Goal: Task Accomplishment & Management: Complete application form

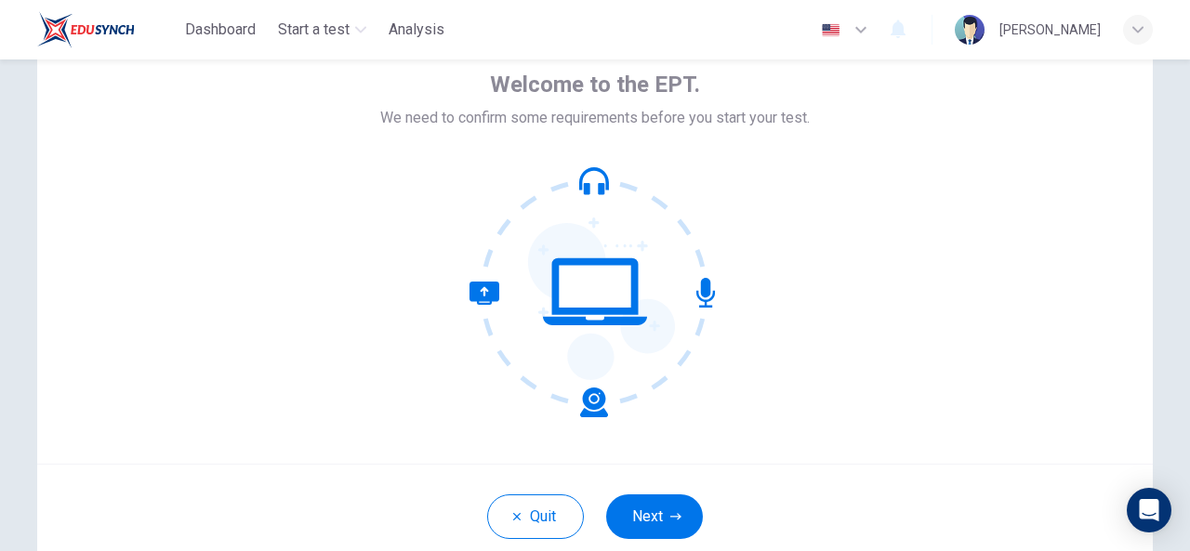
scroll to position [93, 0]
click at [648, 507] on button "Next" at bounding box center [654, 518] width 97 height 45
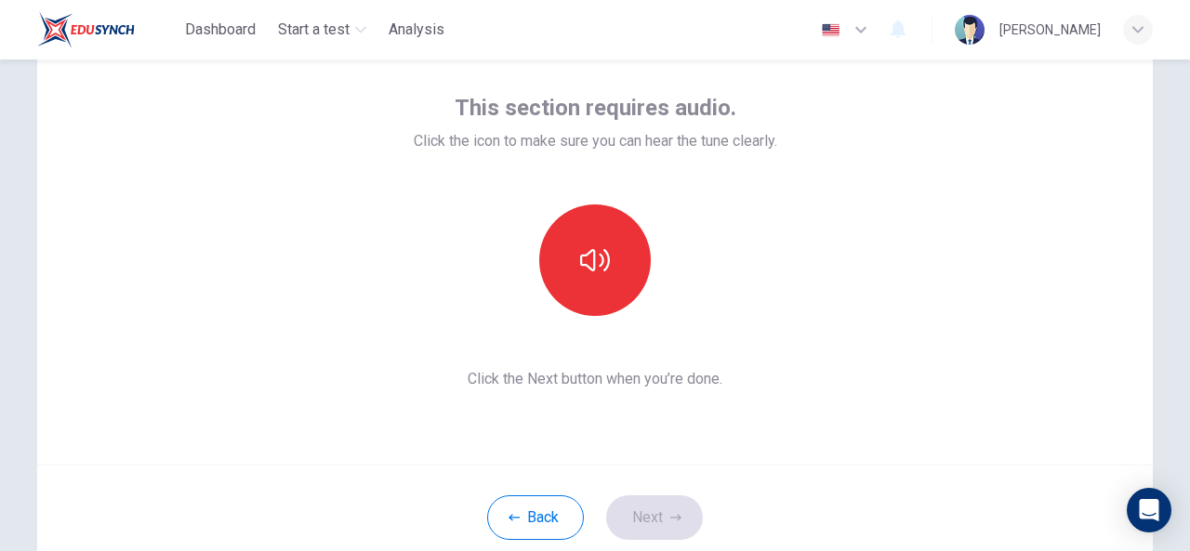
drag, startPoint x: 577, startPoint y: 245, endPoint x: 341, endPoint y: 260, distance: 235.8
click at [341, 260] on div "This section requires audio. Click the icon to make sure you can hear the tune …" at bounding box center [595, 242] width 1116 height 446
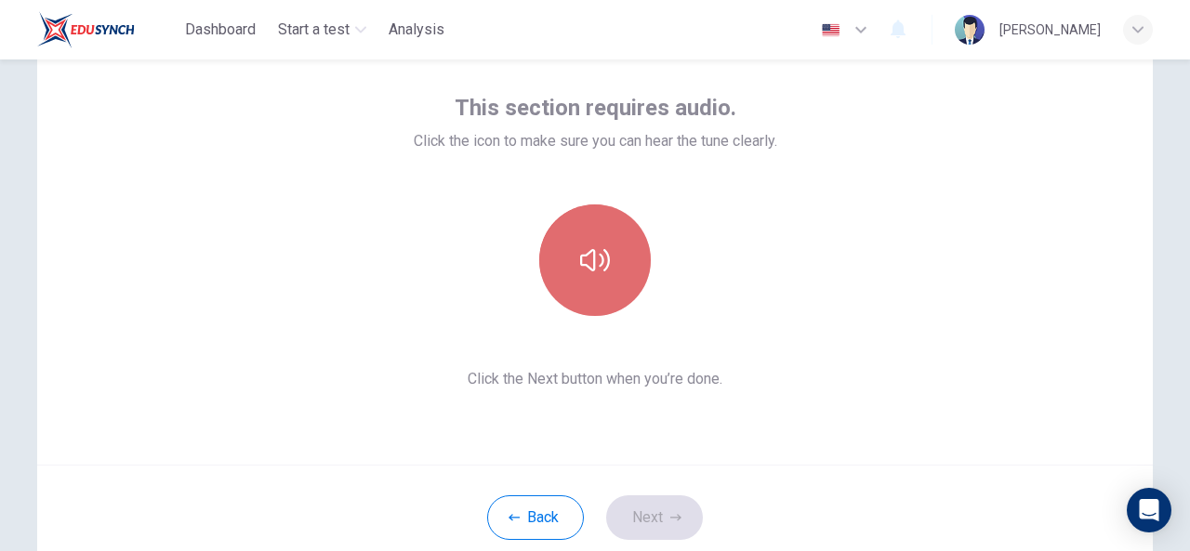
click at [588, 248] on icon "button" at bounding box center [595, 261] width 30 height 30
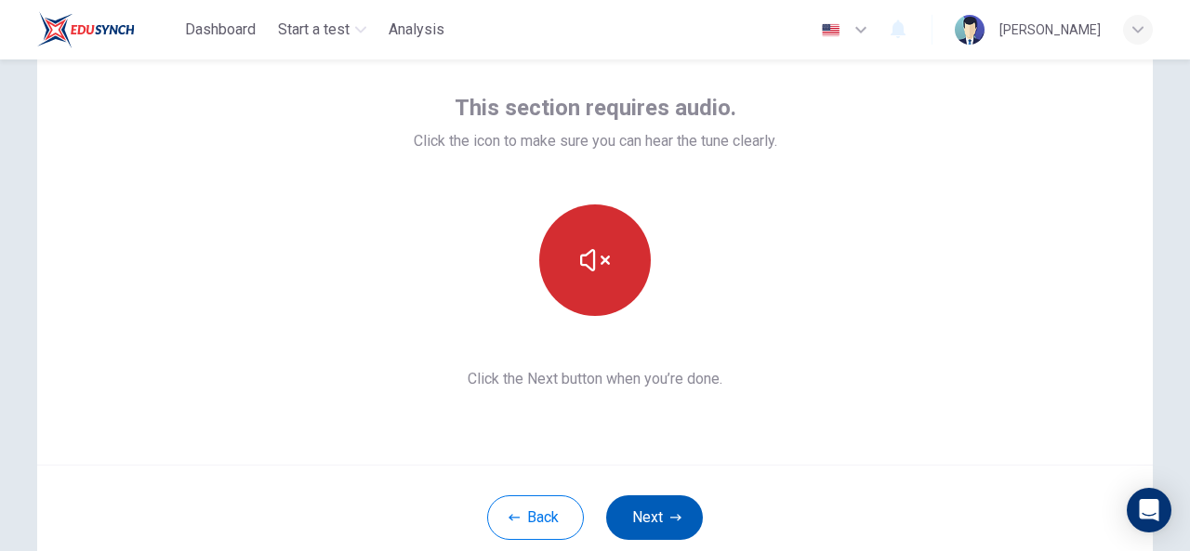
click at [645, 507] on button "Next" at bounding box center [654, 518] width 97 height 45
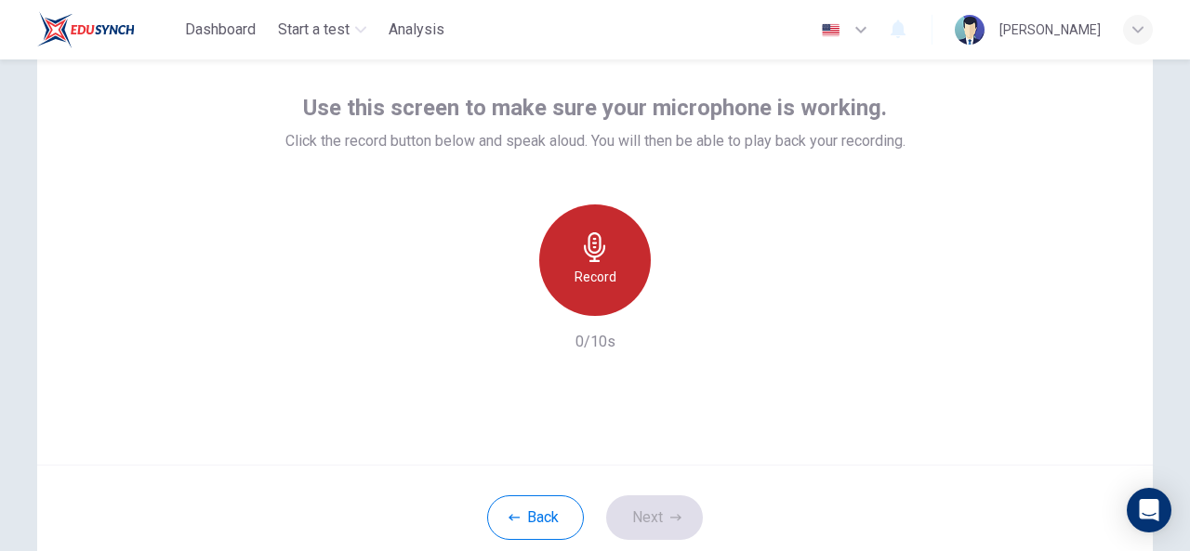
click at [582, 246] on icon "button" at bounding box center [595, 247] width 30 height 30
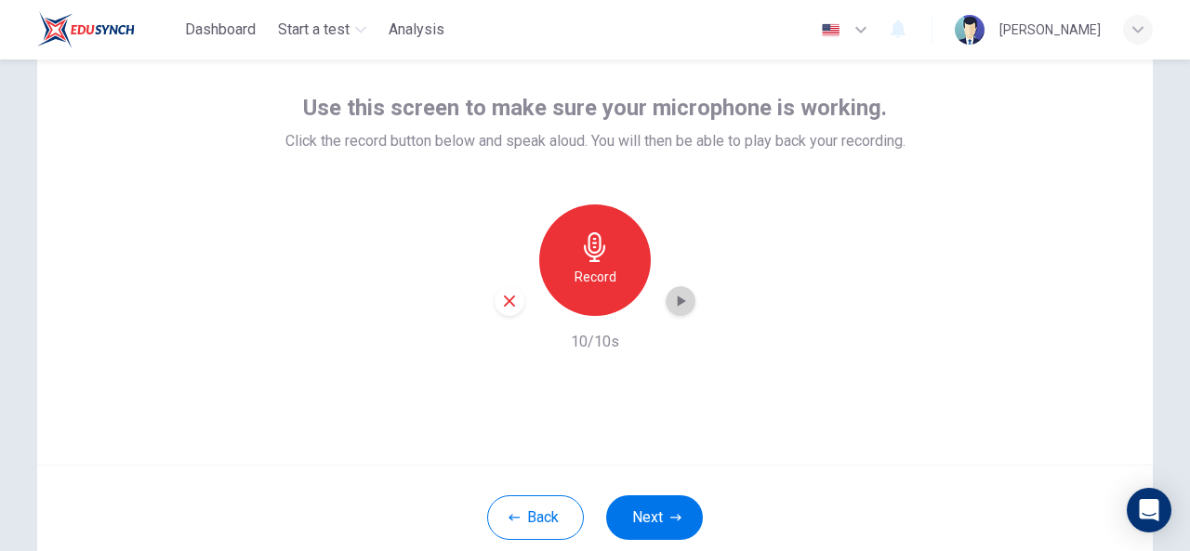
click at [679, 297] on icon "button" at bounding box center [680, 301] width 19 height 19
click at [649, 509] on button "Next" at bounding box center [654, 518] width 97 height 45
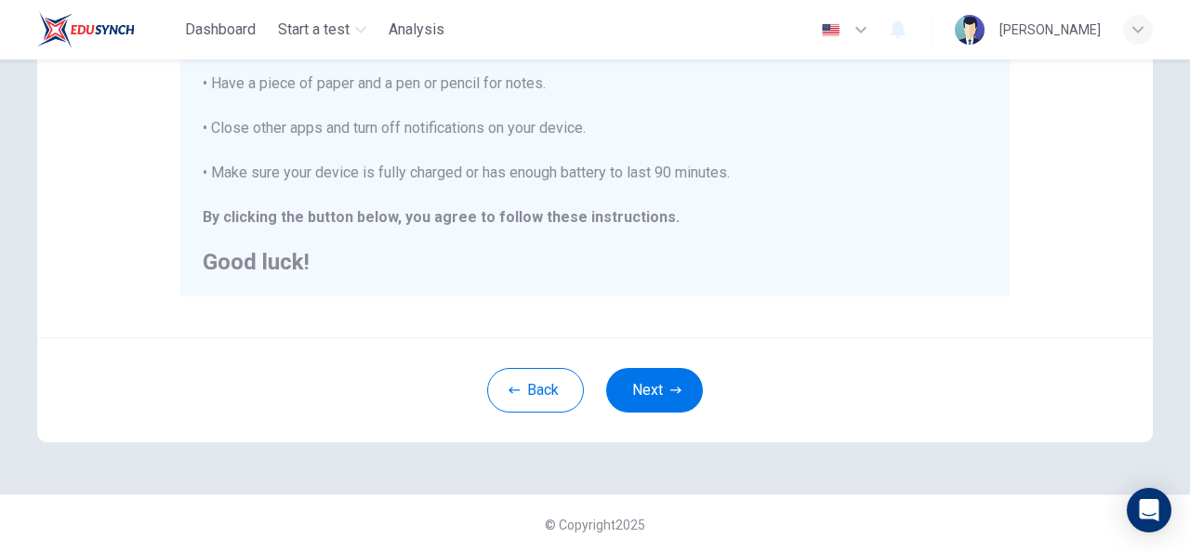
scroll to position [480, 0]
drag, startPoint x: 640, startPoint y: 393, endPoint x: 580, endPoint y: 293, distance: 116.7
click at [580, 293] on div "You are about to start a Placement Test . Before You Start the Test: • Once you…" at bounding box center [595, 27] width 830 height 538
click at [638, 381] on button "Next" at bounding box center [654, 390] width 97 height 45
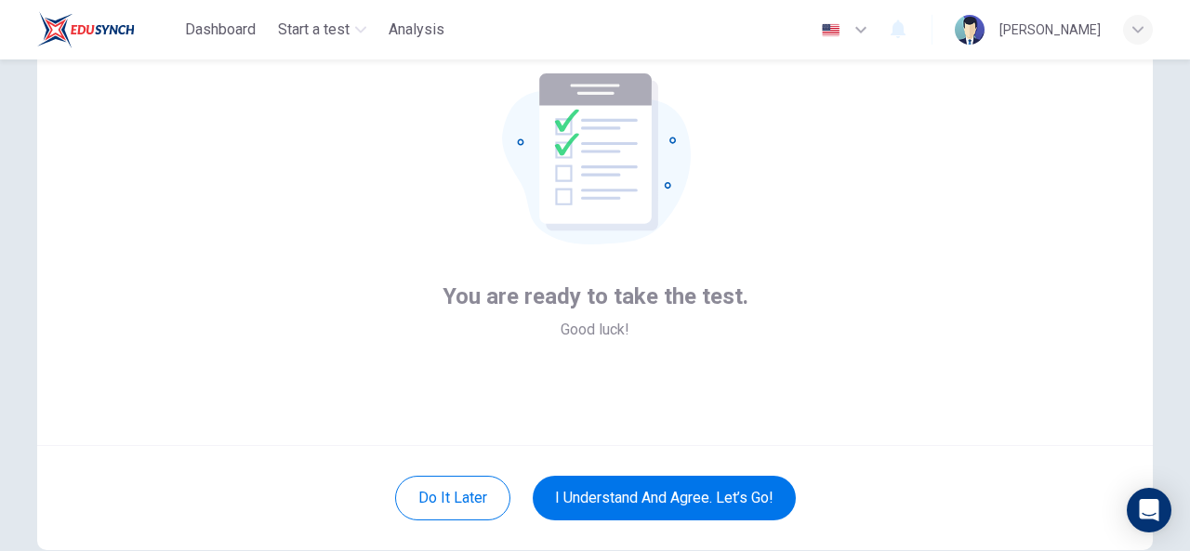
scroll to position [113, 0]
drag, startPoint x: 614, startPoint y: 490, endPoint x: 510, endPoint y: 274, distance: 239.6
drag, startPoint x: 510, startPoint y: 274, endPoint x: 307, endPoint y: 168, distance: 228.8
click at [307, 168] on div "You are ready to take the test. Good luck!" at bounding box center [595, 221] width 1116 height 446
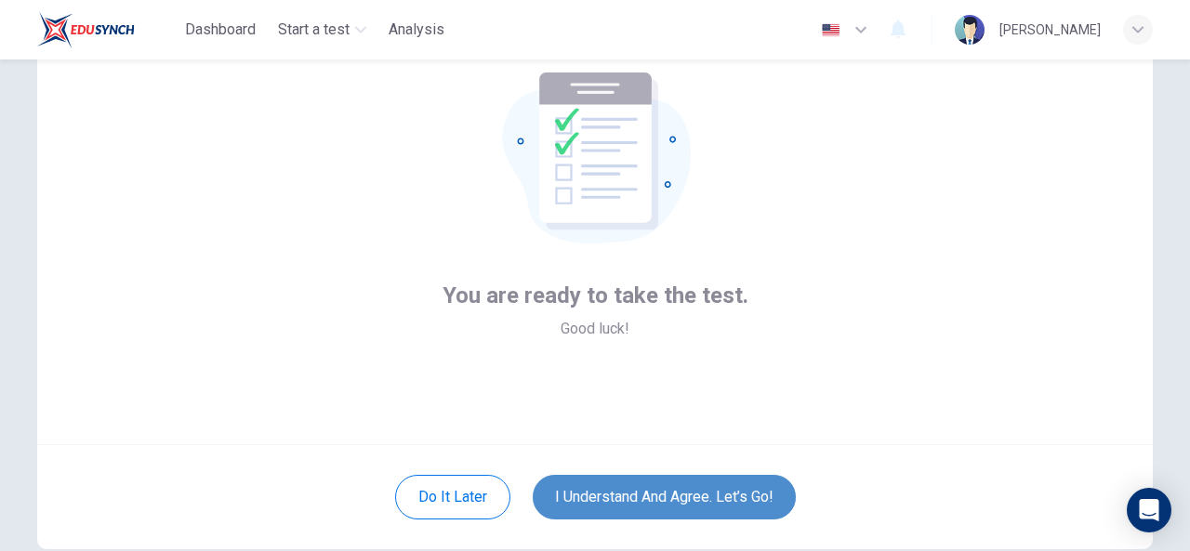
drag, startPoint x: 668, startPoint y: 498, endPoint x: 625, endPoint y: 492, distance: 43.1
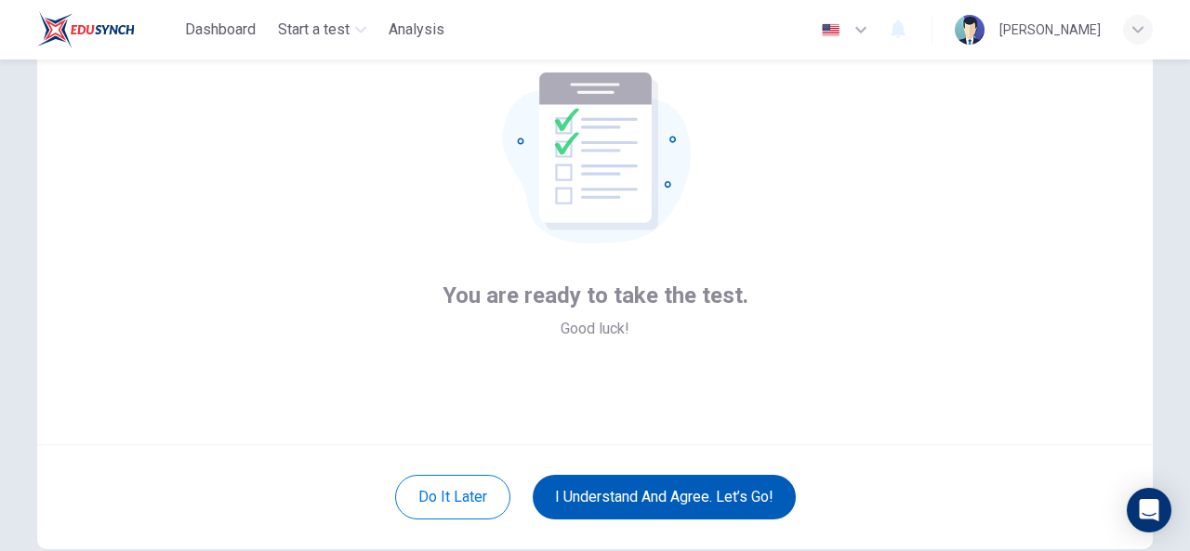
drag, startPoint x: 625, startPoint y: 492, endPoint x: 601, endPoint y: 486, distance: 24.8
click at [601, 486] on button "I understand and agree. Let’s go!" at bounding box center [664, 497] width 263 height 45
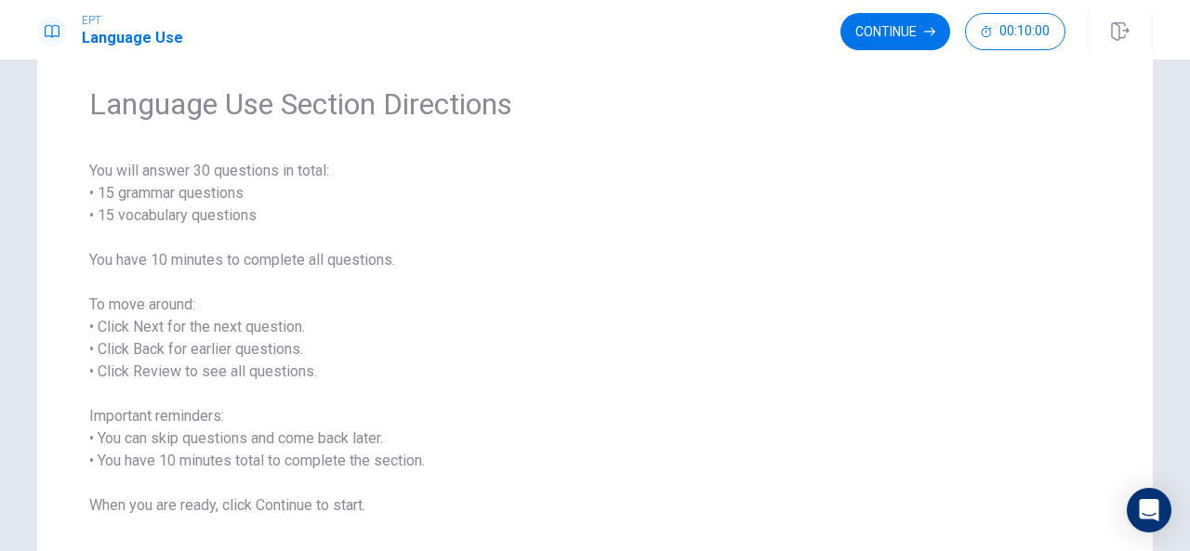
scroll to position [65, 0]
click at [886, 29] on button "Continue" at bounding box center [896, 31] width 110 height 37
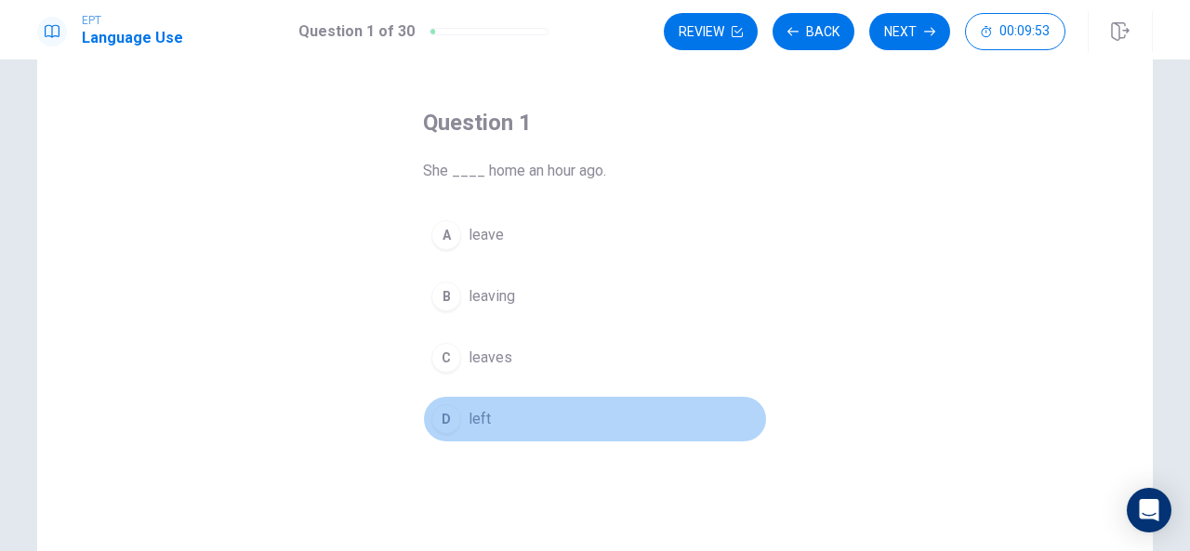
click at [438, 414] on div "D" at bounding box center [447, 420] width 30 height 30
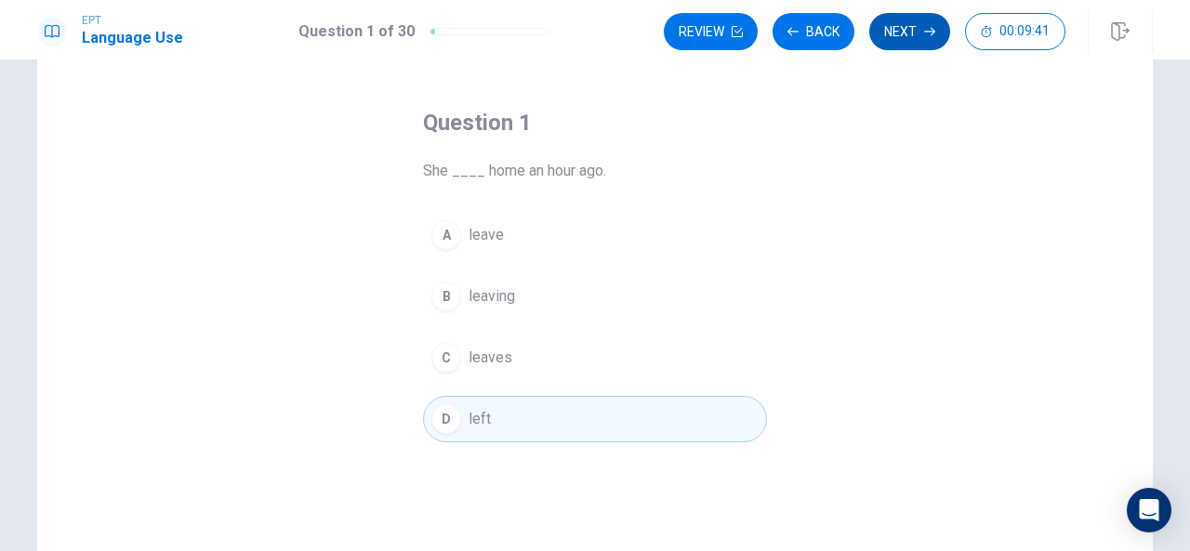
click at [898, 29] on button "Next" at bounding box center [910, 31] width 81 height 37
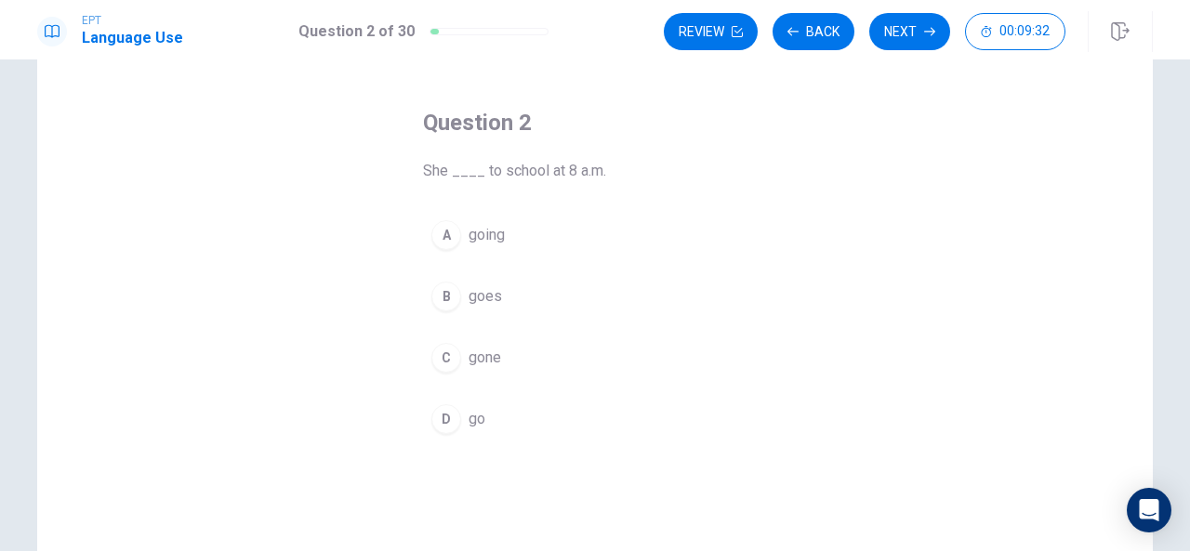
click at [438, 289] on div "B" at bounding box center [447, 297] width 30 height 30
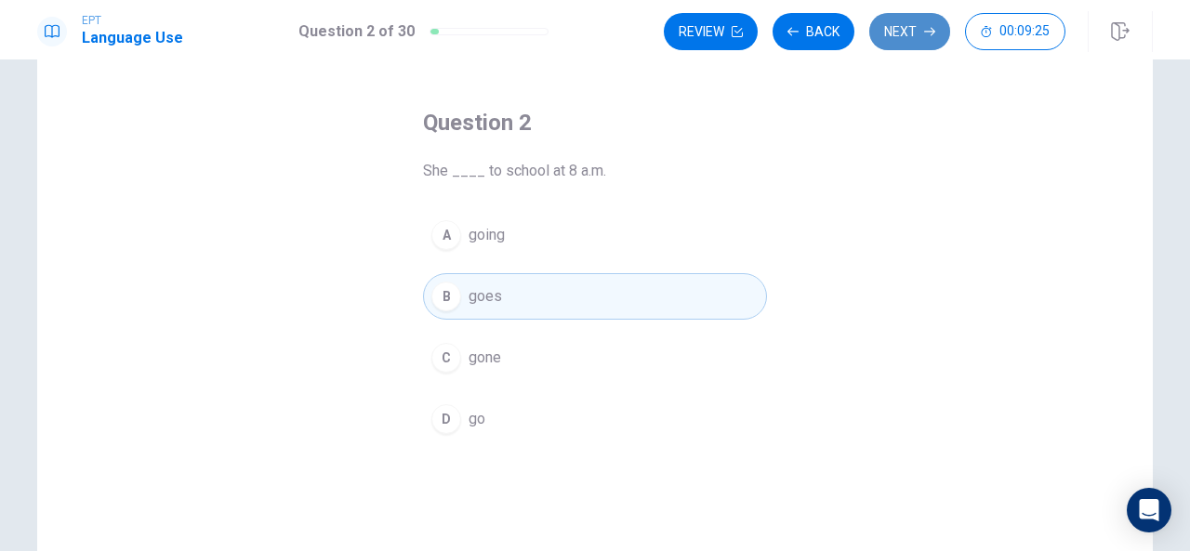
click at [910, 29] on button "Next" at bounding box center [910, 31] width 81 height 37
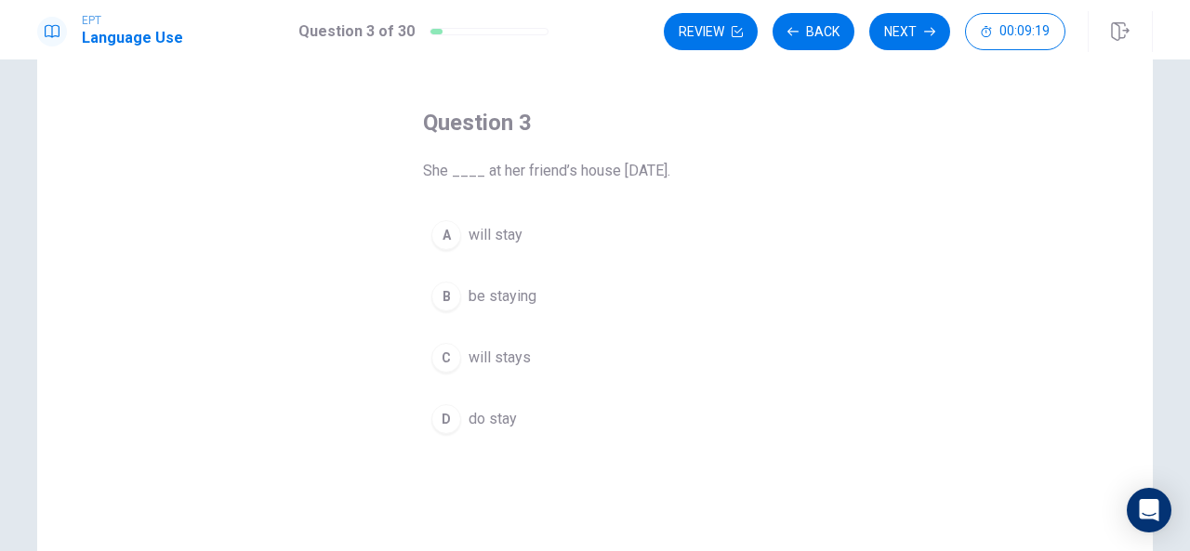
click at [446, 232] on div "A" at bounding box center [447, 235] width 30 height 30
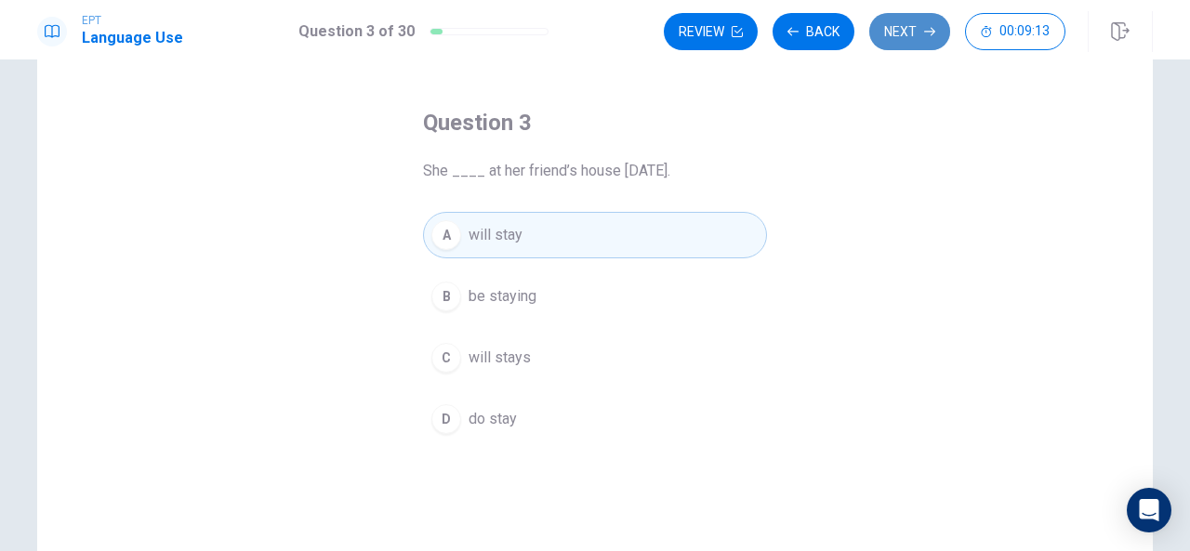
click at [904, 23] on button "Next" at bounding box center [910, 31] width 81 height 37
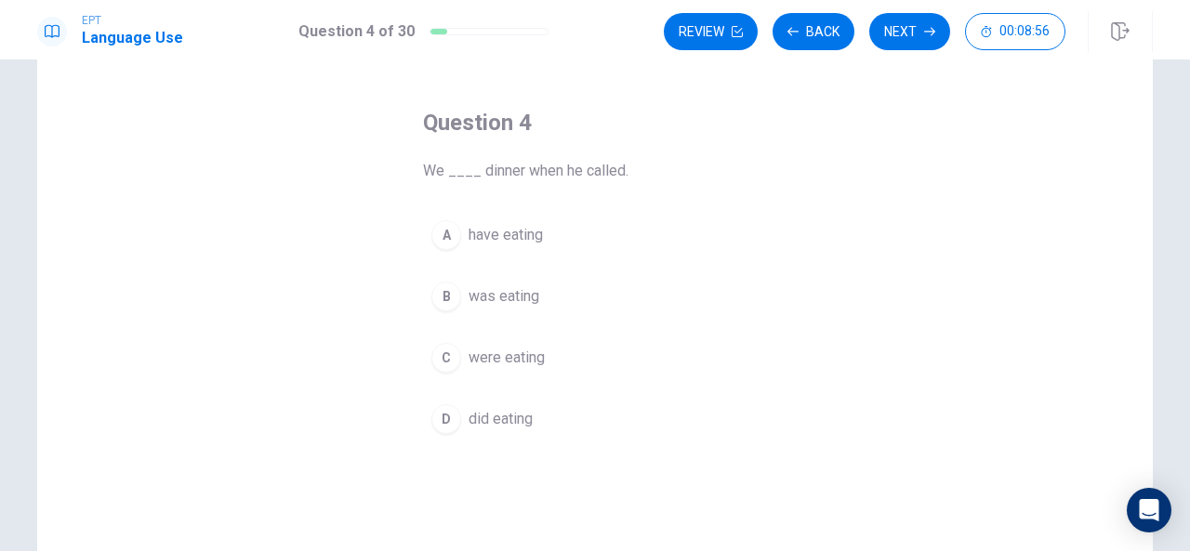
click at [440, 356] on div "C" at bounding box center [447, 358] width 30 height 30
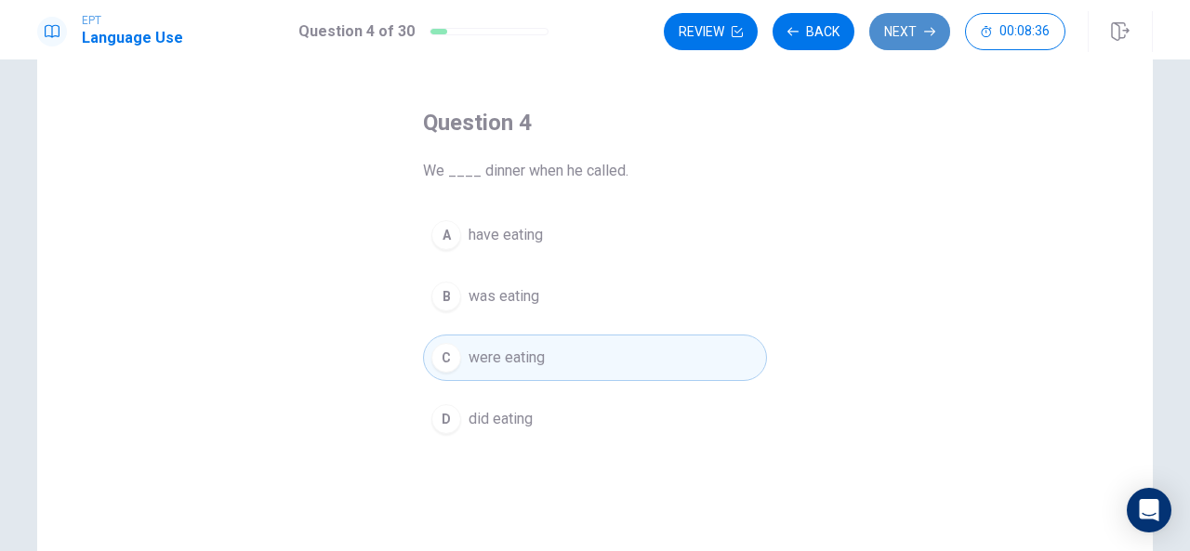
click at [907, 32] on button "Next" at bounding box center [910, 31] width 81 height 37
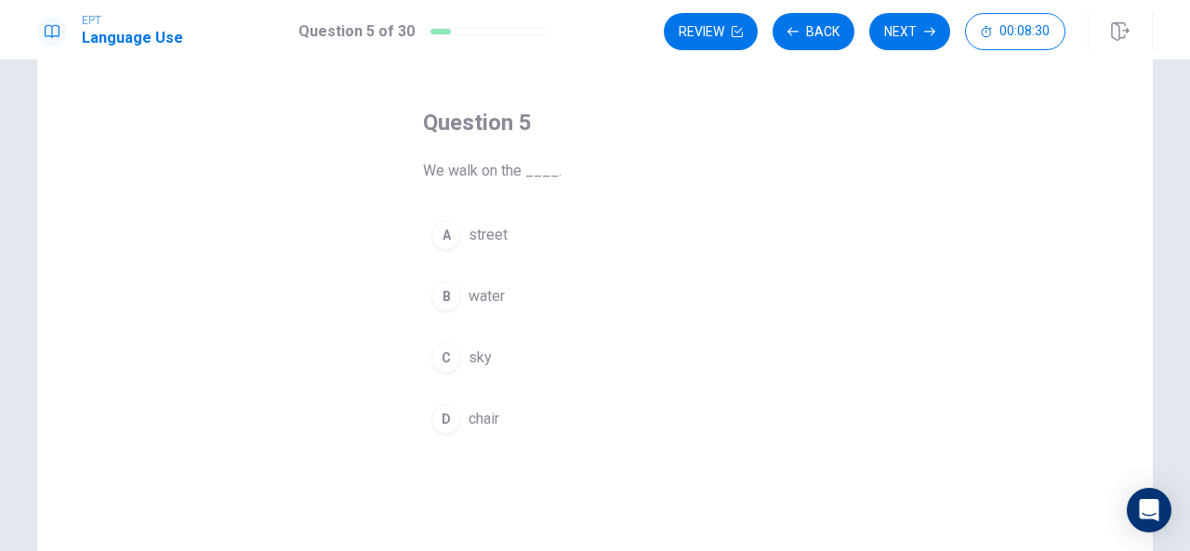
click at [432, 236] on div "A" at bounding box center [447, 235] width 30 height 30
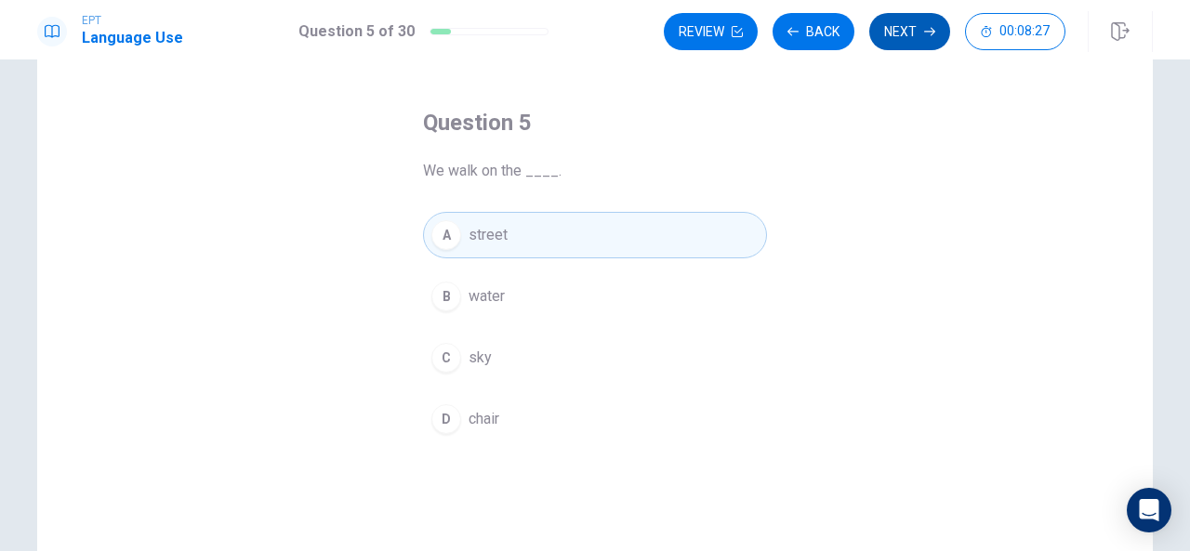
click at [911, 29] on button "Next" at bounding box center [910, 31] width 81 height 37
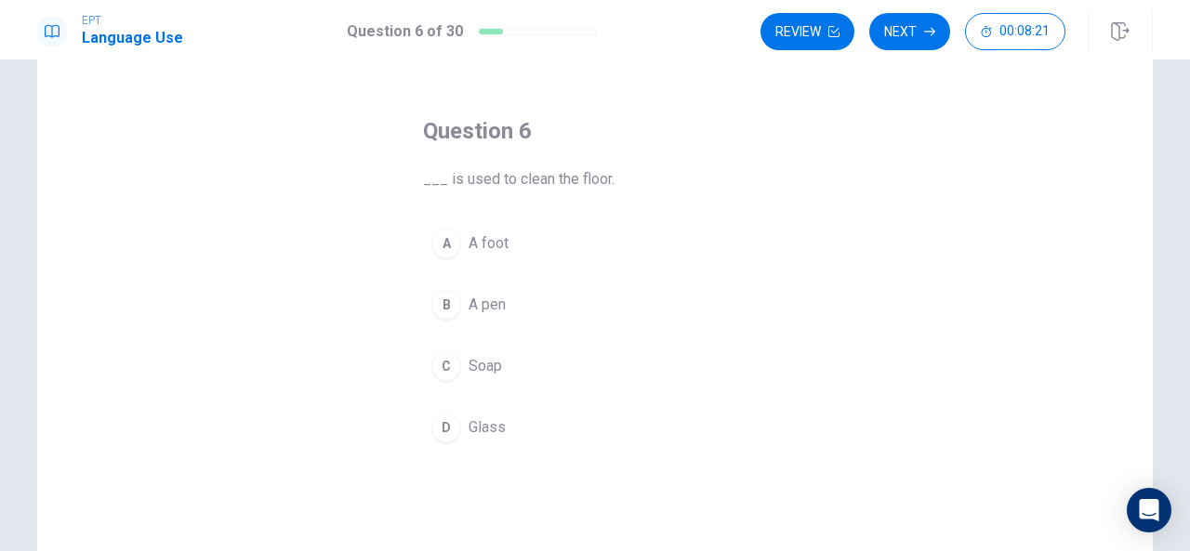
scroll to position [57, 0]
click at [439, 354] on div "C" at bounding box center [447, 367] width 30 height 30
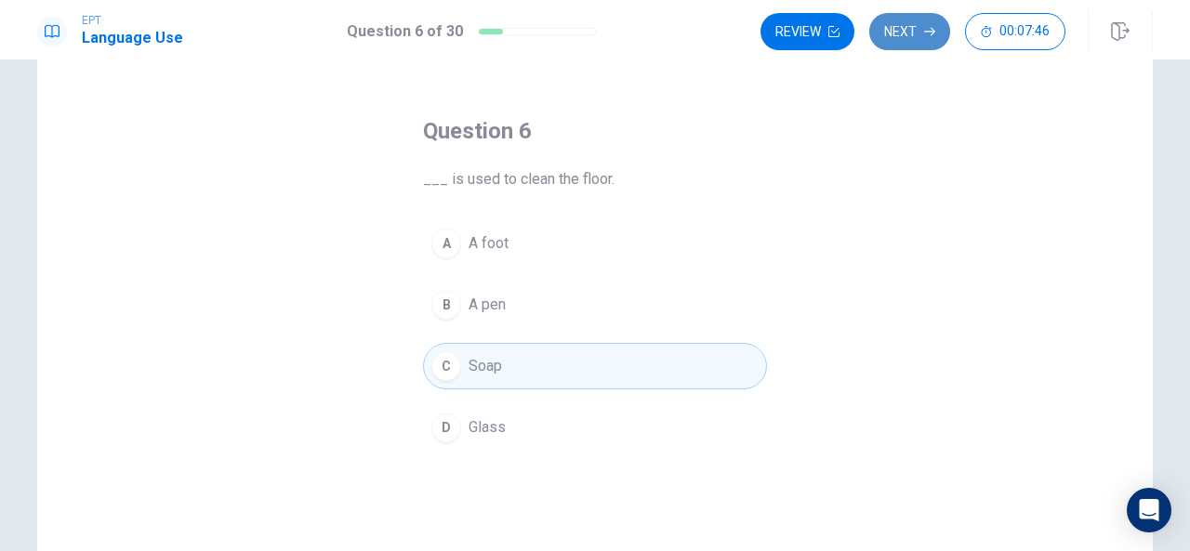
click at [933, 27] on icon "button" at bounding box center [929, 31] width 11 height 11
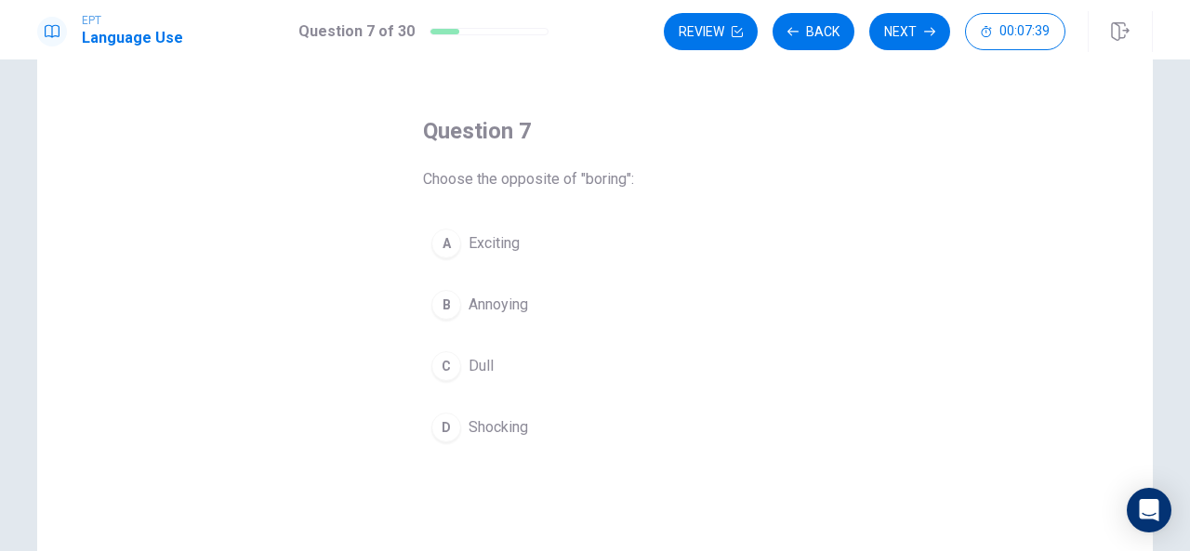
click at [442, 242] on div "A" at bounding box center [447, 244] width 30 height 30
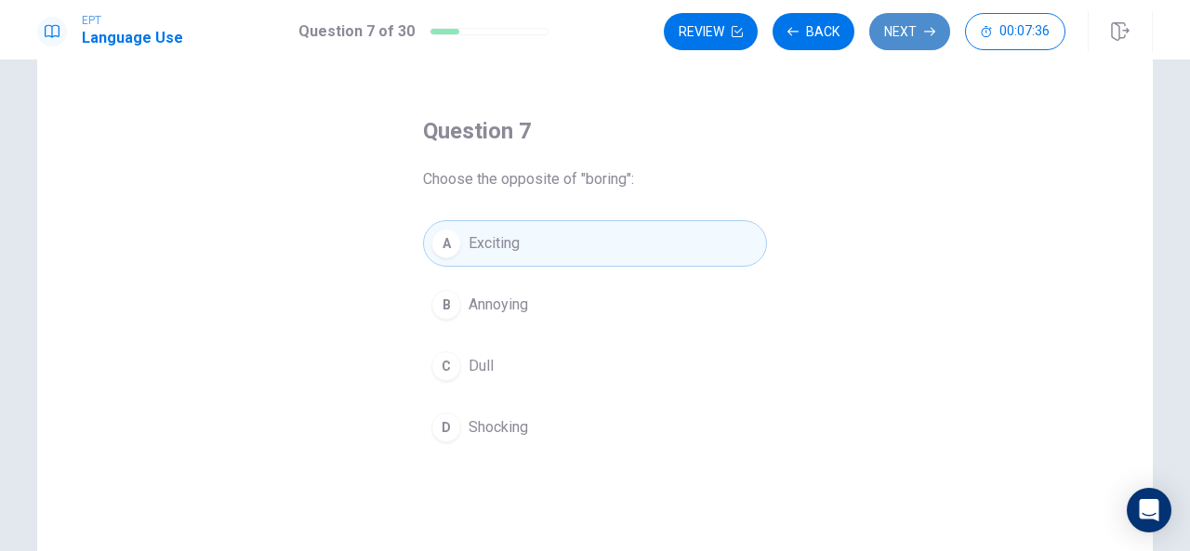
click at [904, 25] on button "Next" at bounding box center [910, 31] width 81 height 37
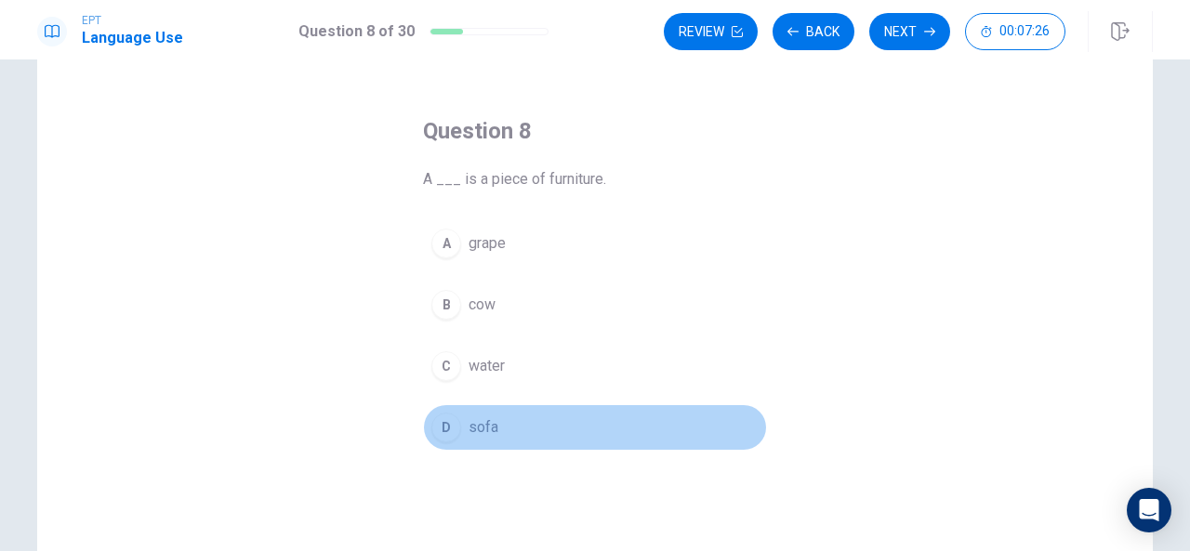
click at [443, 416] on div "D" at bounding box center [447, 428] width 30 height 30
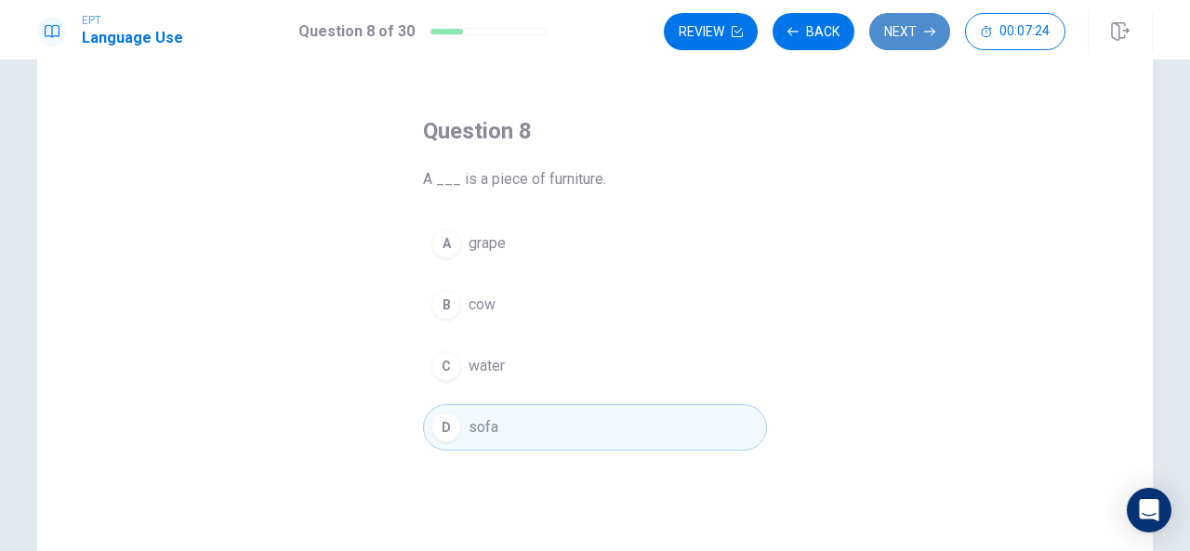
click at [892, 33] on button "Next" at bounding box center [910, 31] width 81 height 37
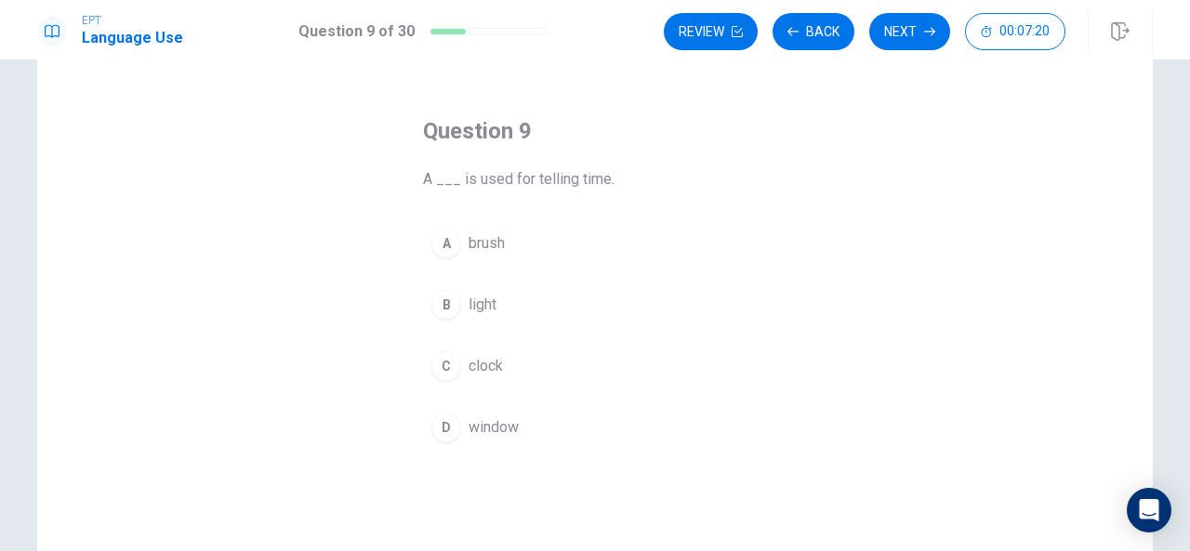
click at [436, 354] on div "C" at bounding box center [447, 367] width 30 height 30
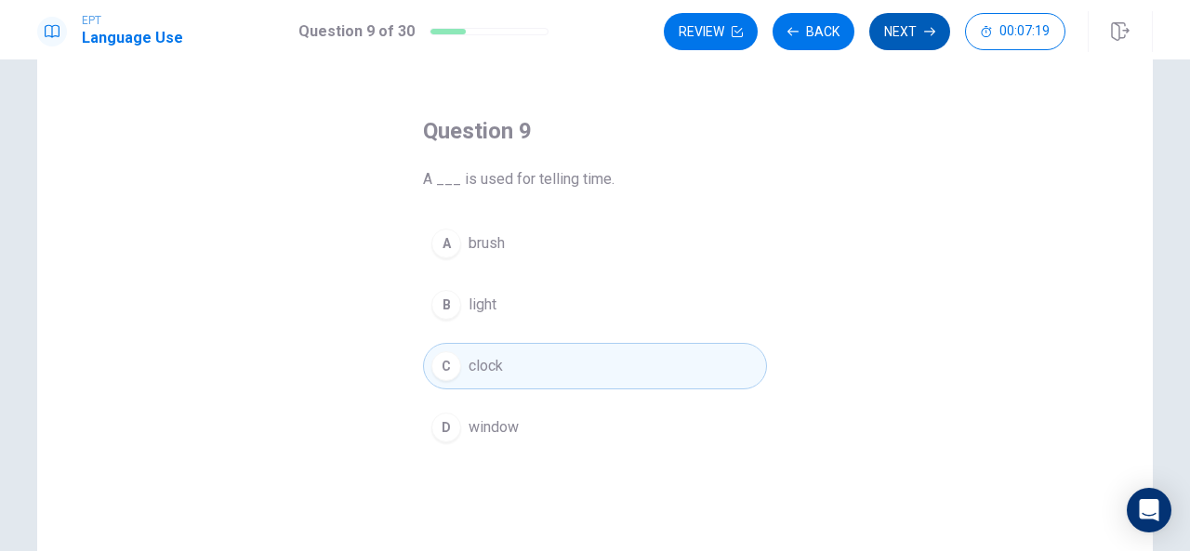
click at [905, 23] on button "Next" at bounding box center [910, 31] width 81 height 37
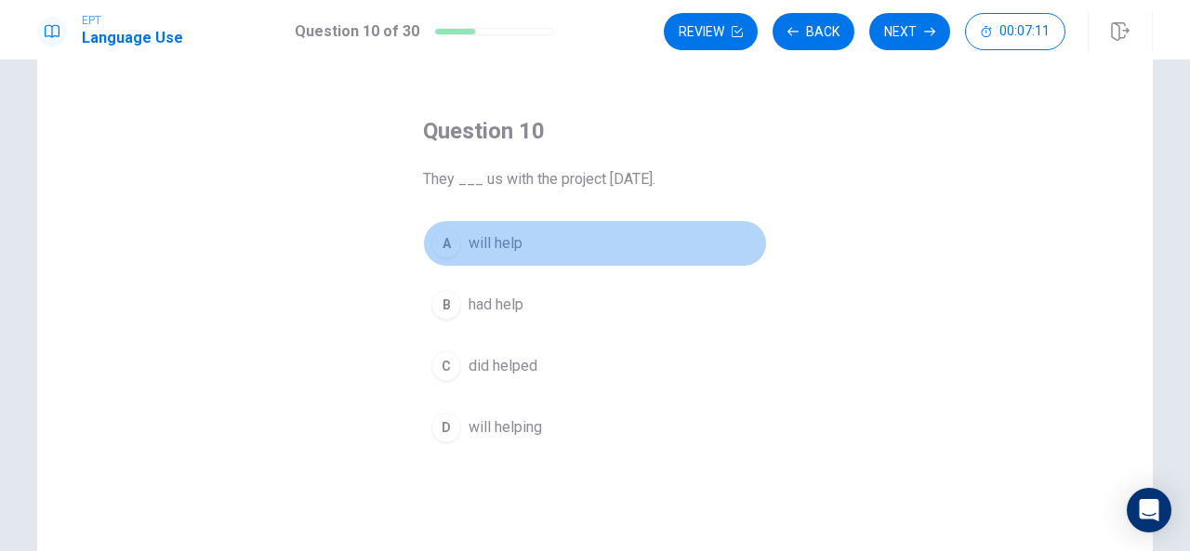
click at [439, 241] on div "A" at bounding box center [447, 244] width 30 height 30
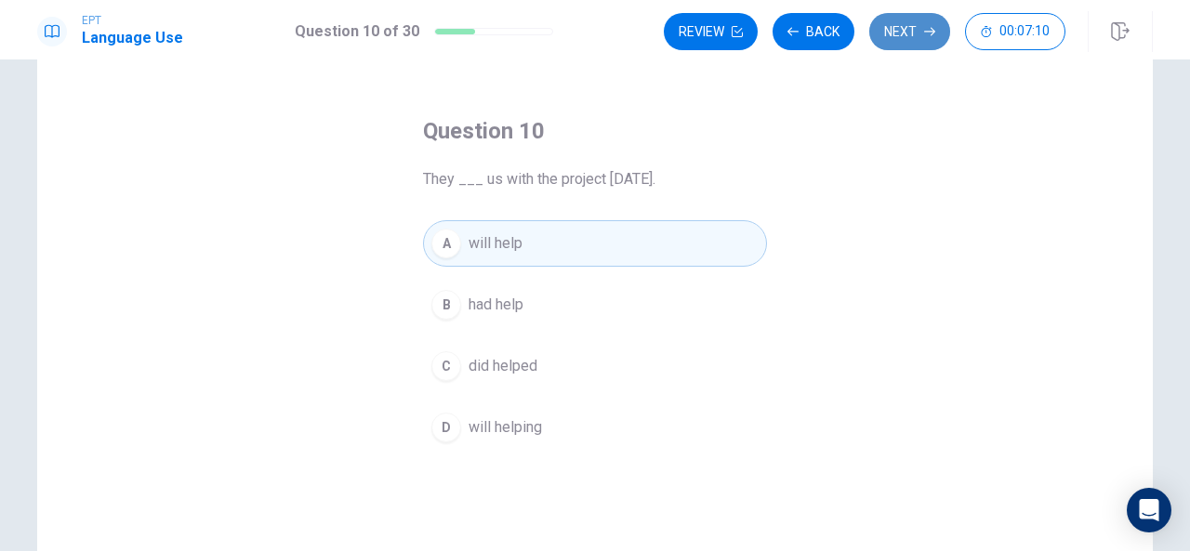
click at [897, 26] on button "Next" at bounding box center [910, 31] width 81 height 37
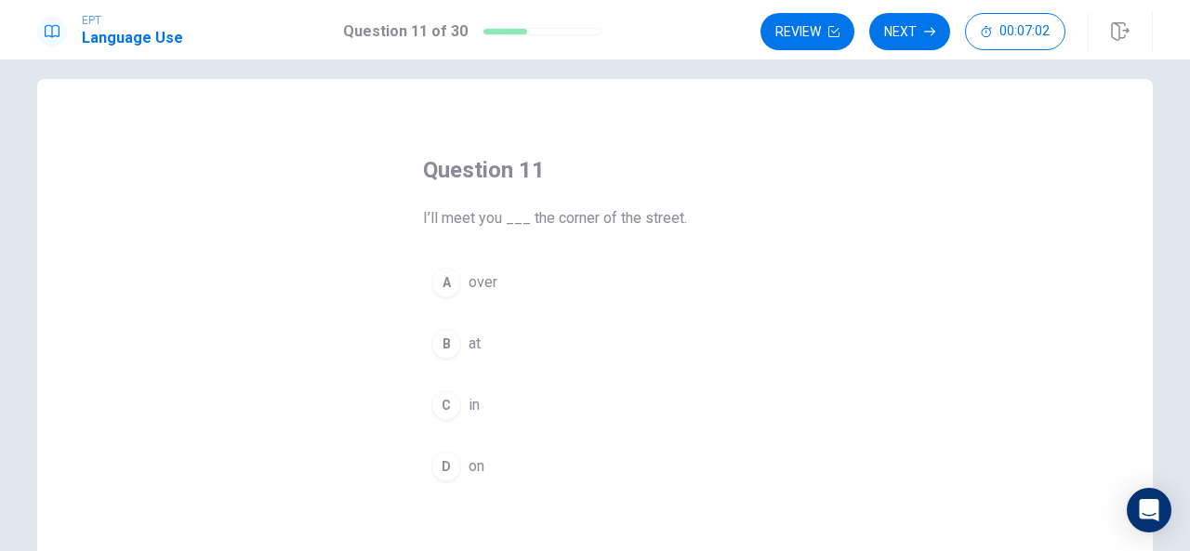
scroll to position [20, 0]
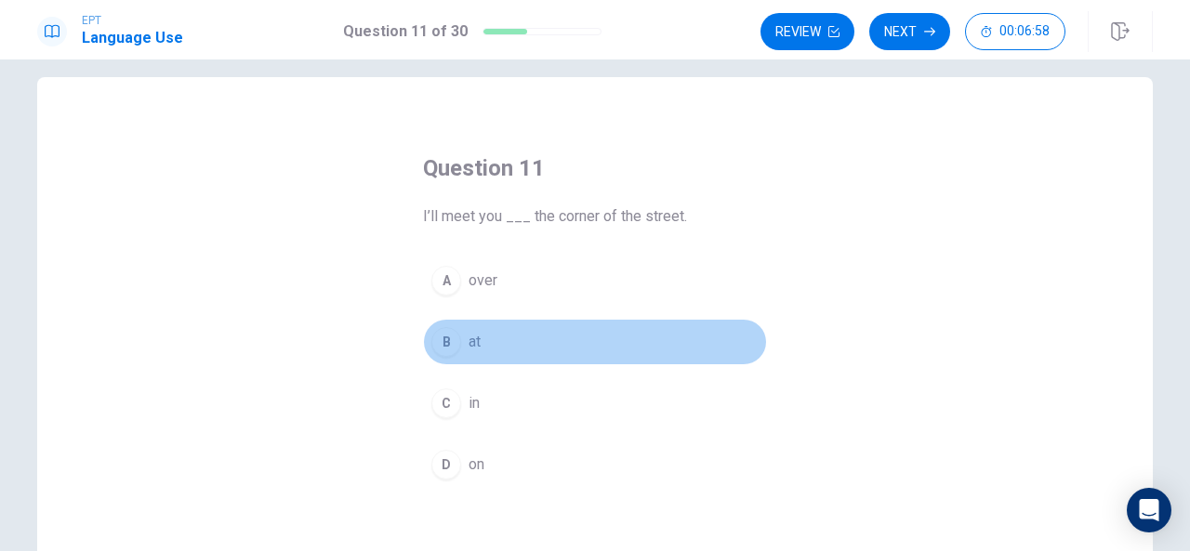
click at [439, 337] on div "B" at bounding box center [447, 342] width 30 height 30
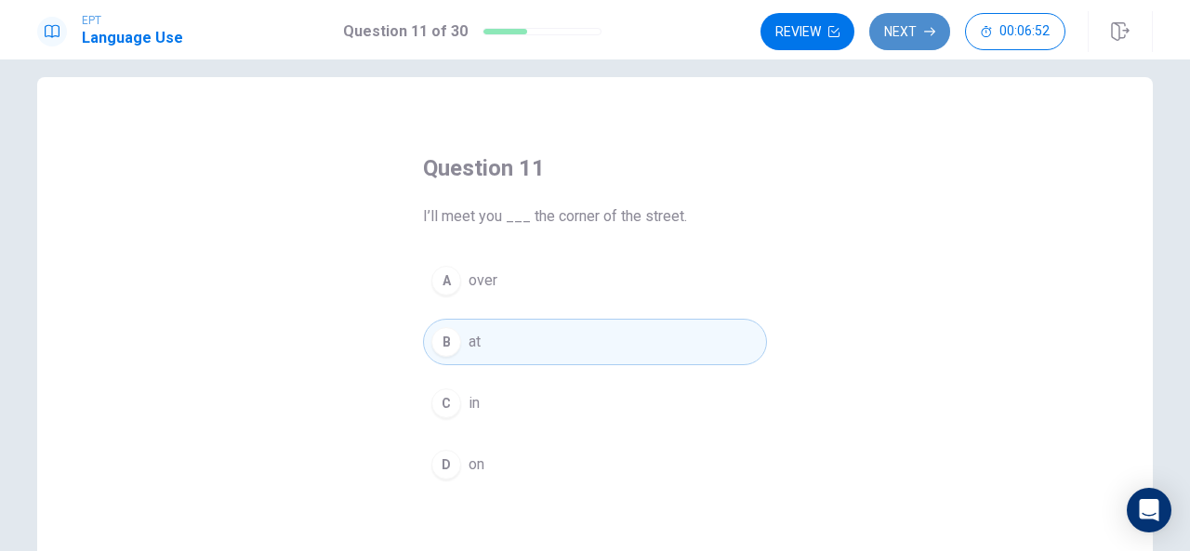
click at [919, 23] on button "Next" at bounding box center [910, 31] width 81 height 37
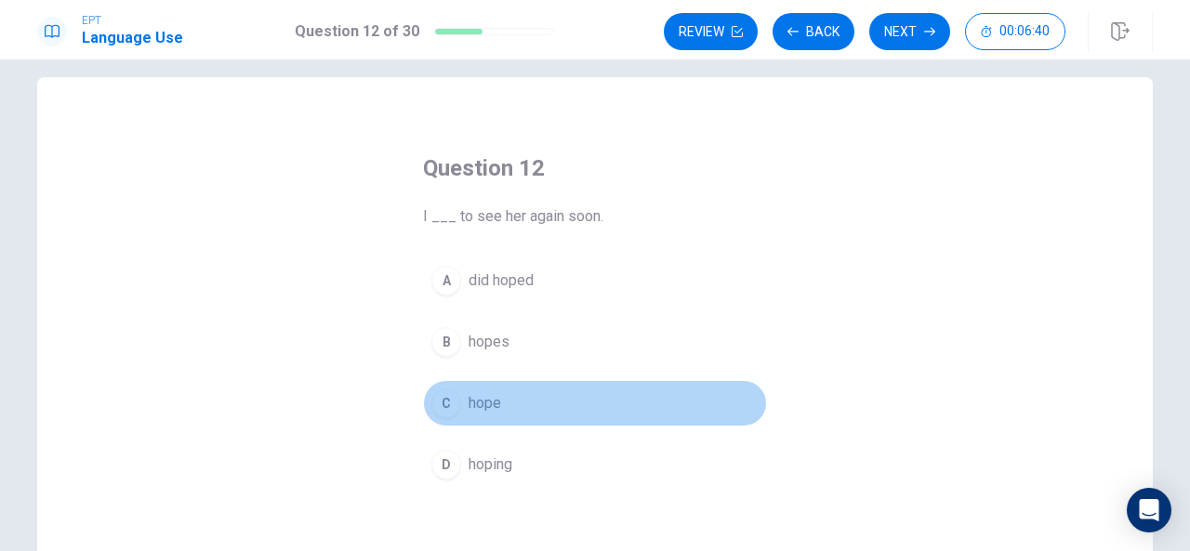
click at [442, 397] on div "C" at bounding box center [447, 404] width 30 height 30
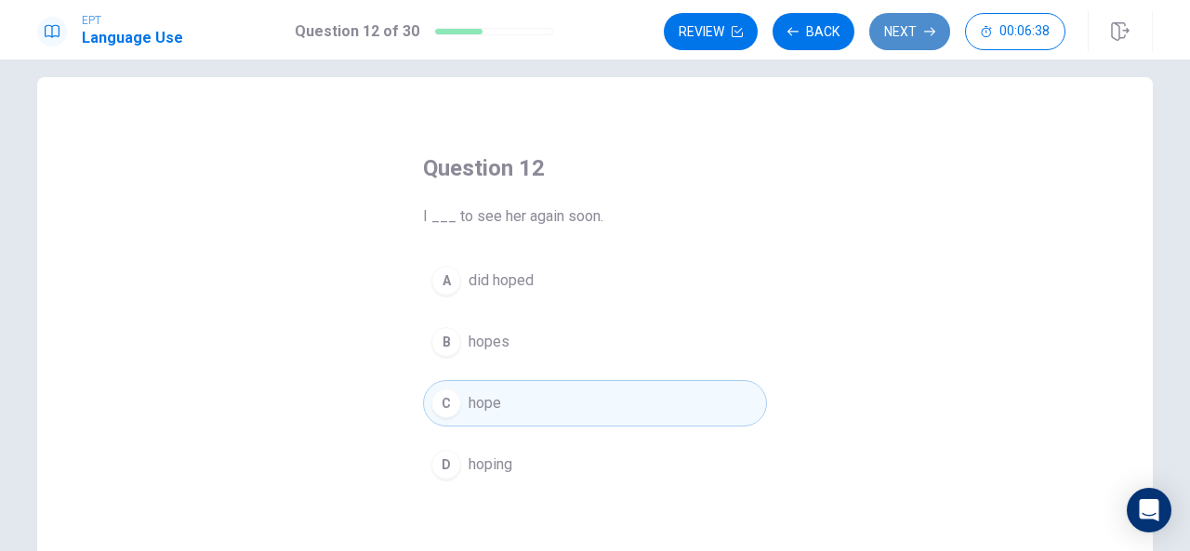
click at [913, 20] on button "Next" at bounding box center [910, 31] width 81 height 37
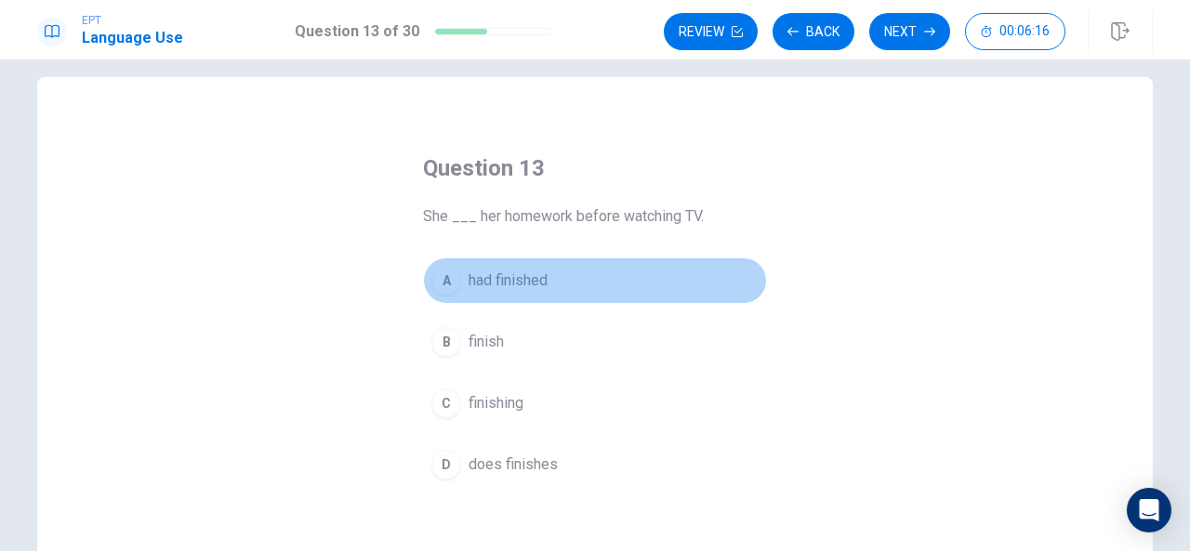
click at [438, 277] on div "A" at bounding box center [447, 281] width 30 height 30
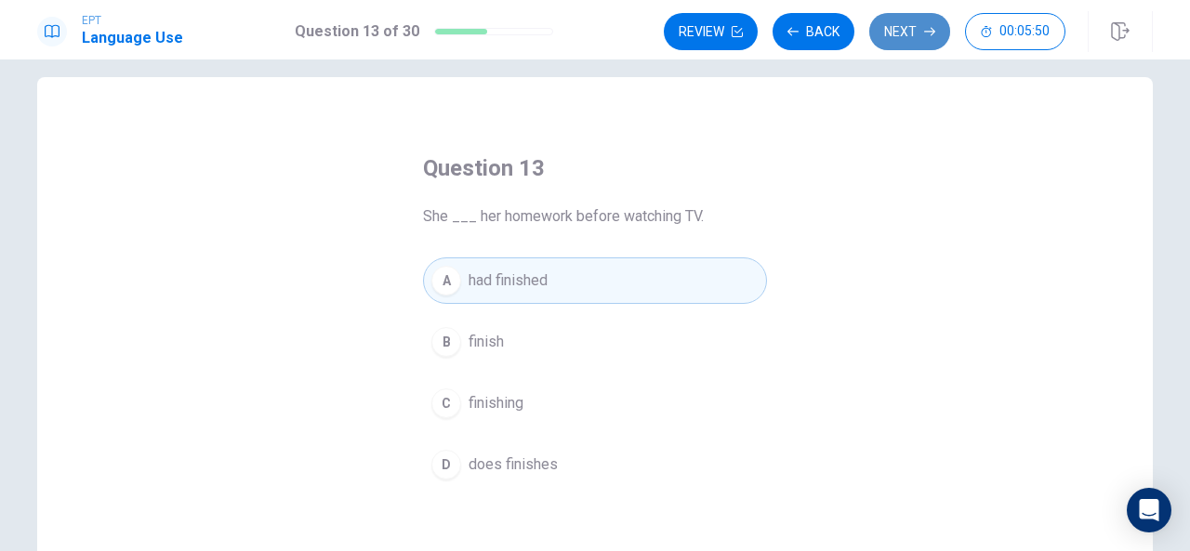
click at [913, 24] on button "Next" at bounding box center [910, 31] width 81 height 37
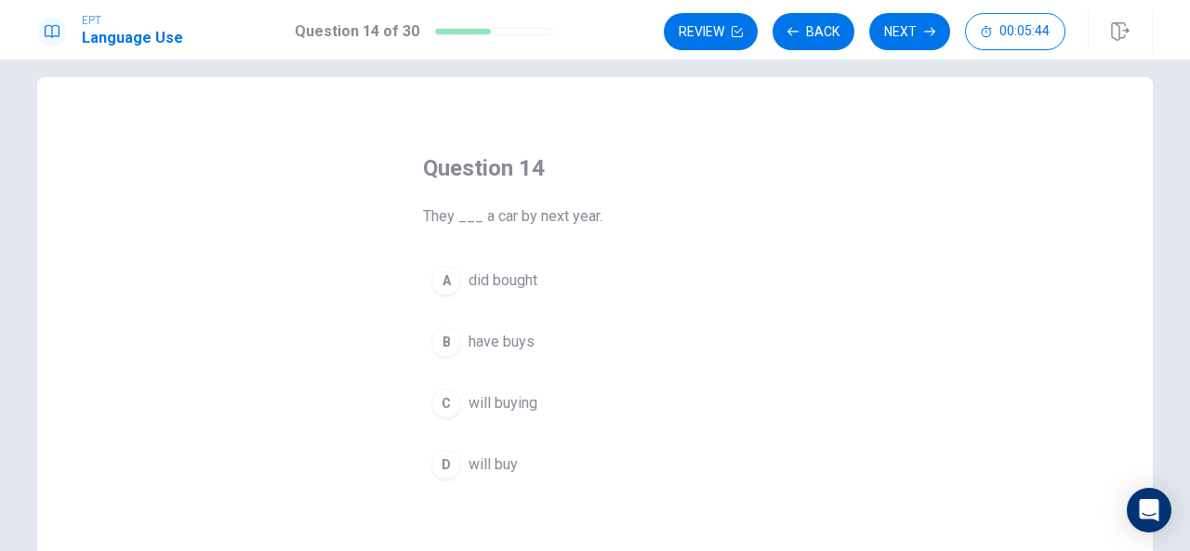
click at [445, 459] on div "D" at bounding box center [447, 465] width 30 height 30
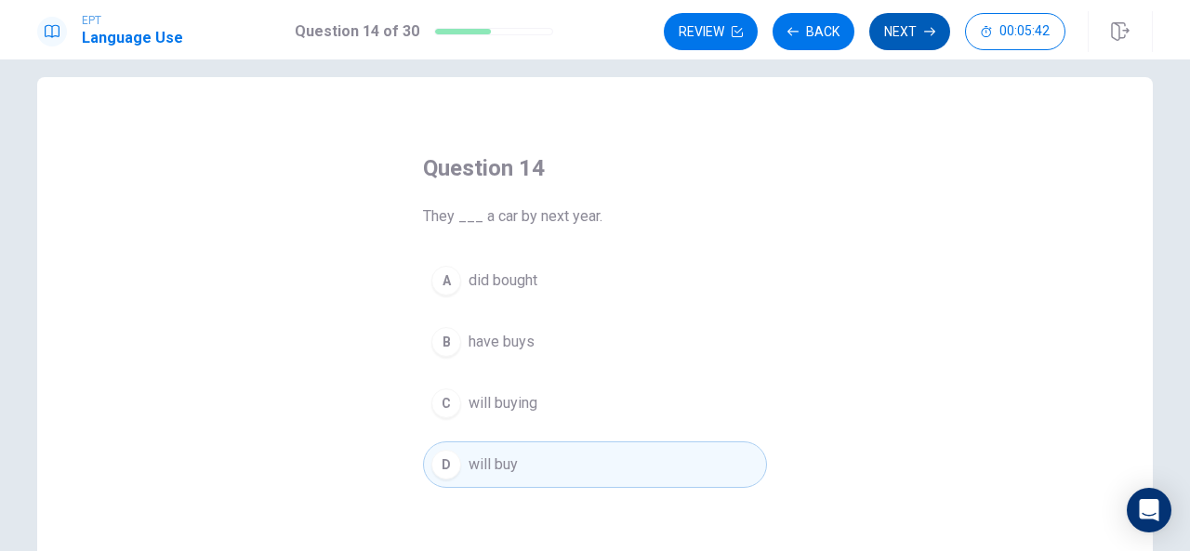
click at [906, 21] on button "Next" at bounding box center [910, 31] width 81 height 37
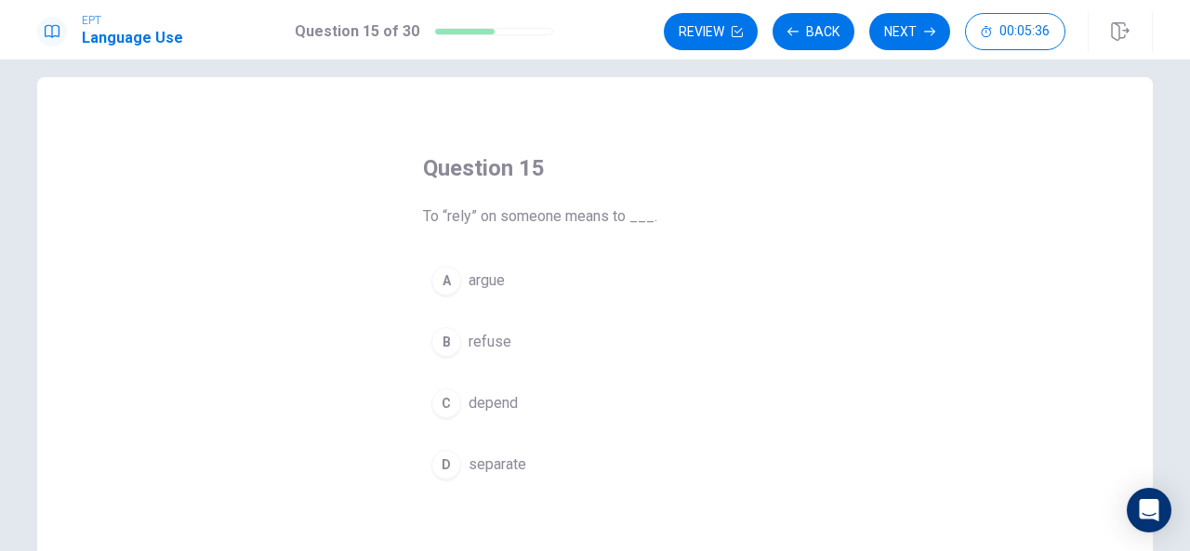
click at [439, 402] on div "C" at bounding box center [447, 404] width 30 height 30
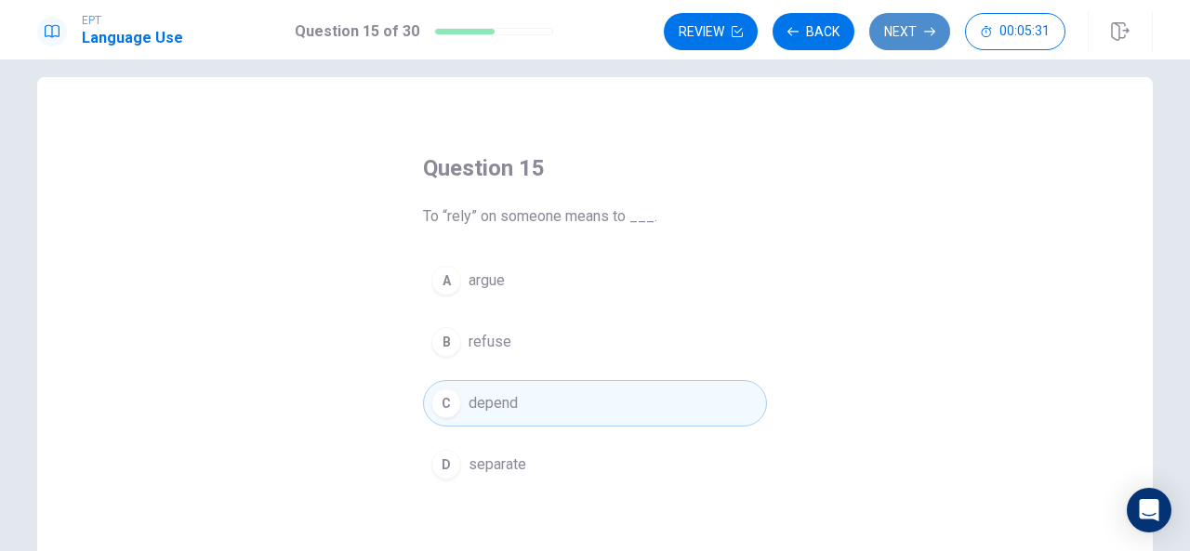
click at [901, 33] on button "Next" at bounding box center [910, 31] width 81 height 37
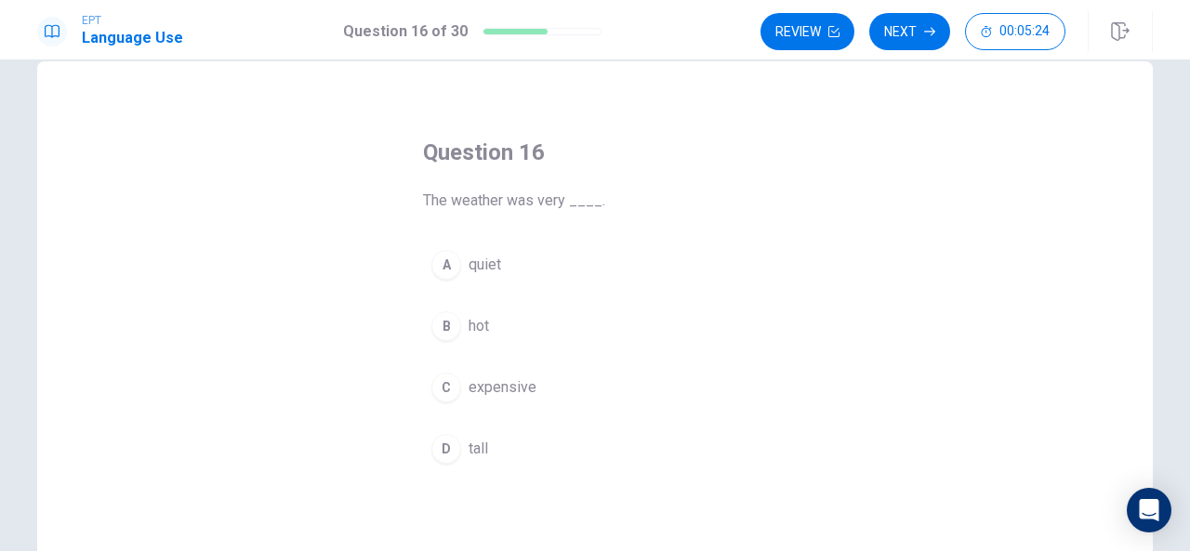
scroll to position [37, 0]
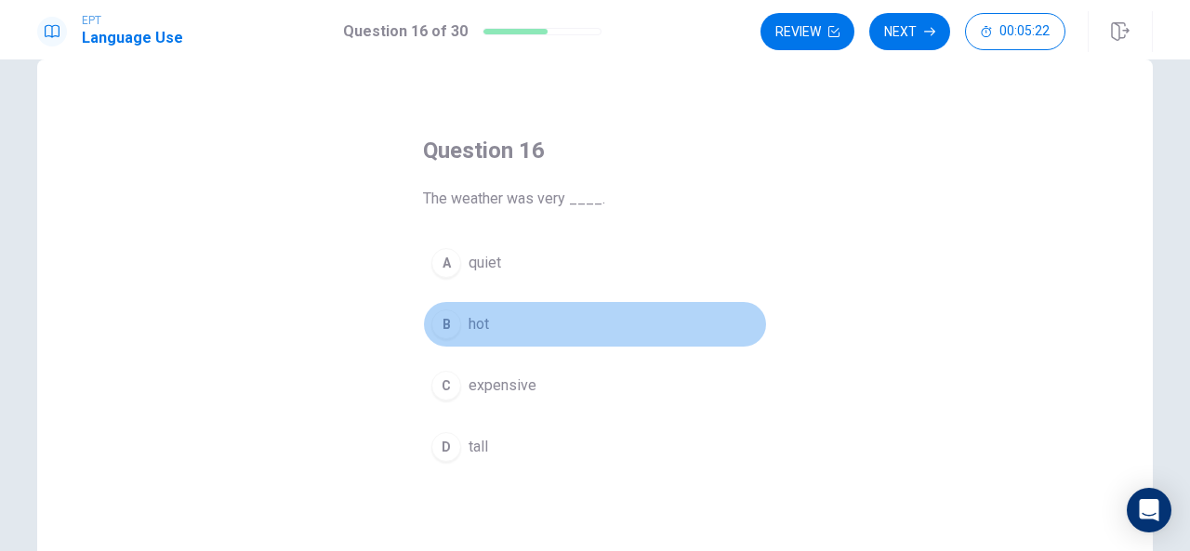
click at [441, 319] on div "B" at bounding box center [447, 325] width 30 height 30
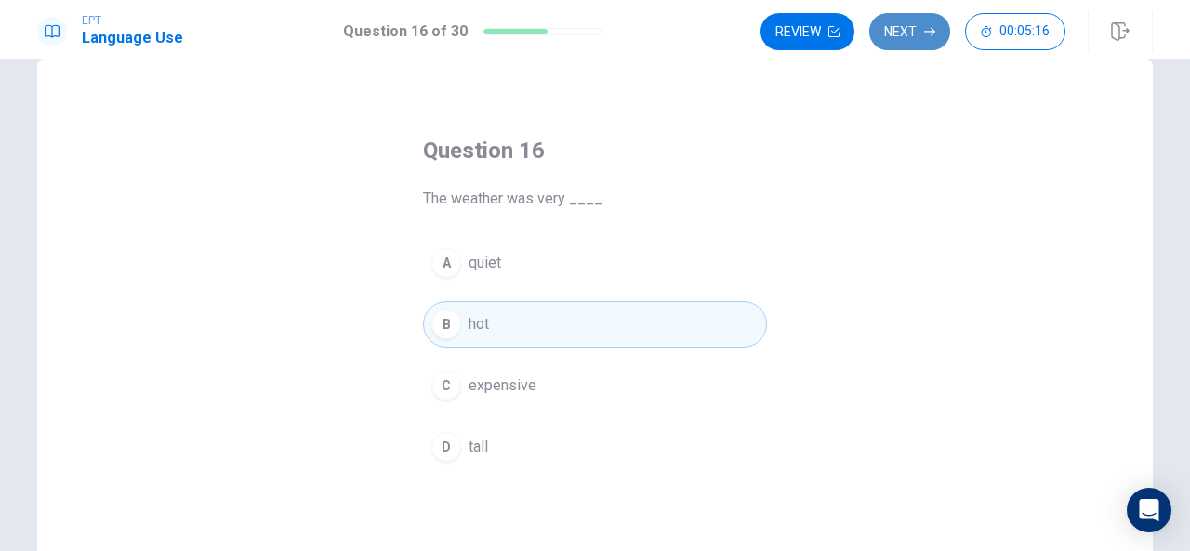
click at [905, 25] on button "Next" at bounding box center [910, 31] width 81 height 37
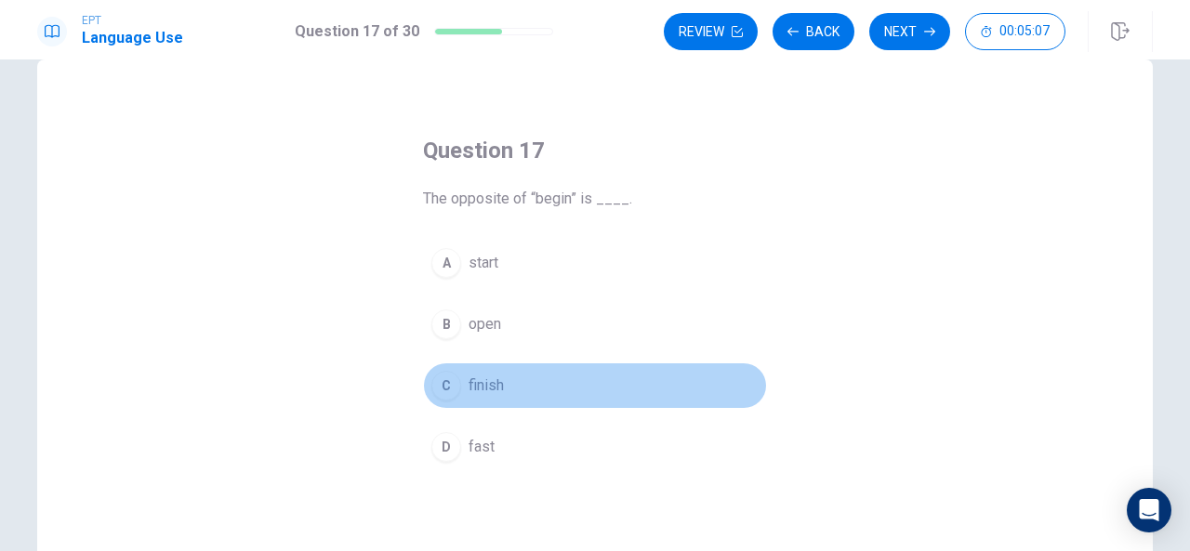
click at [439, 379] on div "C" at bounding box center [447, 386] width 30 height 30
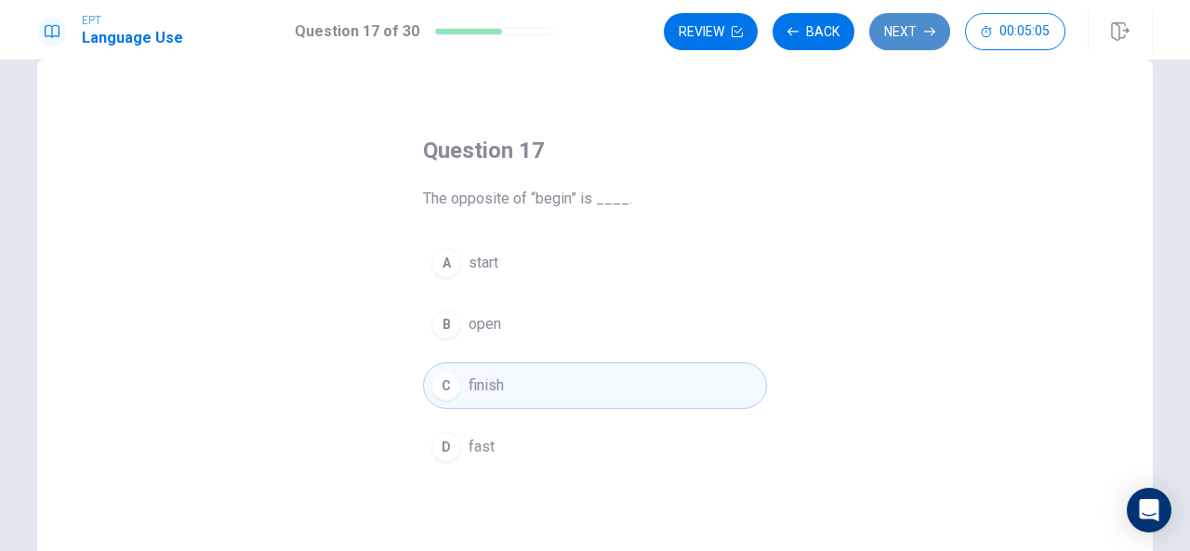
click at [901, 22] on button "Next" at bounding box center [910, 31] width 81 height 37
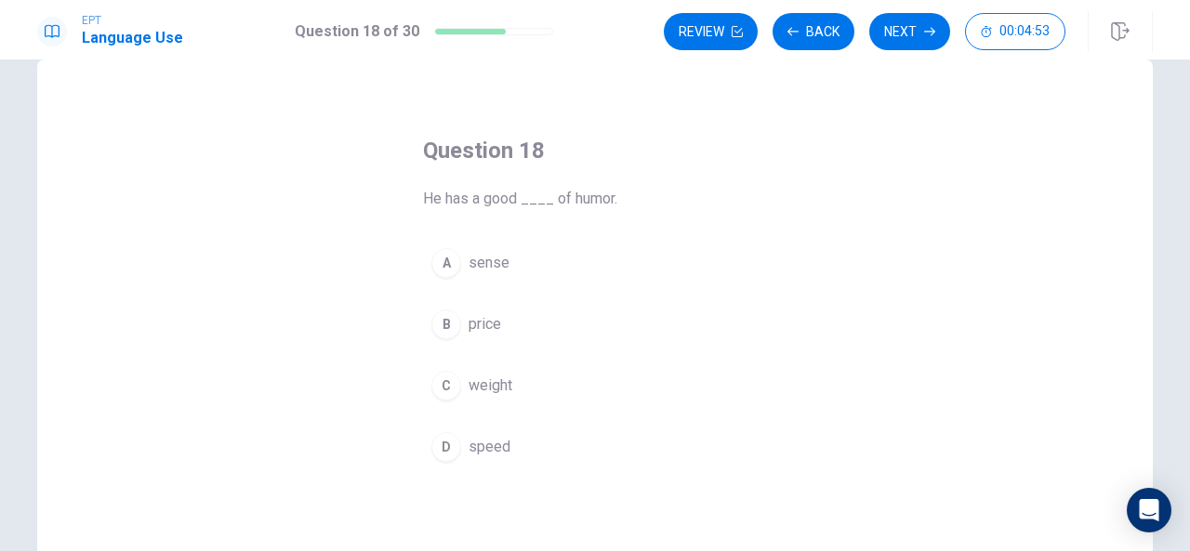
click at [445, 259] on div "A" at bounding box center [447, 263] width 30 height 30
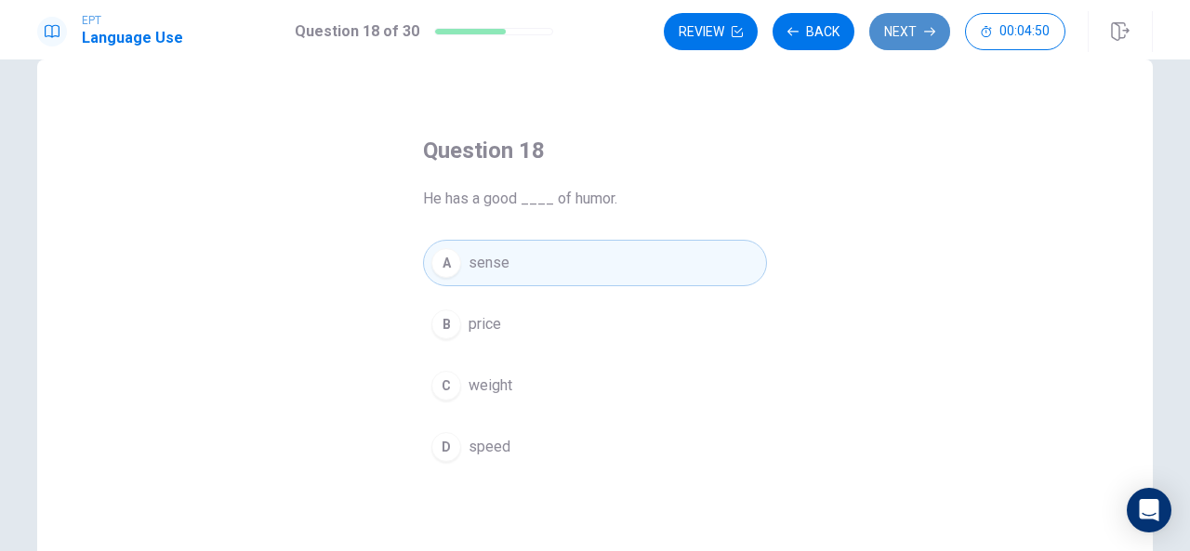
click at [913, 20] on button "Next" at bounding box center [910, 31] width 81 height 37
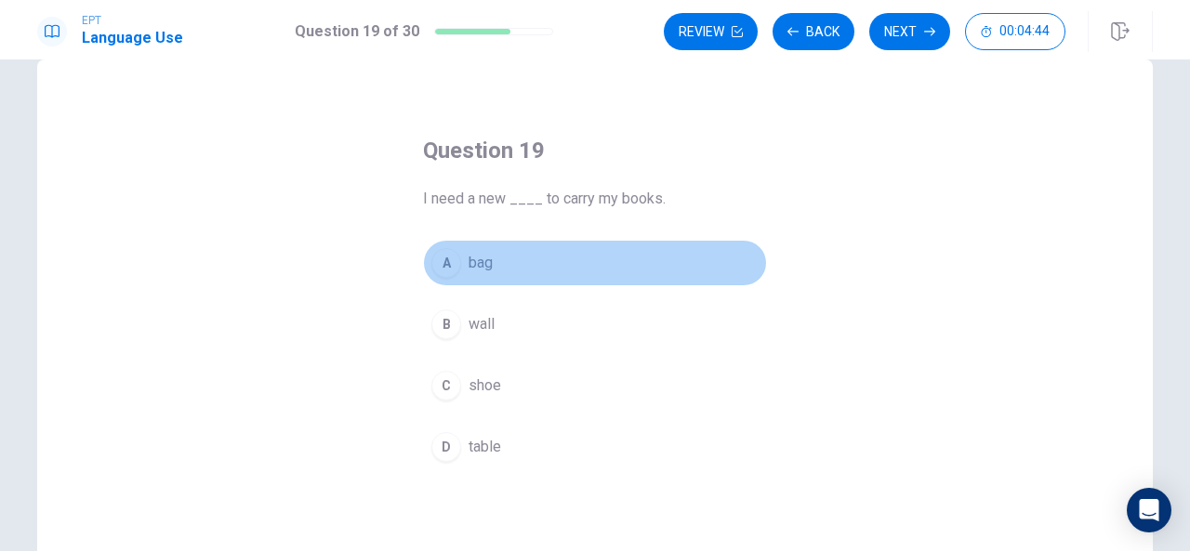
click at [441, 262] on div "A" at bounding box center [447, 263] width 30 height 30
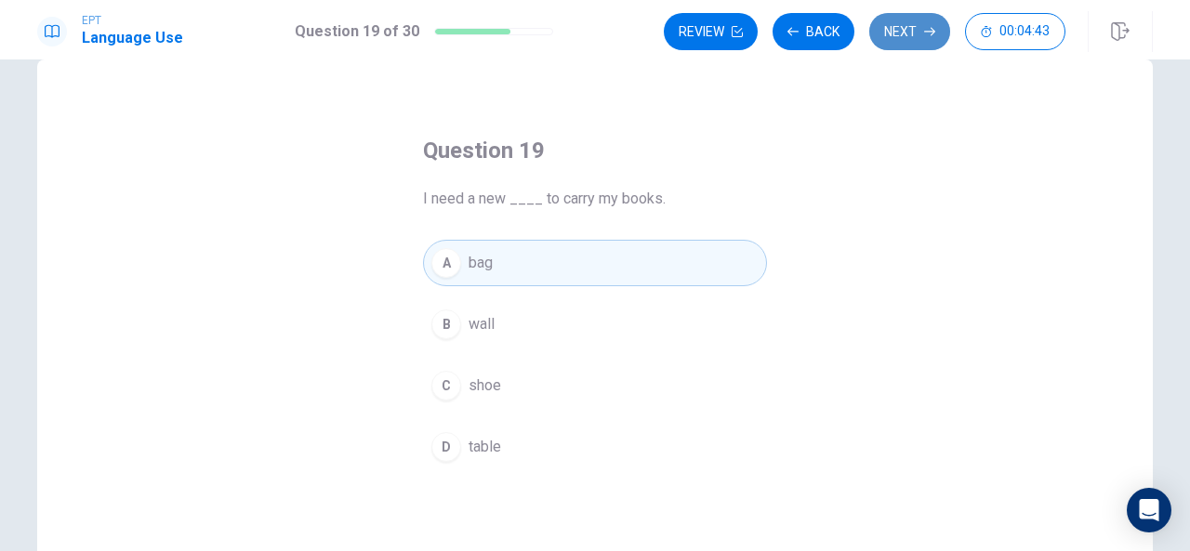
click at [917, 25] on button "Next" at bounding box center [910, 31] width 81 height 37
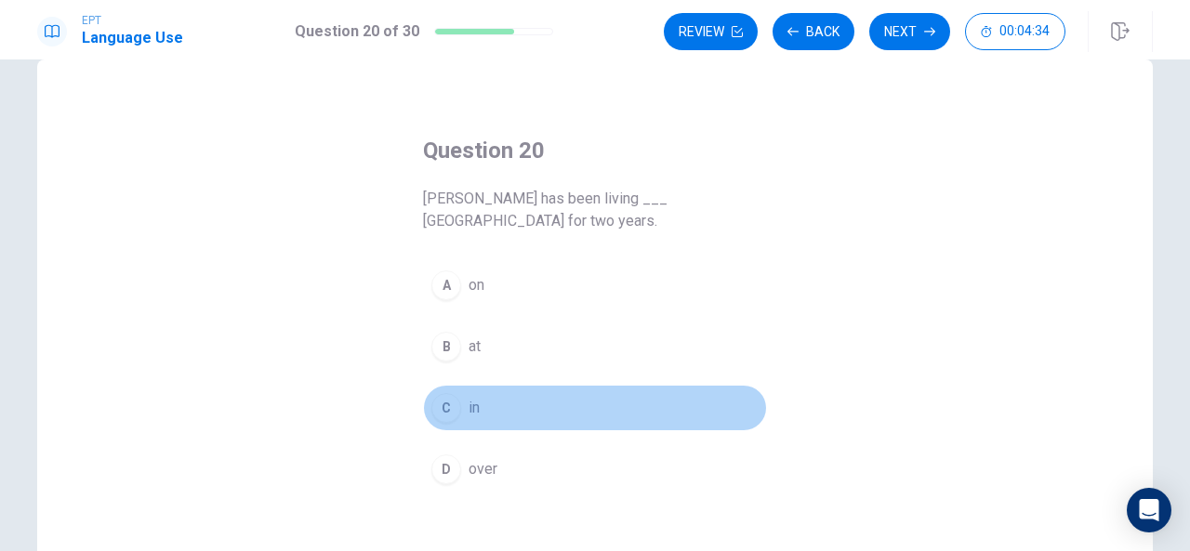
click at [437, 393] on div "C" at bounding box center [447, 408] width 30 height 30
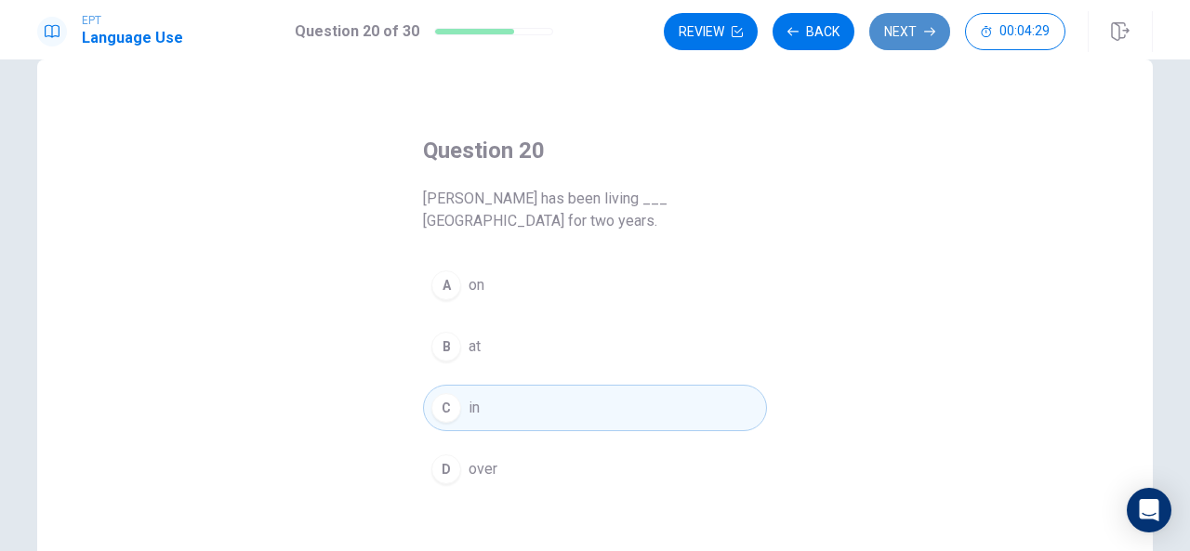
click at [903, 25] on button "Next" at bounding box center [910, 31] width 81 height 37
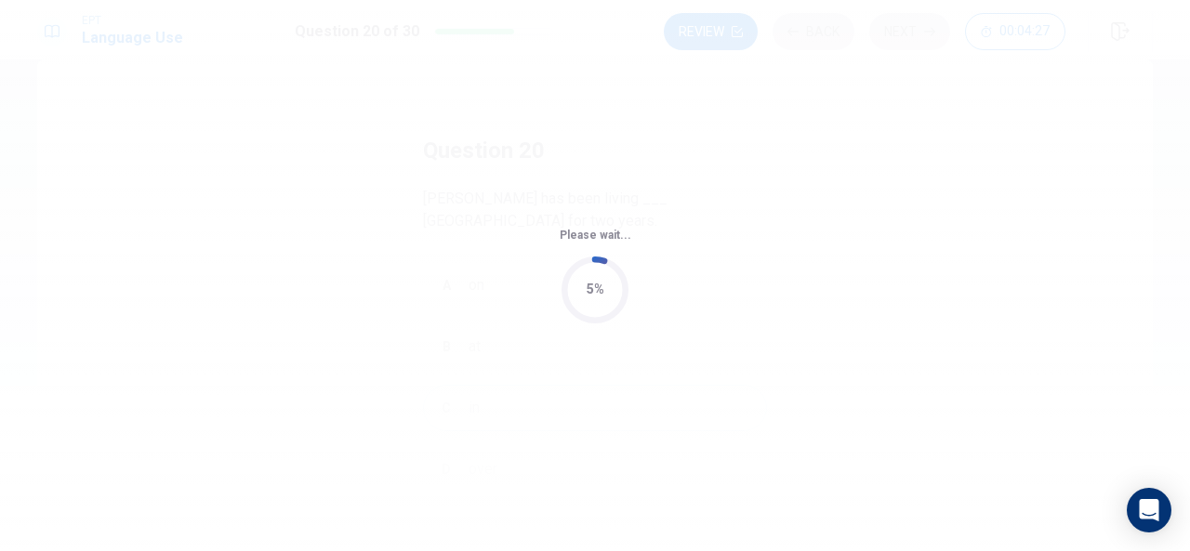
scroll to position [0, 0]
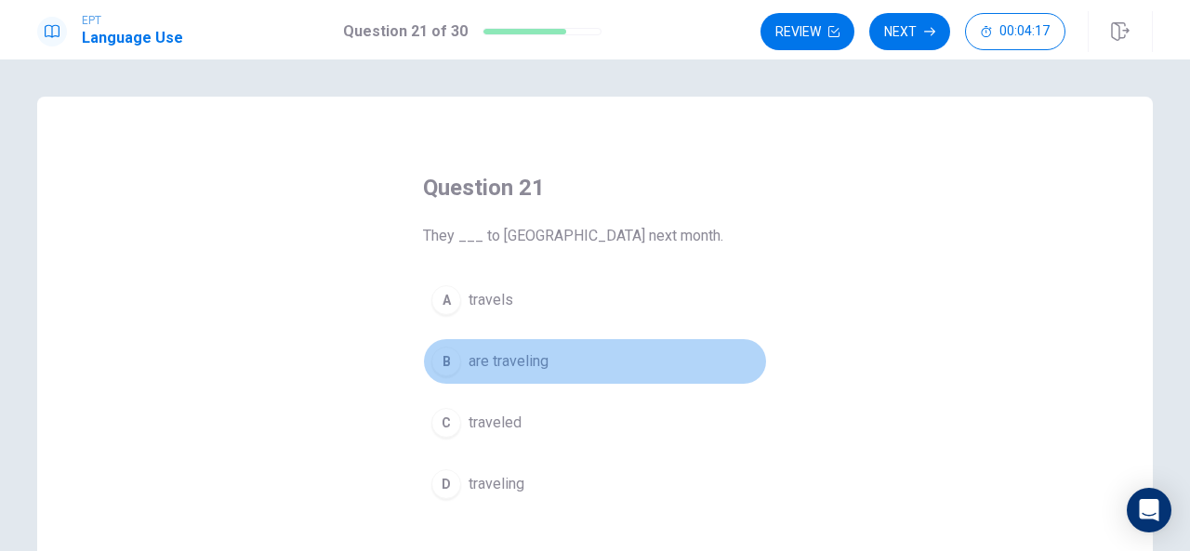
click at [435, 359] on div "B" at bounding box center [447, 362] width 30 height 30
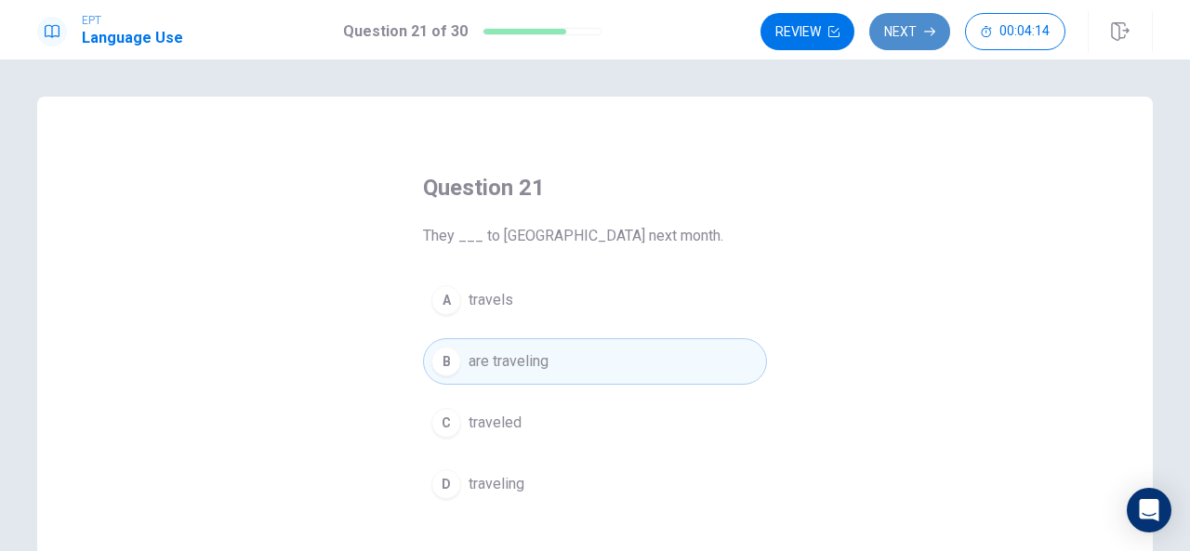
click at [907, 29] on button "Next" at bounding box center [910, 31] width 81 height 37
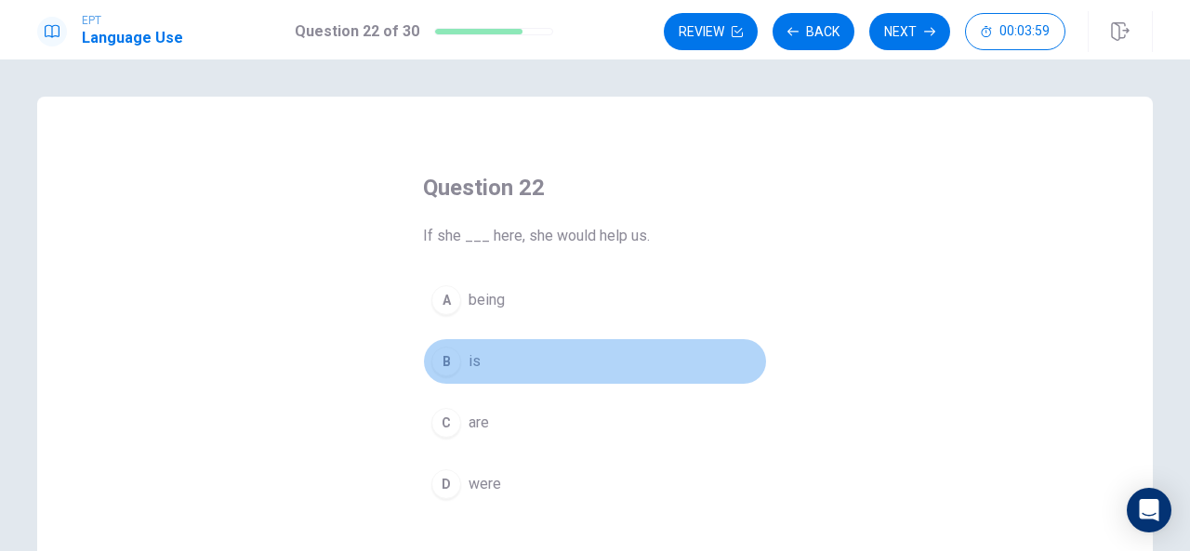
click at [439, 355] on div "B" at bounding box center [447, 362] width 30 height 30
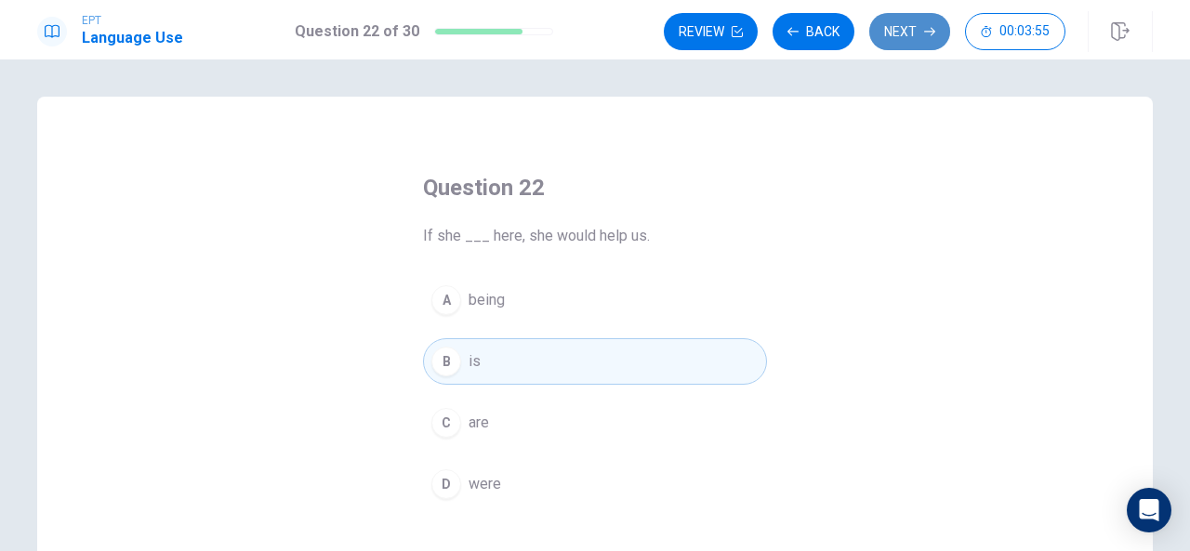
click at [906, 20] on button "Next" at bounding box center [910, 31] width 81 height 37
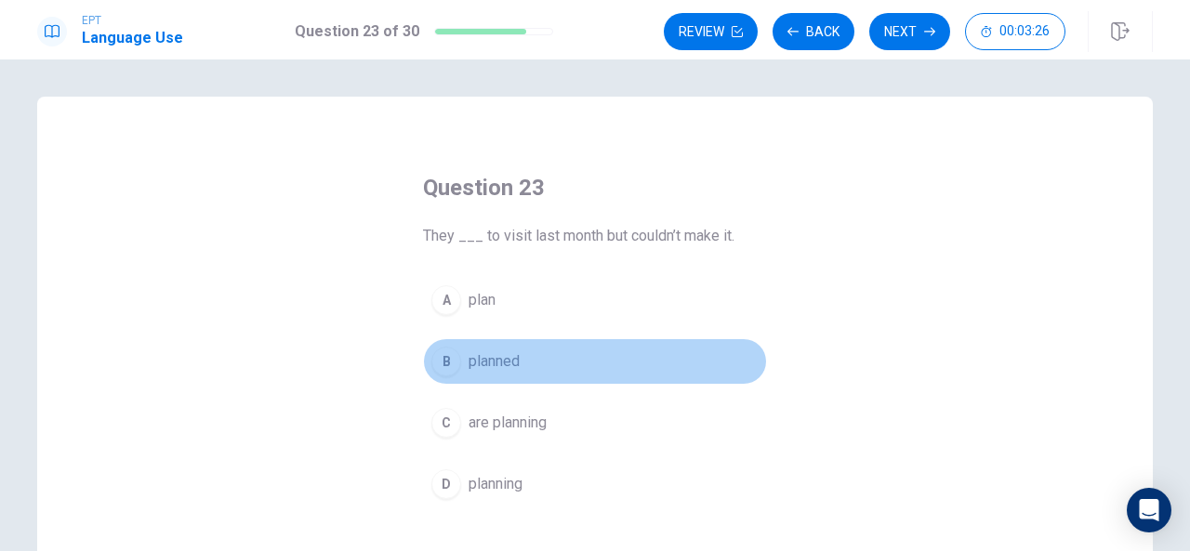
click at [437, 357] on div "B" at bounding box center [447, 362] width 30 height 30
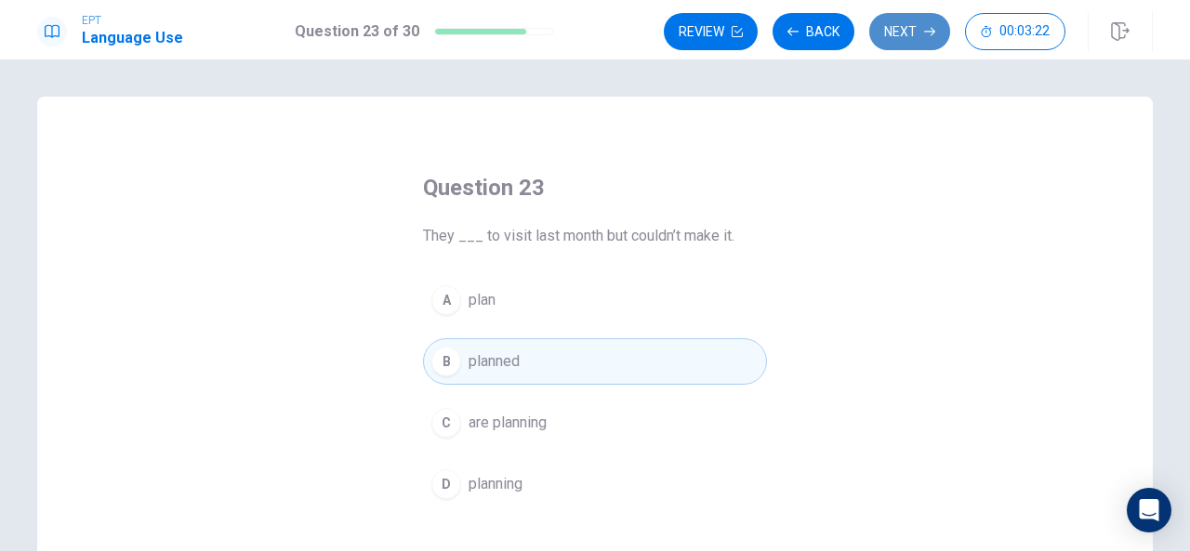
click at [897, 25] on button "Next" at bounding box center [910, 31] width 81 height 37
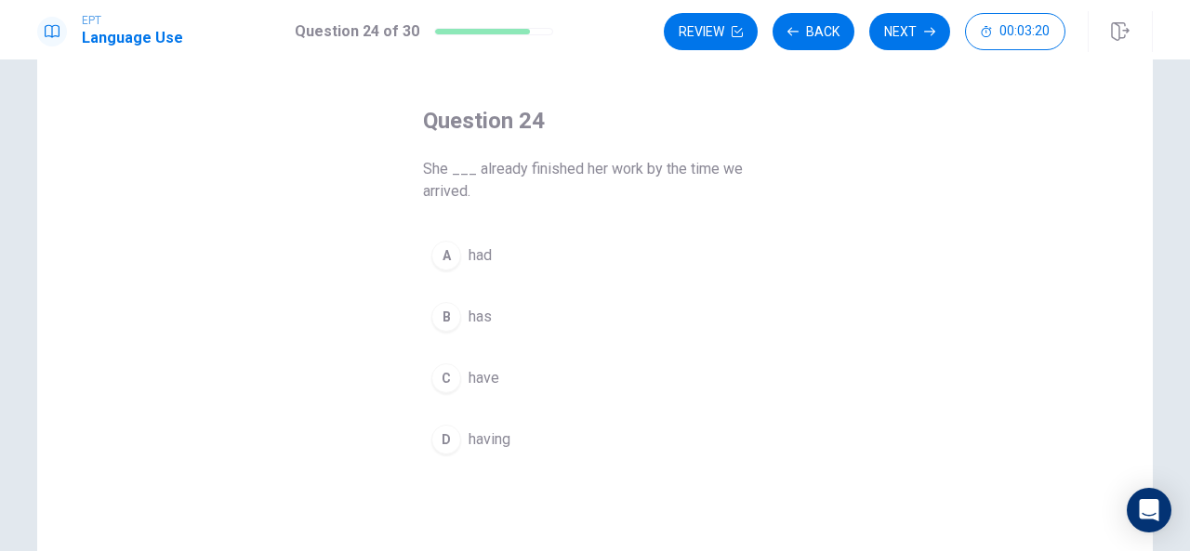
scroll to position [68, 0]
click at [445, 312] on div "B" at bounding box center [447, 316] width 30 height 30
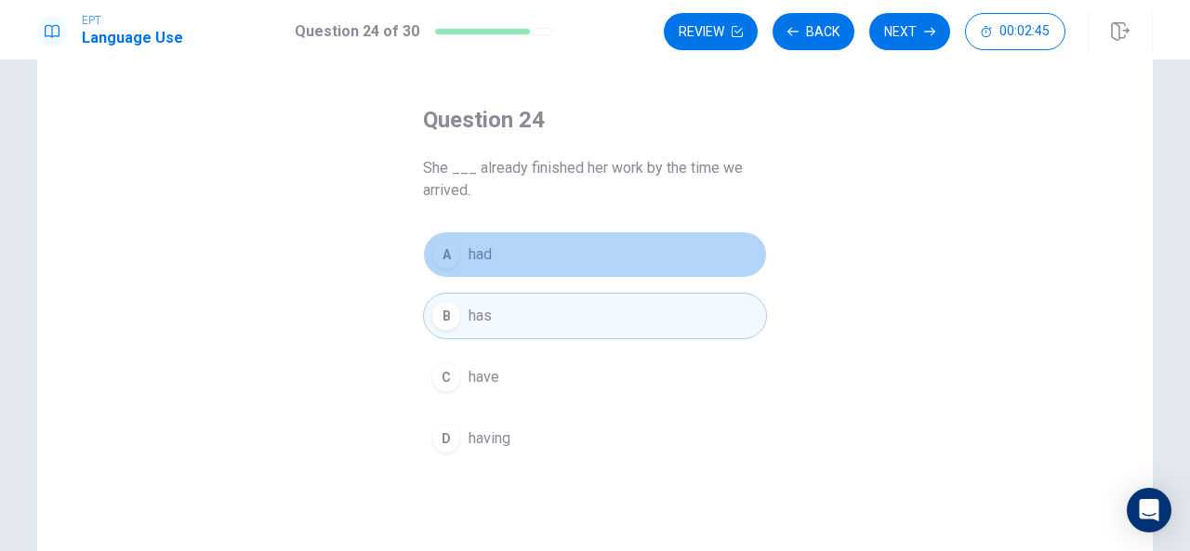
click at [586, 244] on button "A had" at bounding box center [595, 255] width 344 height 46
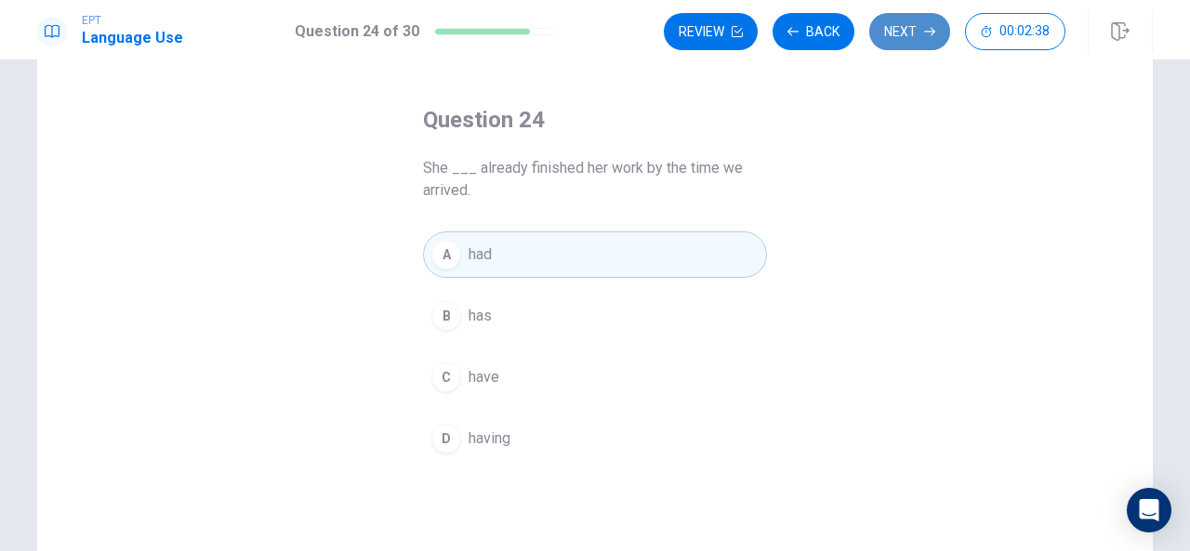
click at [901, 26] on button "Next" at bounding box center [910, 31] width 81 height 37
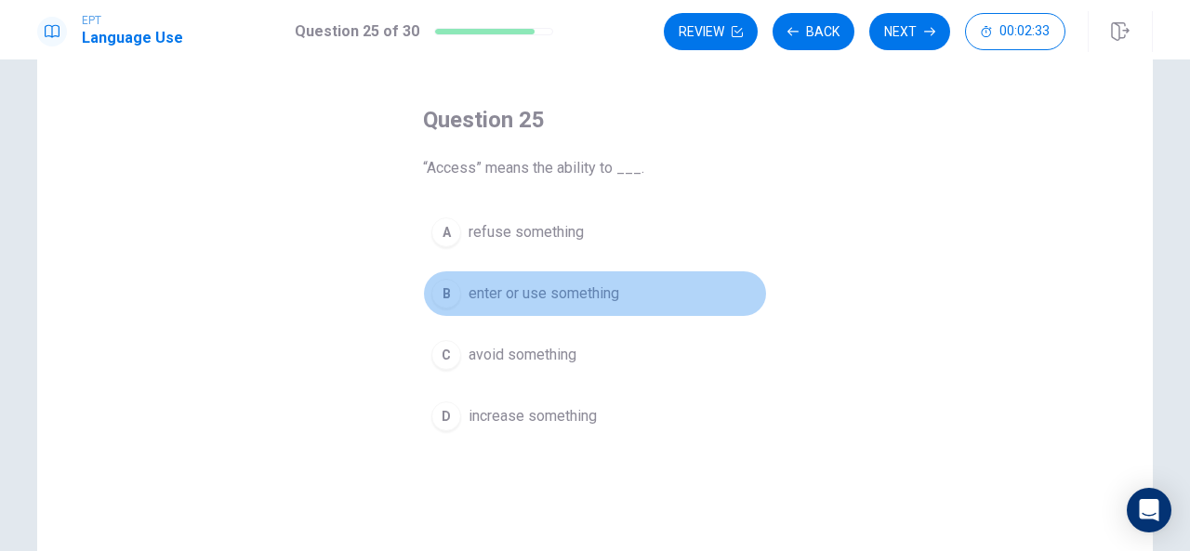
click at [445, 288] on div "B" at bounding box center [447, 294] width 30 height 30
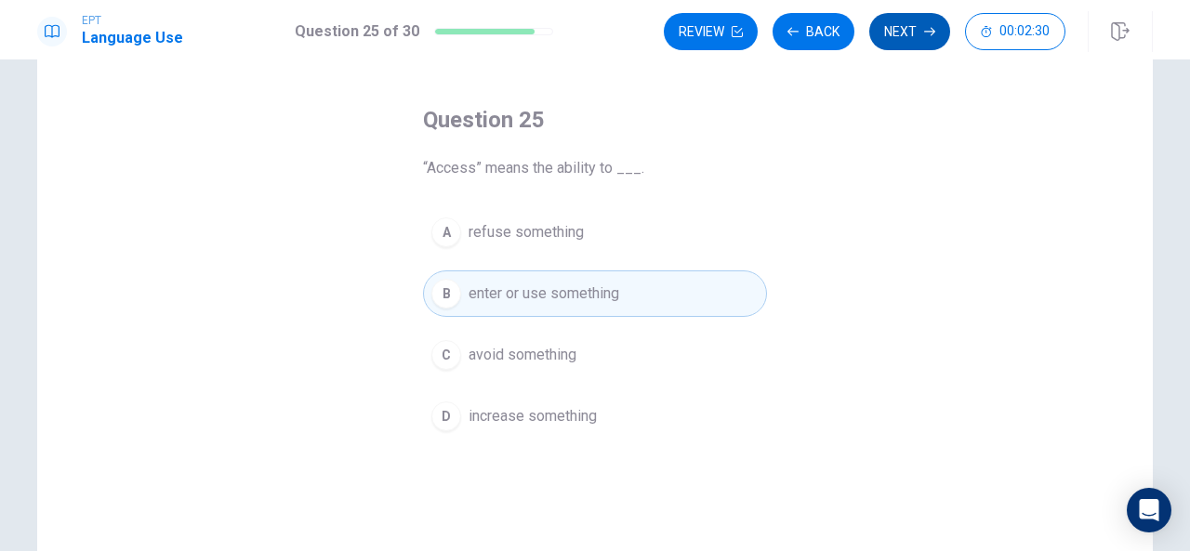
click at [892, 26] on button "Next" at bounding box center [910, 31] width 81 height 37
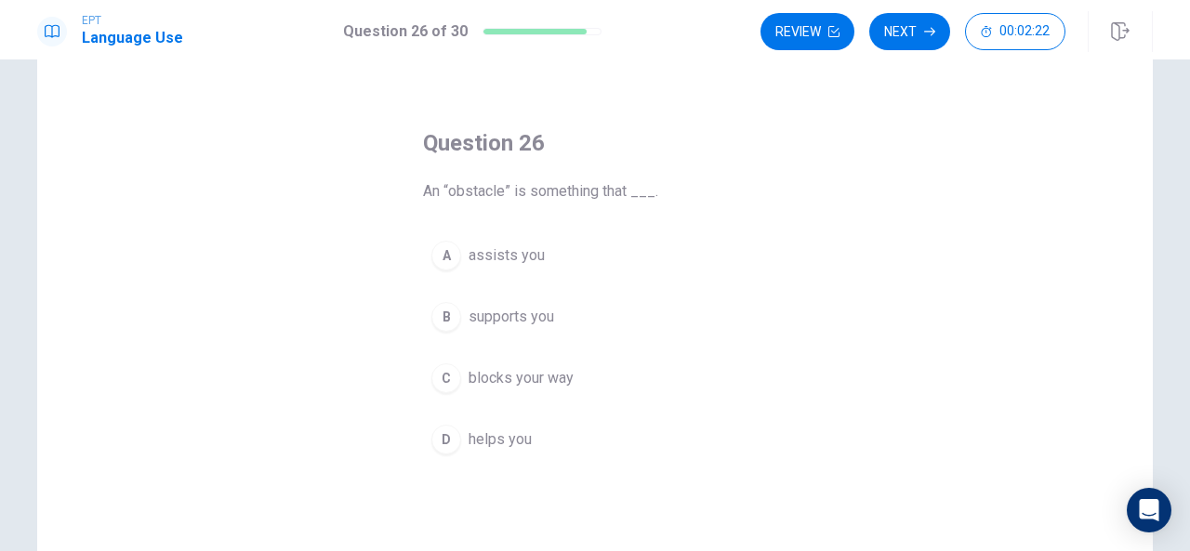
scroll to position [46, 0]
click at [441, 374] on div "C" at bounding box center [447, 377] width 30 height 30
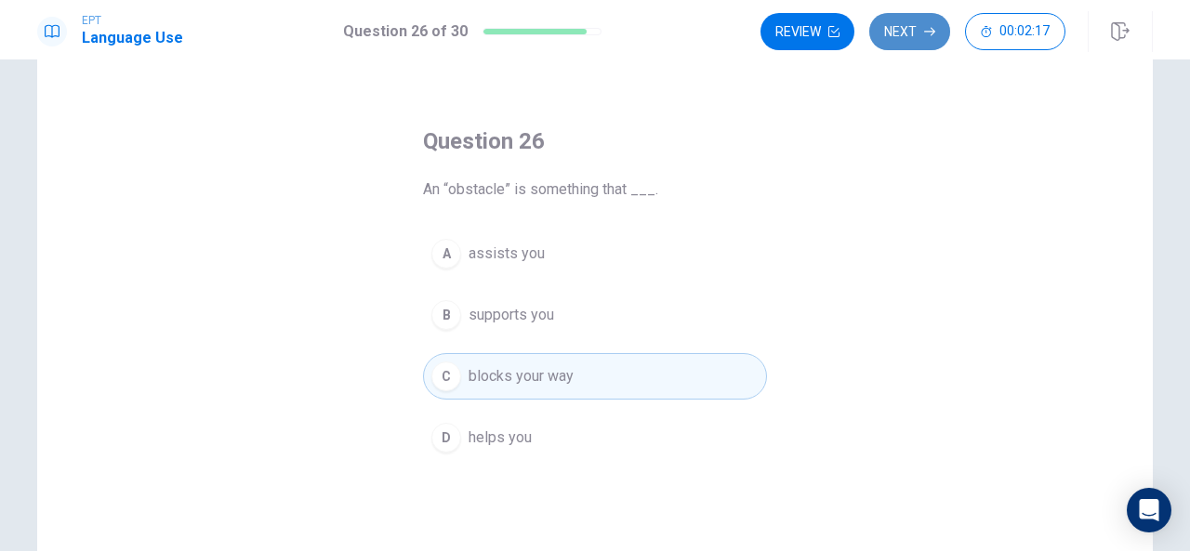
click at [905, 20] on button "Next" at bounding box center [910, 31] width 81 height 37
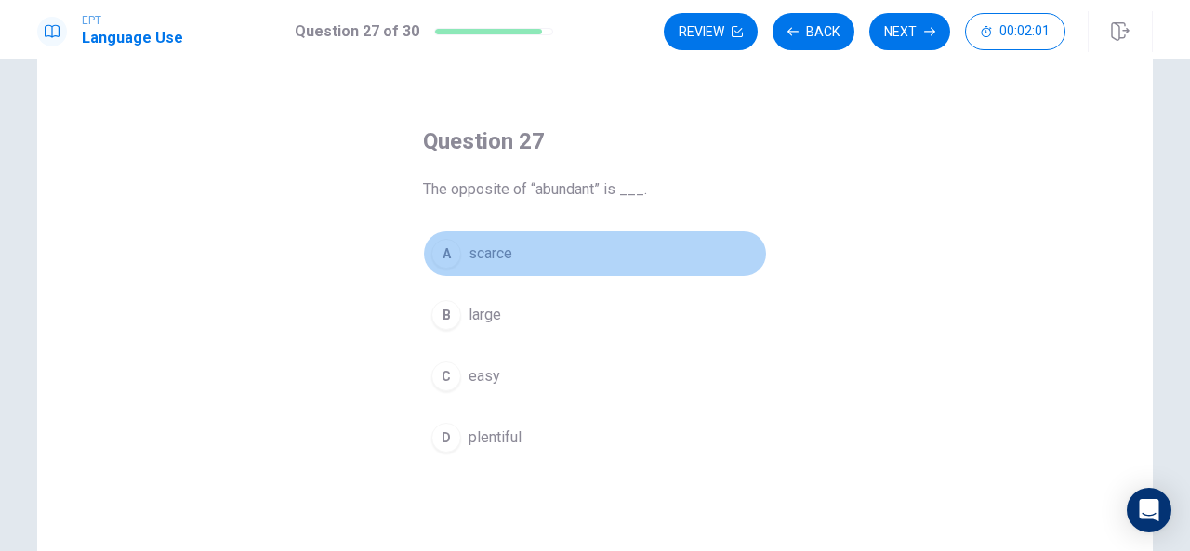
click at [437, 258] on div "A" at bounding box center [447, 254] width 30 height 30
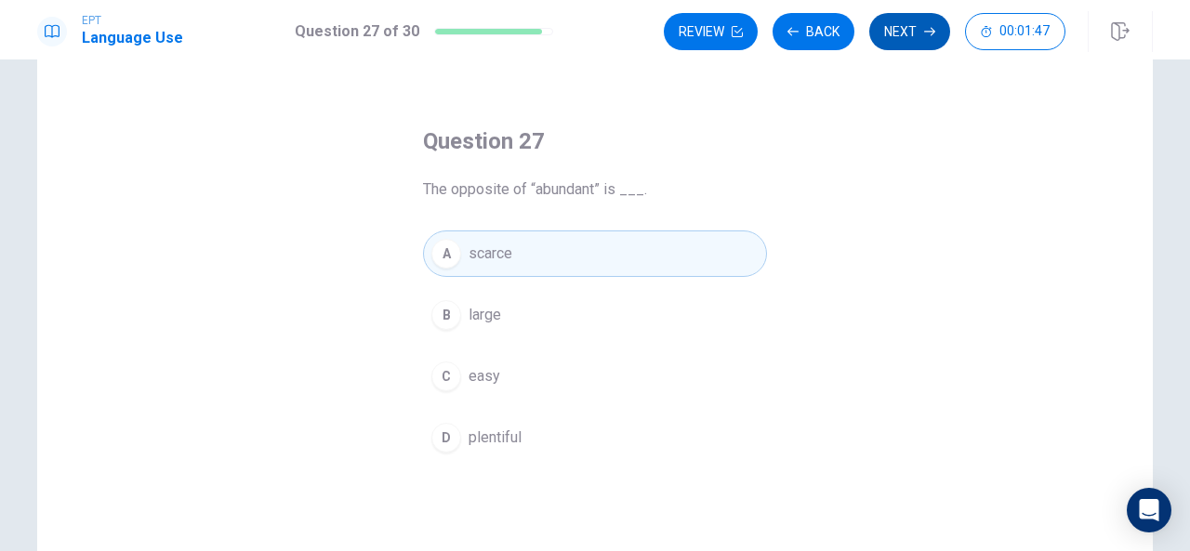
click at [912, 21] on button "Next" at bounding box center [910, 31] width 81 height 37
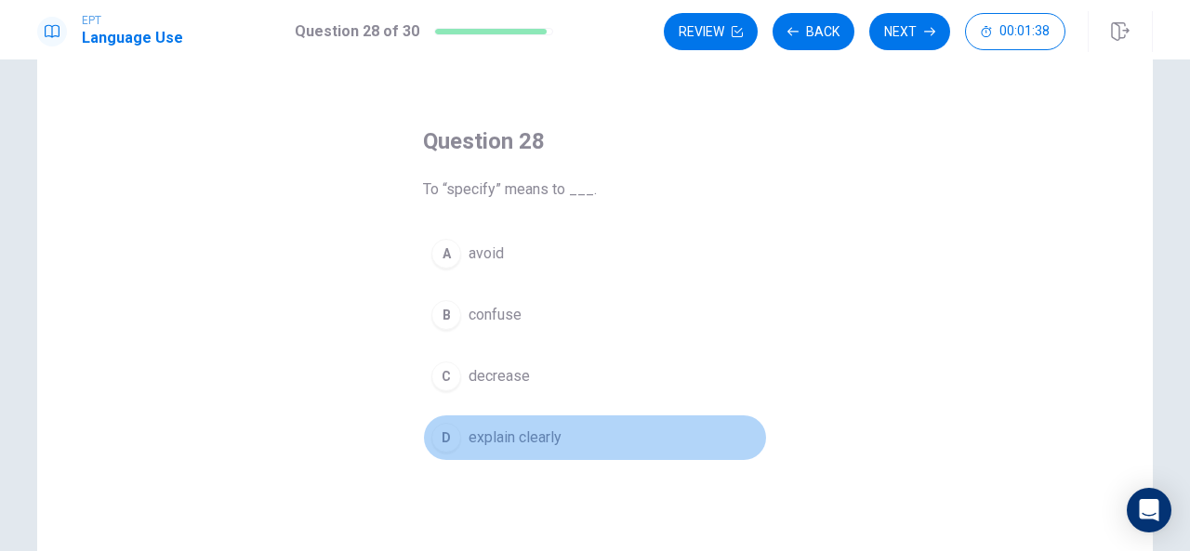
click at [439, 429] on div "D" at bounding box center [447, 438] width 30 height 30
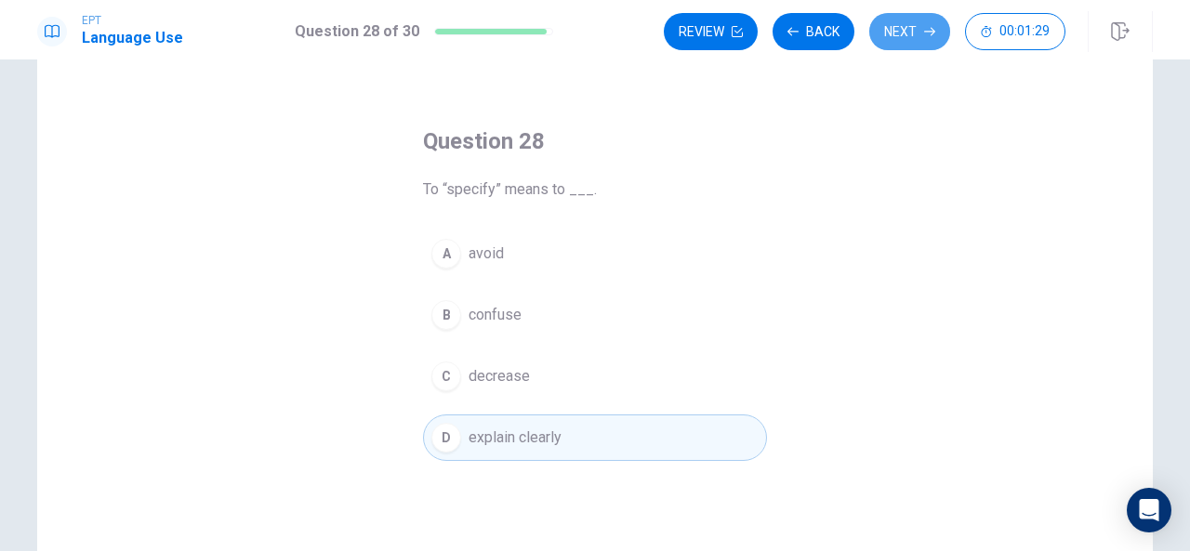
click at [891, 13] on button "Next" at bounding box center [910, 31] width 81 height 37
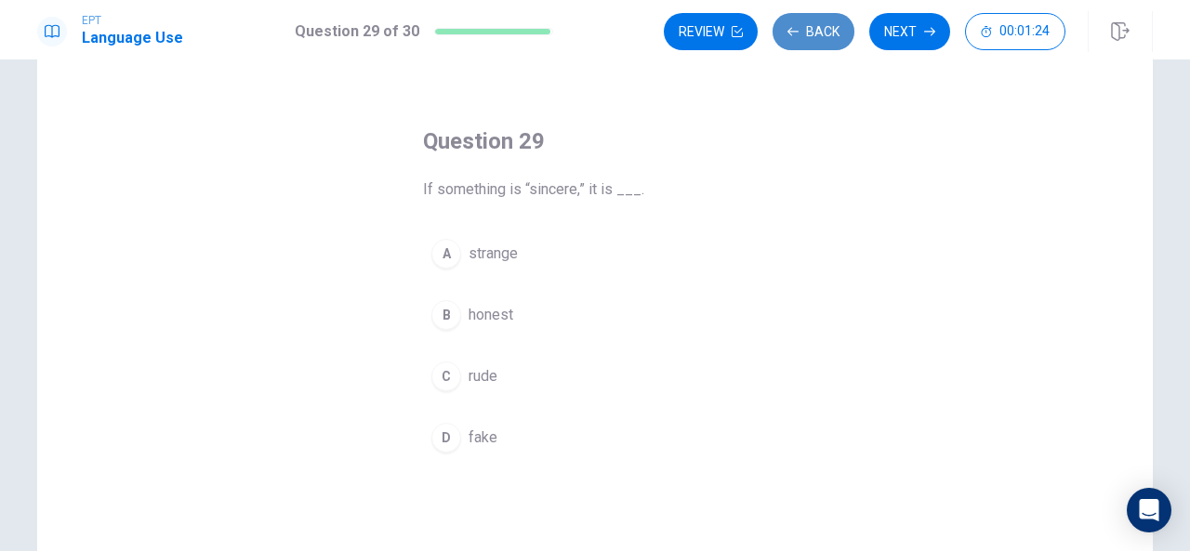
click at [812, 29] on button "Back" at bounding box center [814, 31] width 82 height 37
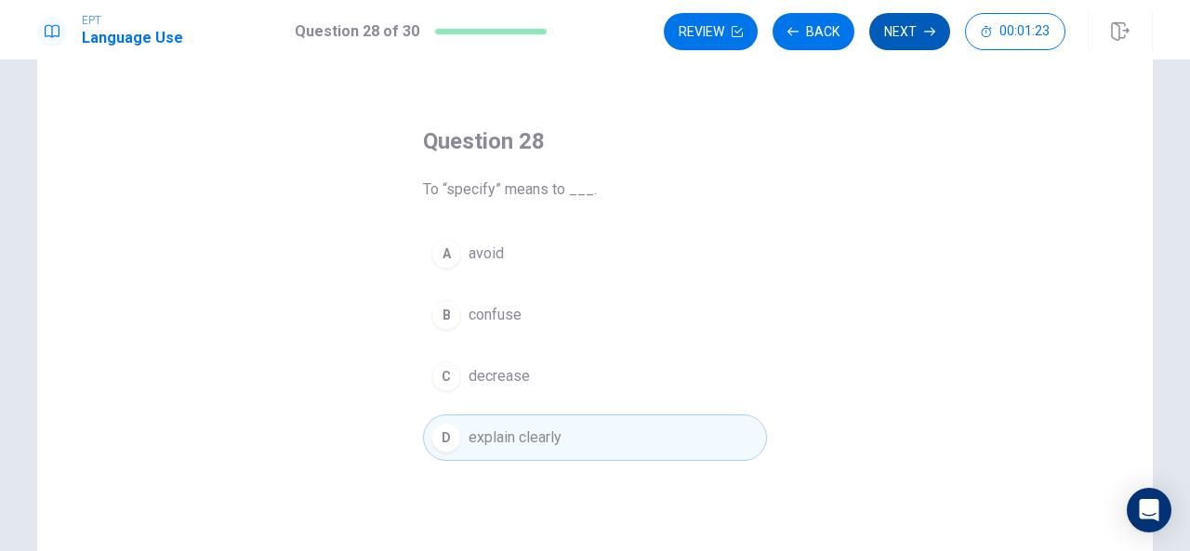
click at [923, 21] on button "Next" at bounding box center [910, 31] width 81 height 37
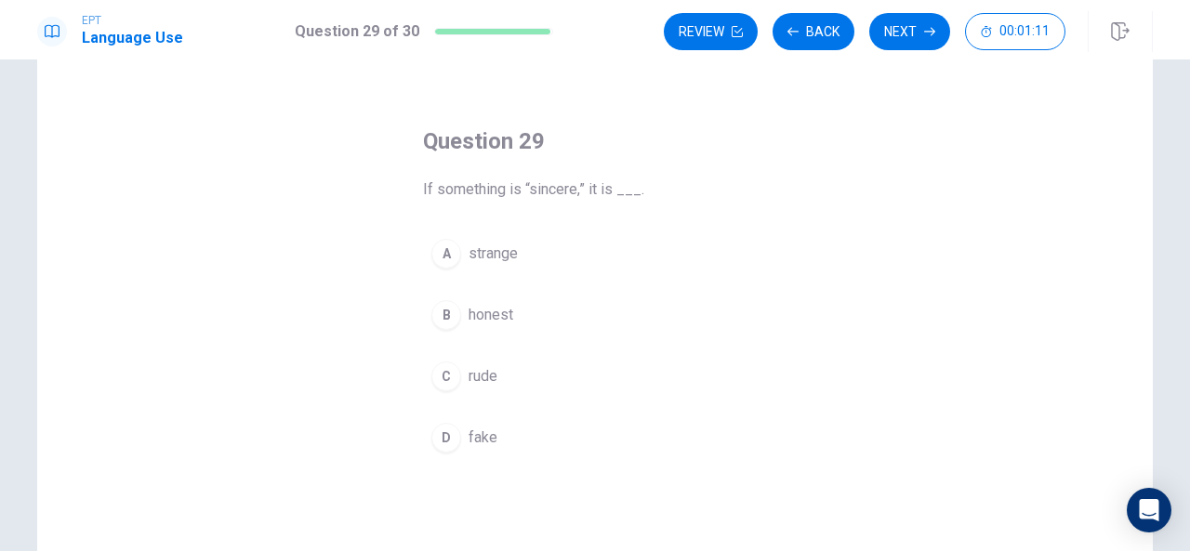
click at [440, 306] on div "B" at bounding box center [447, 315] width 30 height 30
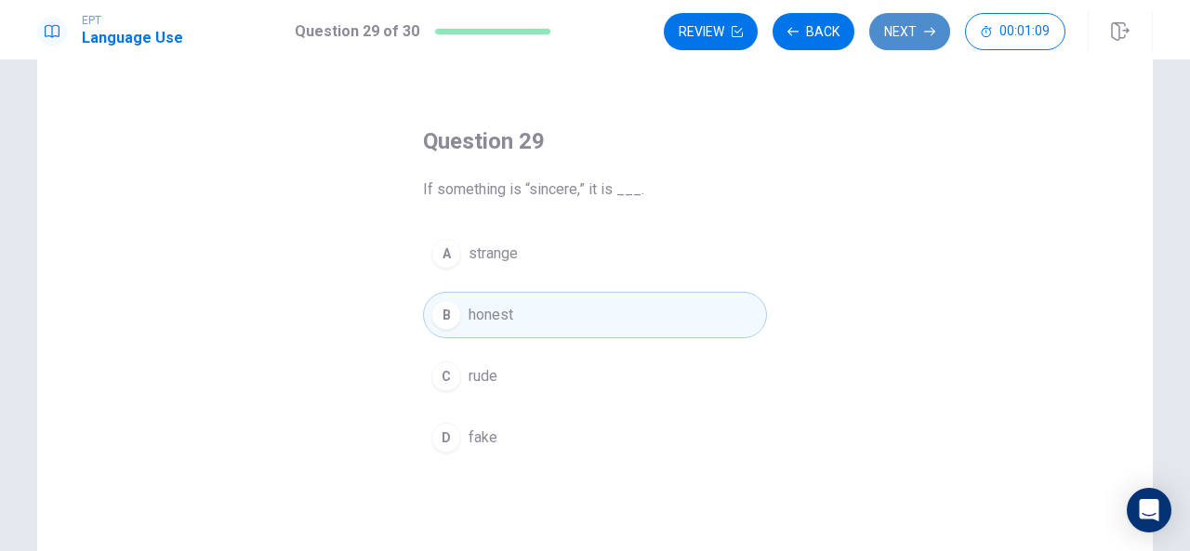
click at [919, 25] on button "Next" at bounding box center [910, 31] width 81 height 37
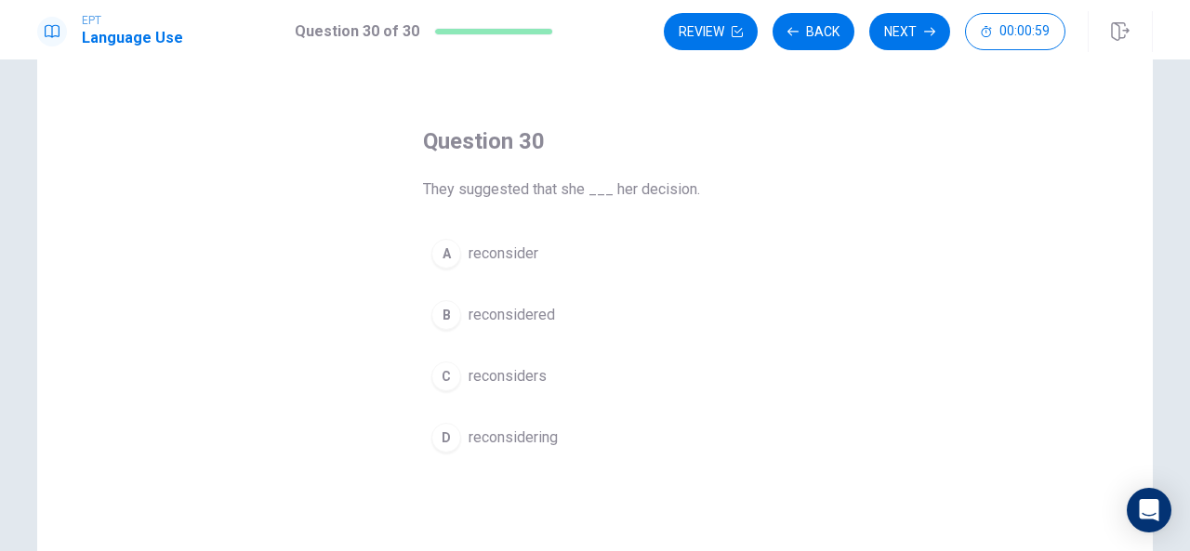
click at [438, 310] on div "B" at bounding box center [447, 315] width 30 height 30
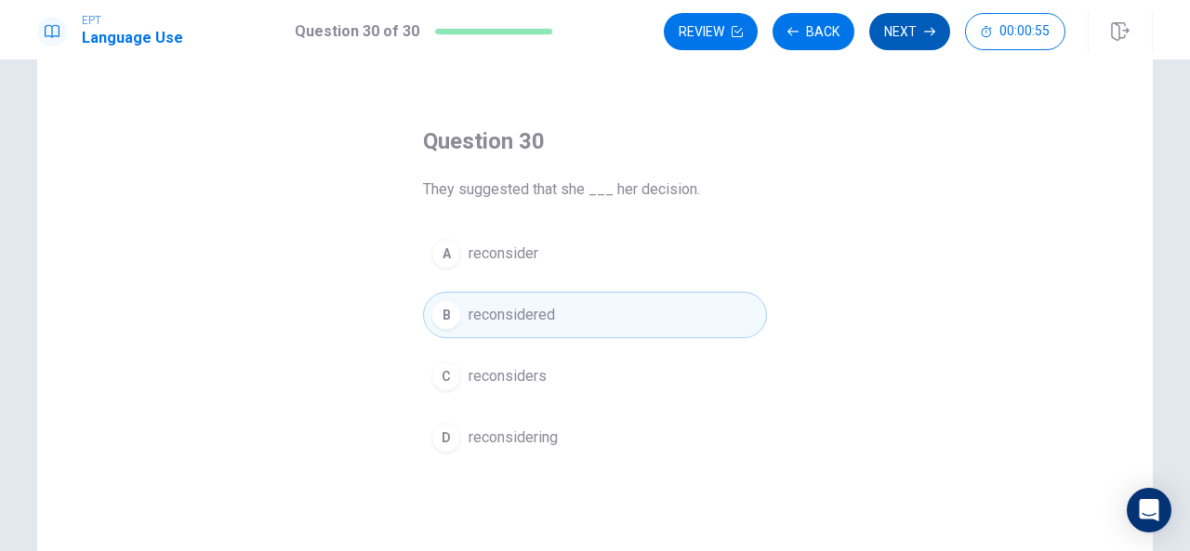
click at [907, 19] on button "Next" at bounding box center [910, 31] width 81 height 37
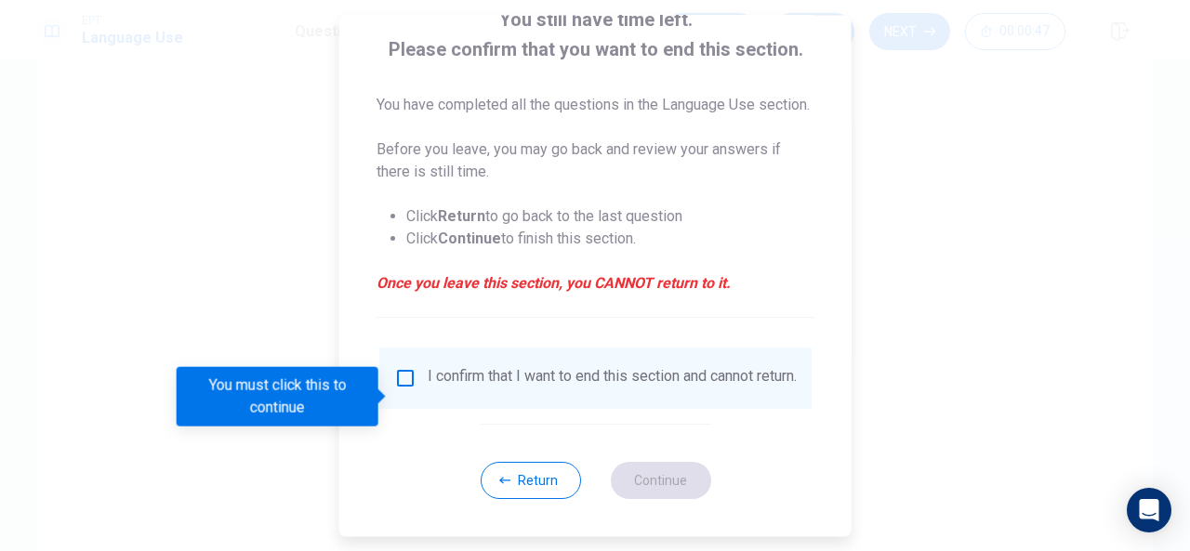
scroll to position [134, 0]
click at [397, 390] on input "You must click this to continue" at bounding box center [405, 378] width 22 height 22
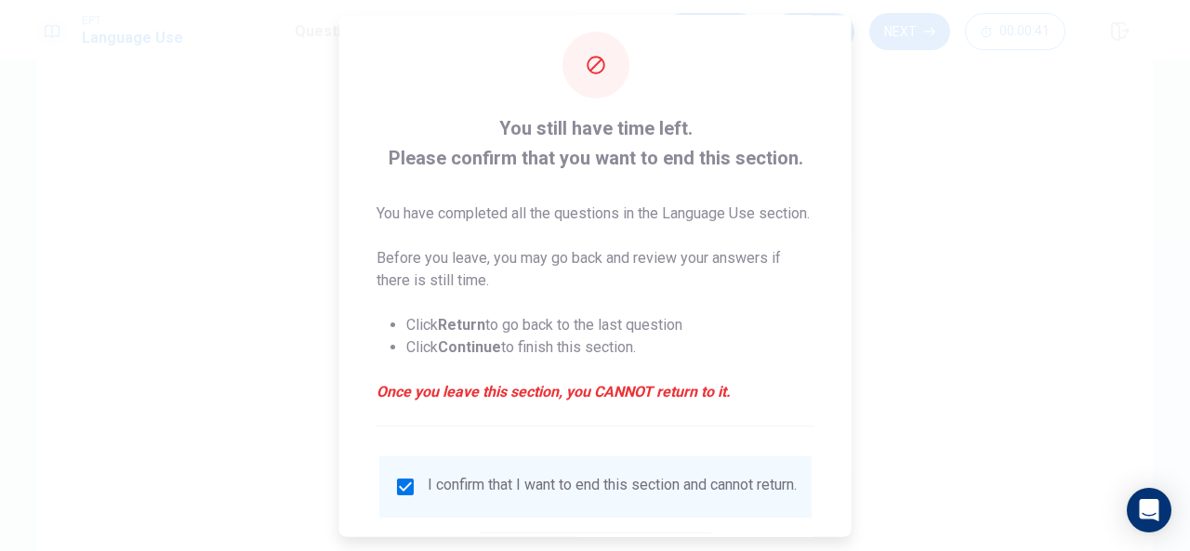
scroll to position [164, 0]
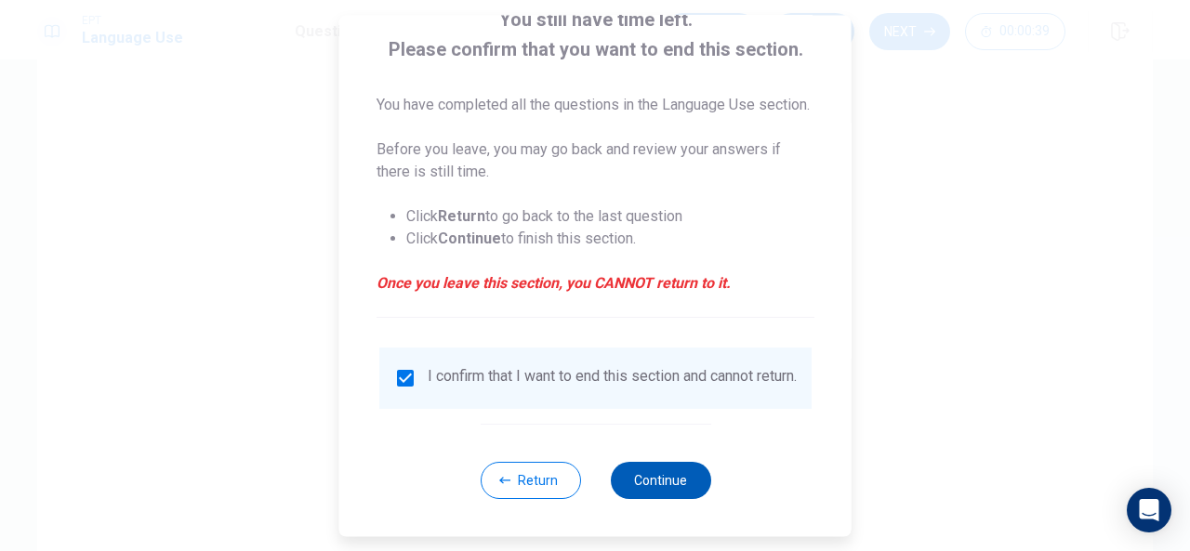
click at [674, 474] on button "Continue" at bounding box center [660, 480] width 100 height 37
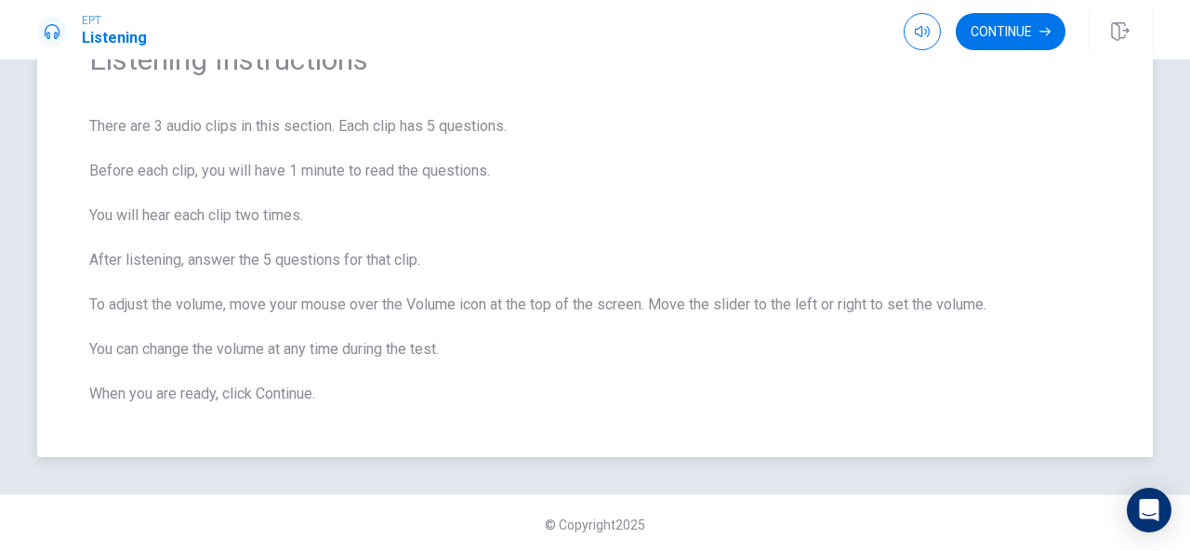
scroll to position [110, 0]
click at [923, 22] on button "button" at bounding box center [922, 31] width 37 height 37
click at [1022, 23] on button "Continue" at bounding box center [1011, 31] width 110 height 37
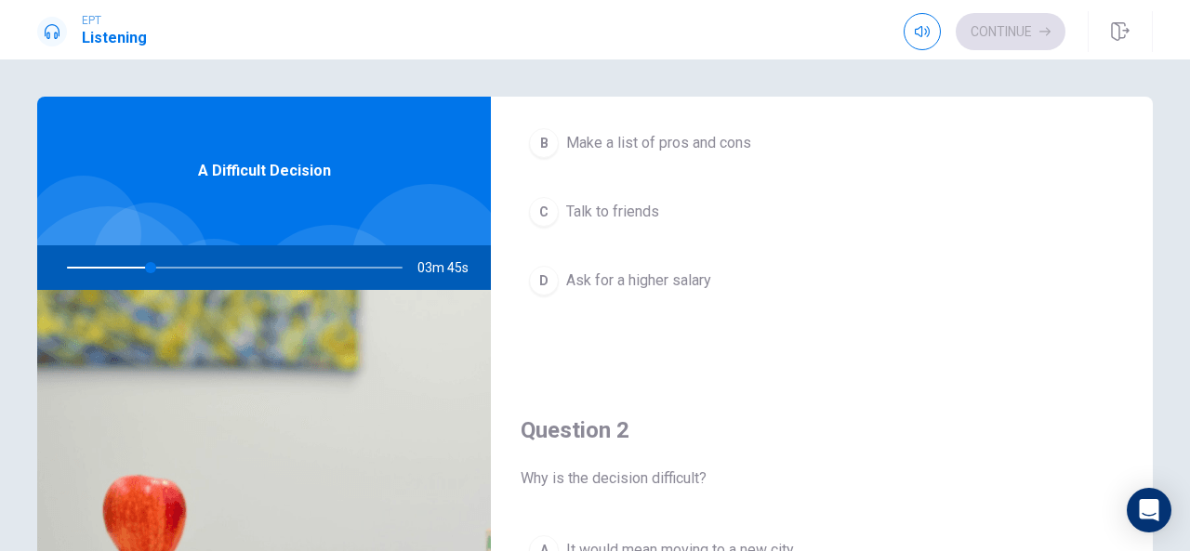
scroll to position [196, 0]
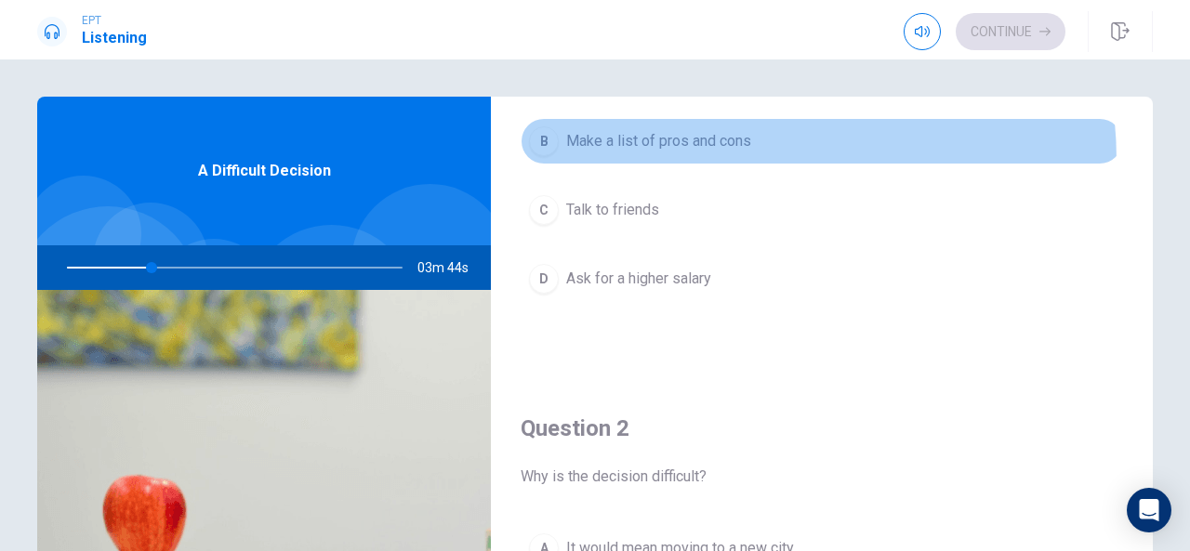
click at [724, 159] on button "B Make a list of pros and cons" at bounding box center [822, 141] width 603 height 46
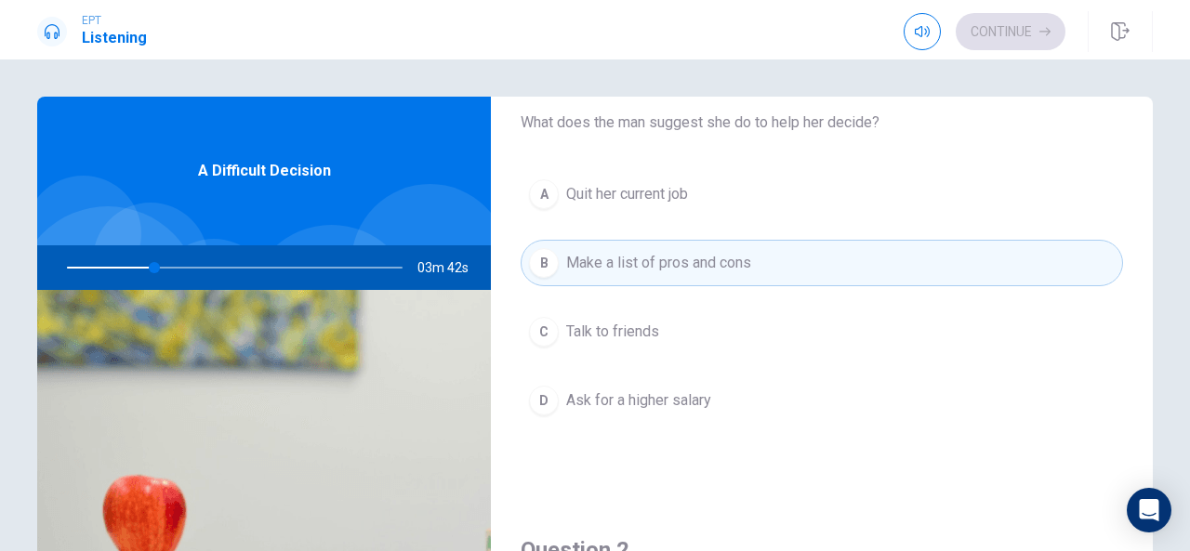
scroll to position [75, 0]
type input "28"
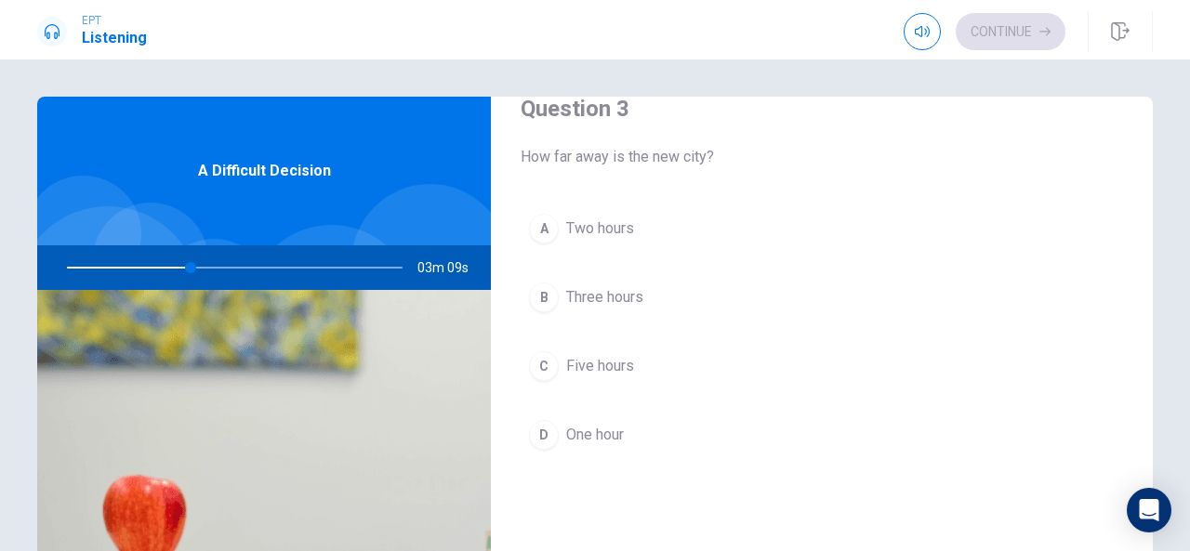
scroll to position [991, 0]
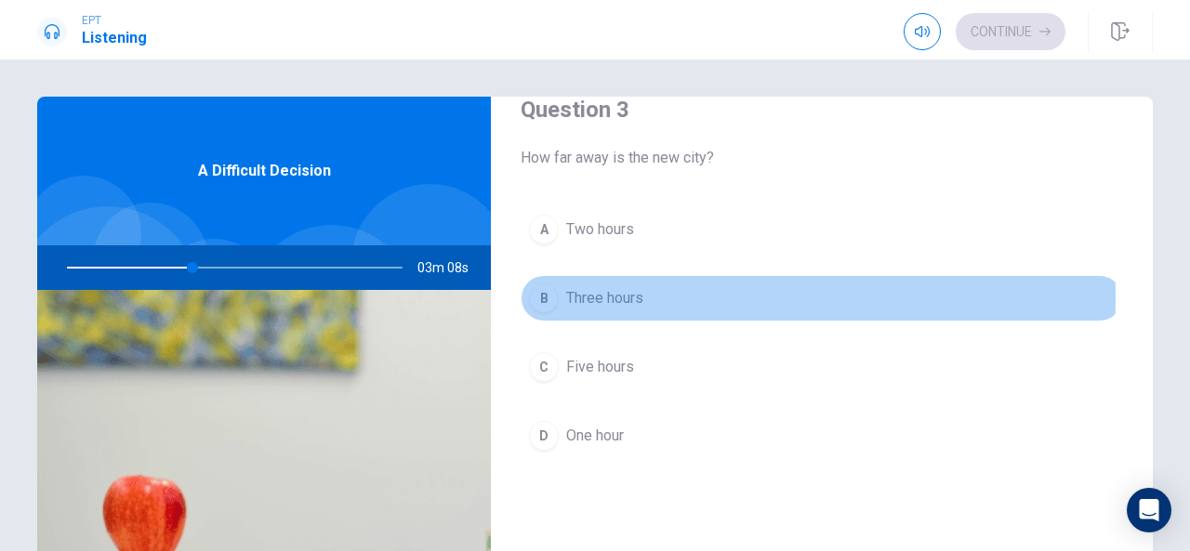
click at [590, 292] on span "Three hours" at bounding box center [604, 298] width 77 height 22
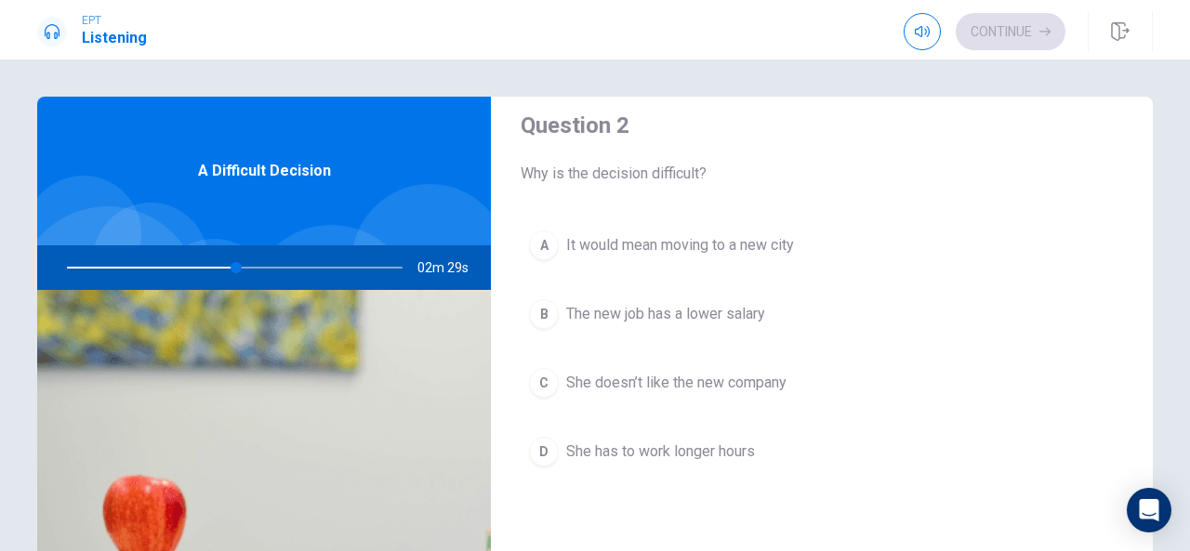
scroll to position [500, 0]
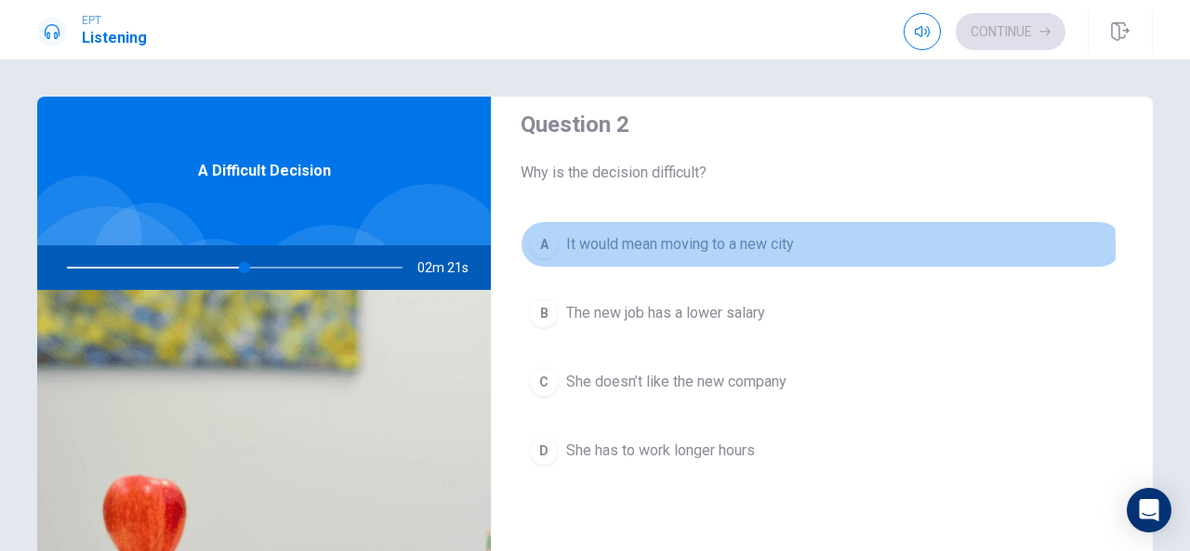
click at [532, 246] on div "A" at bounding box center [544, 245] width 30 height 30
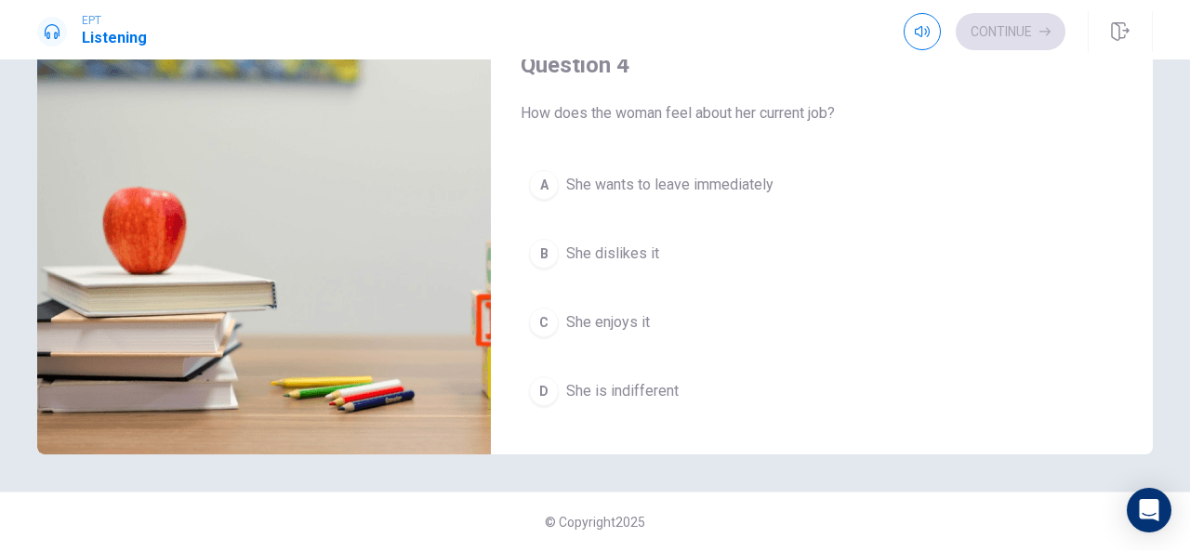
scroll to position [1225, 0]
click at [538, 238] on div "B" at bounding box center [544, 253] width 30 height 30
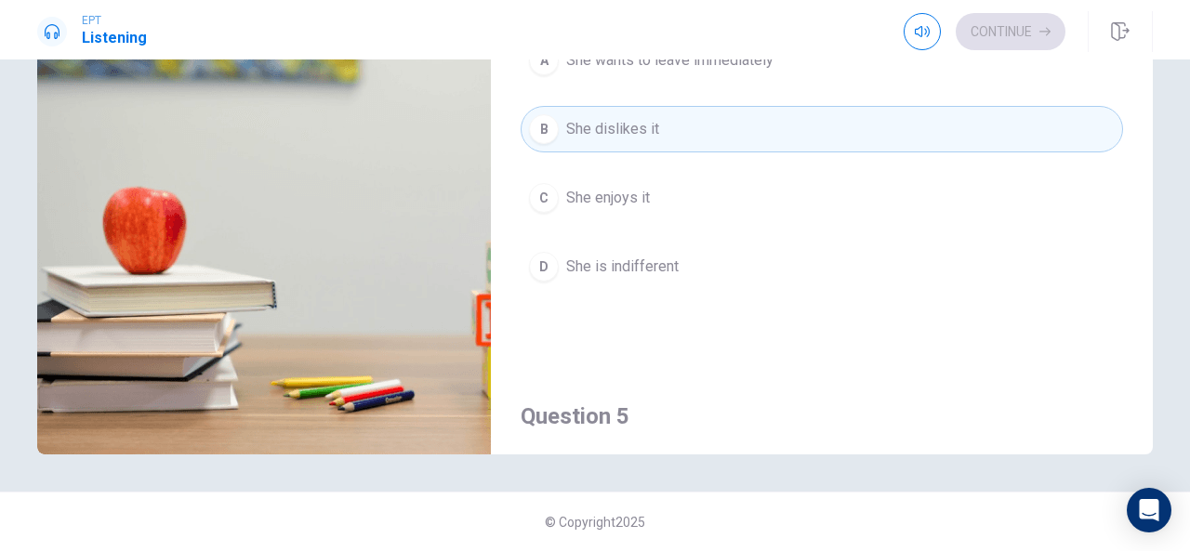
scroll to position [1721, 0]
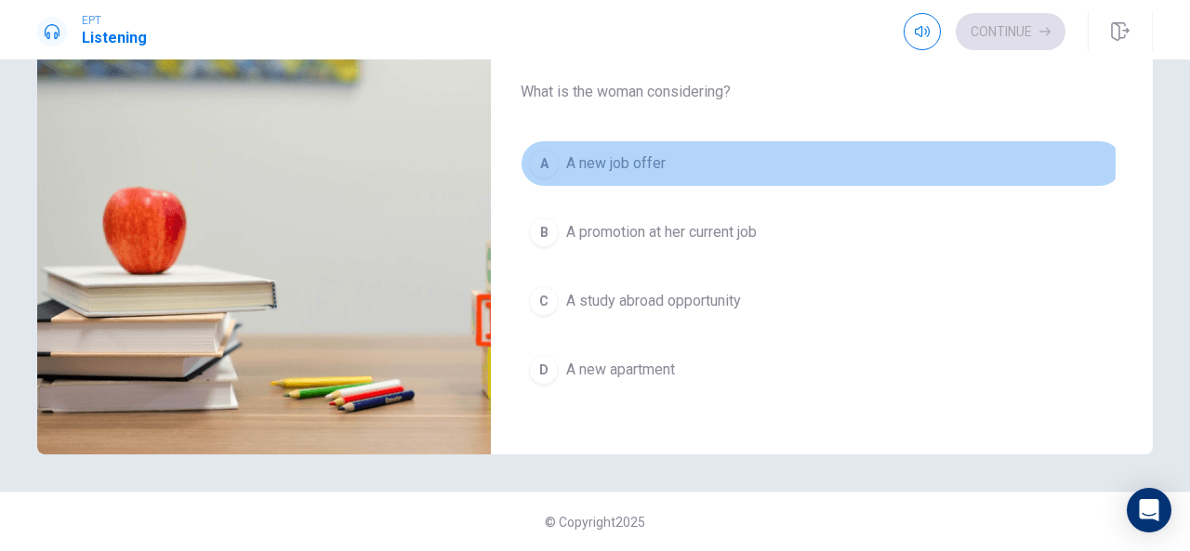
click at [539, 152] on div "A" at bounding box center [544, 164] width 30 height 30
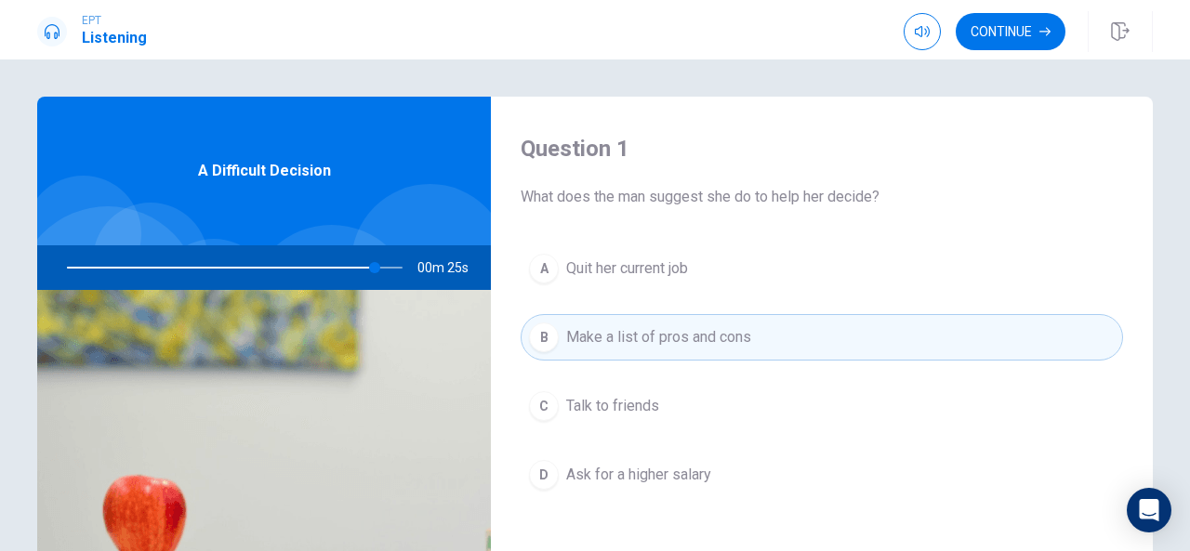
scroll to position [69, 0]
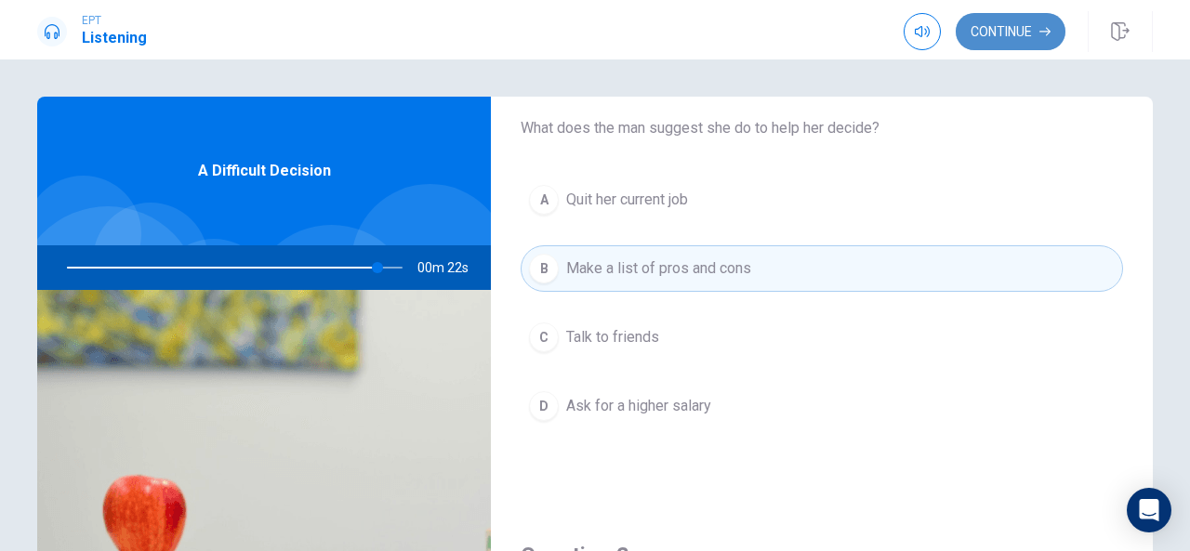
click at [1019, 21] on button "Continue" at bounding box center [1011, 31] width 110 height 37
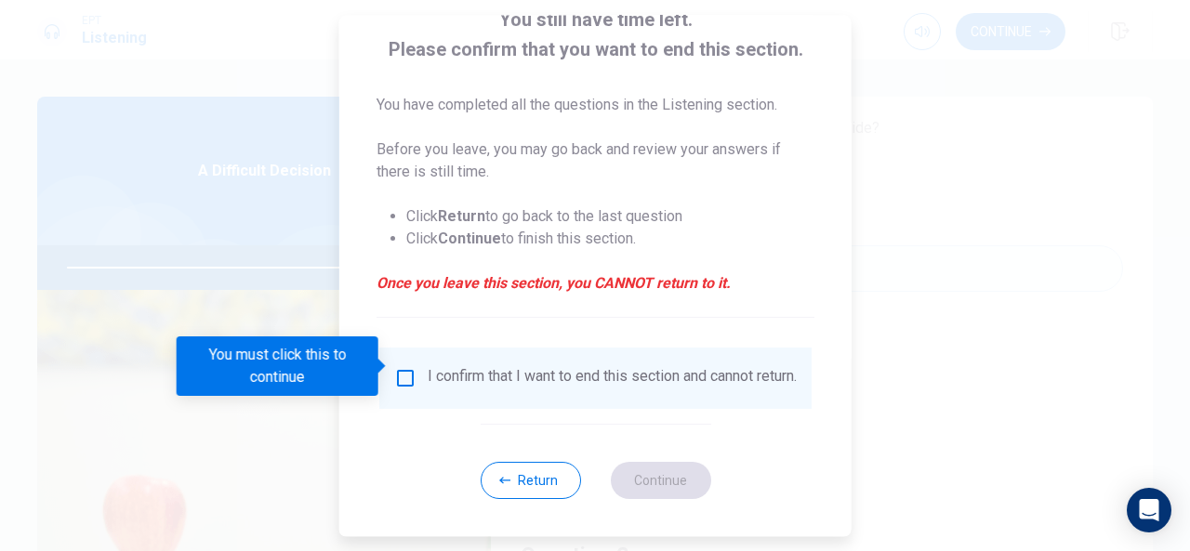
scroll to position [141, 0]
click at [397, 367] on input "You must click this to continue" at bounding box center [405, 378] width 22 height 22
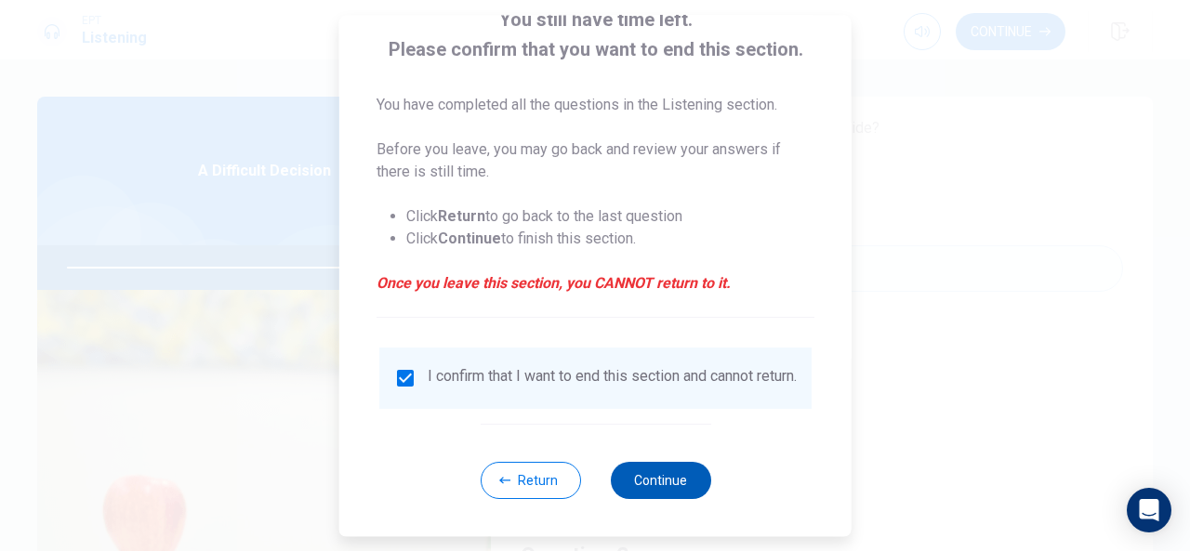
click at [655, 475] on button "Continue" at bounding box center [660, 480] width 100 height 37
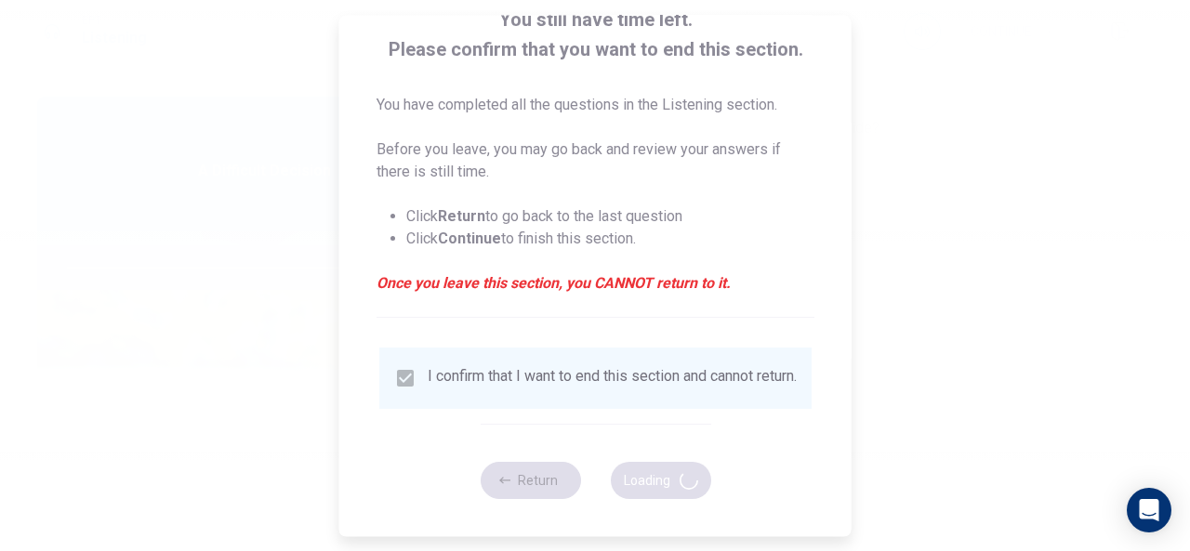
type input "95"
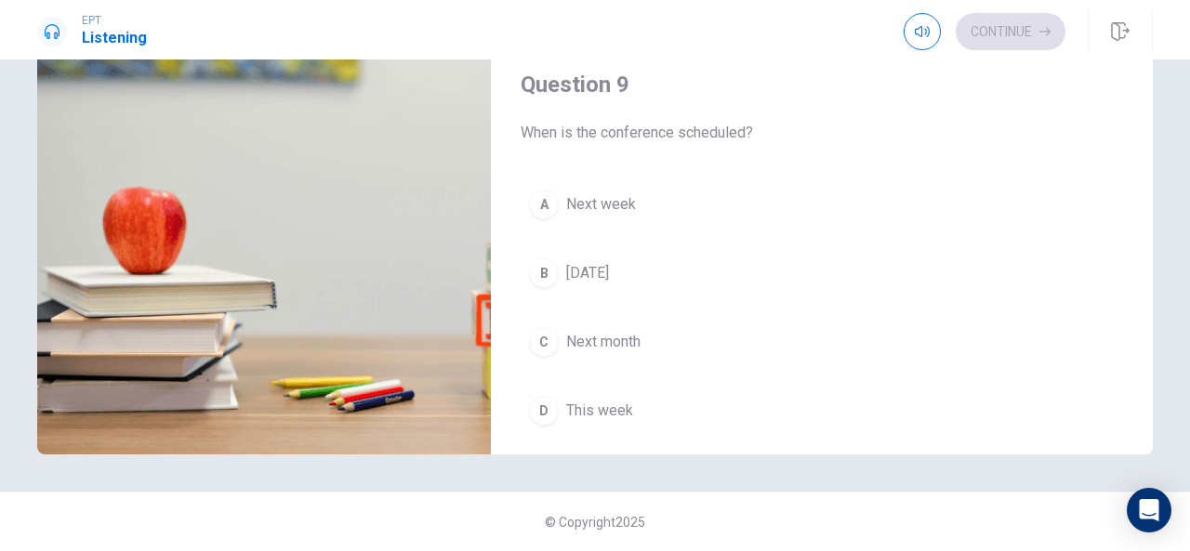
scroll to position [1204, 0]
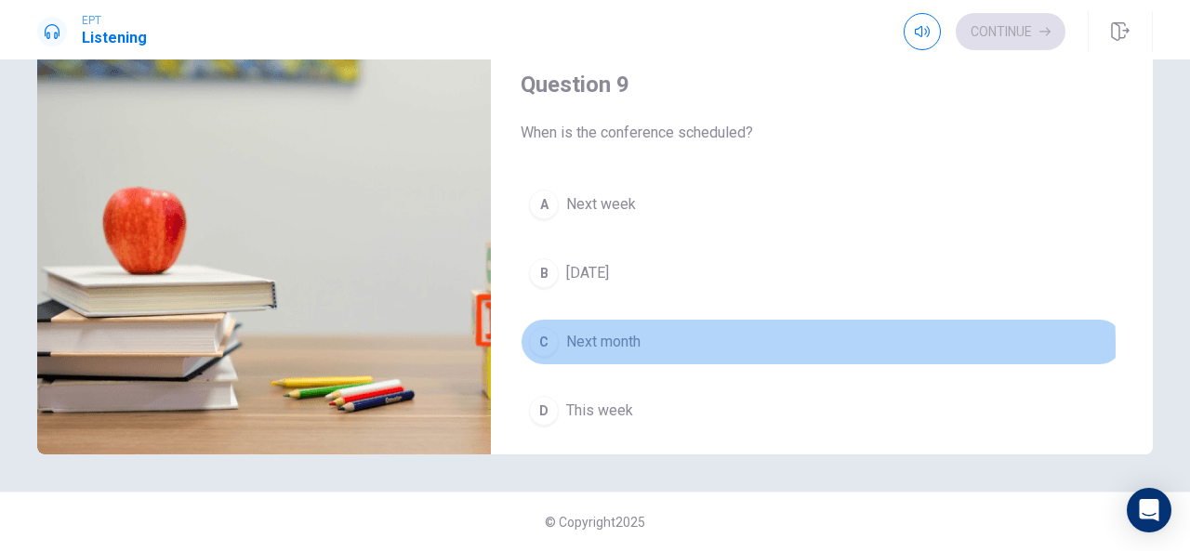
click at [537, 337] on div "C" at bounding box center [544, 342] width 30 height 30
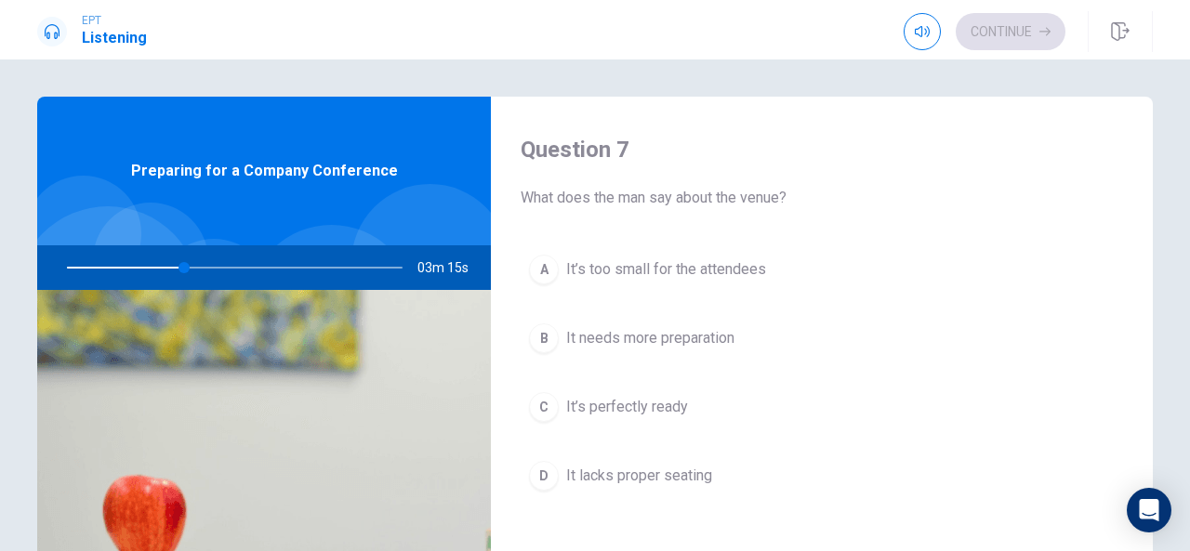
scroll to position [485, 0]
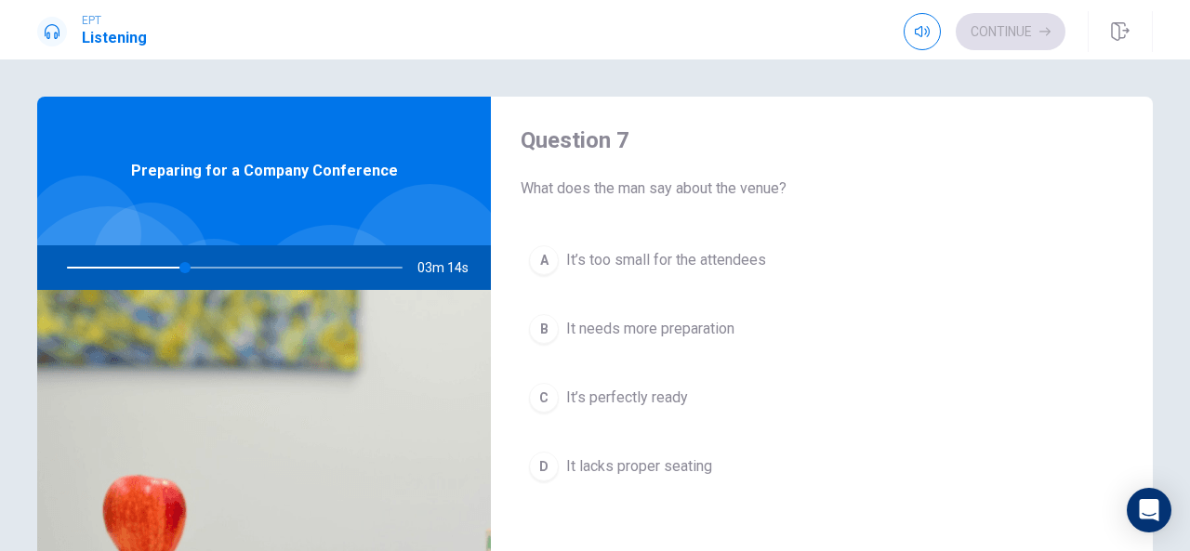
click at [538, 396] on div "C" at bounding box center [544, 398] width 30 height 30
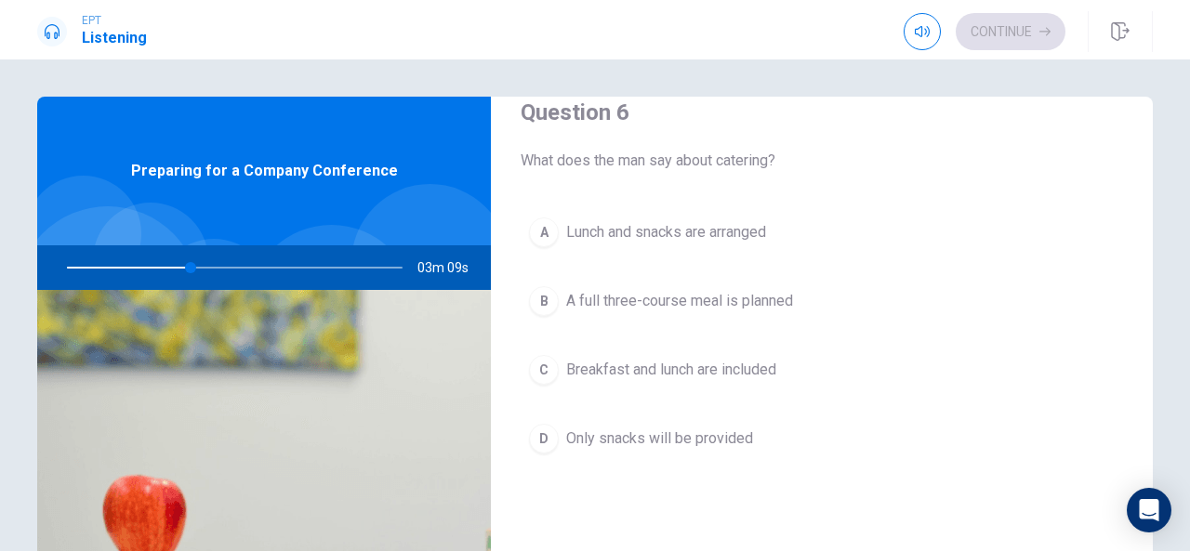
scroll to position [37, 0]
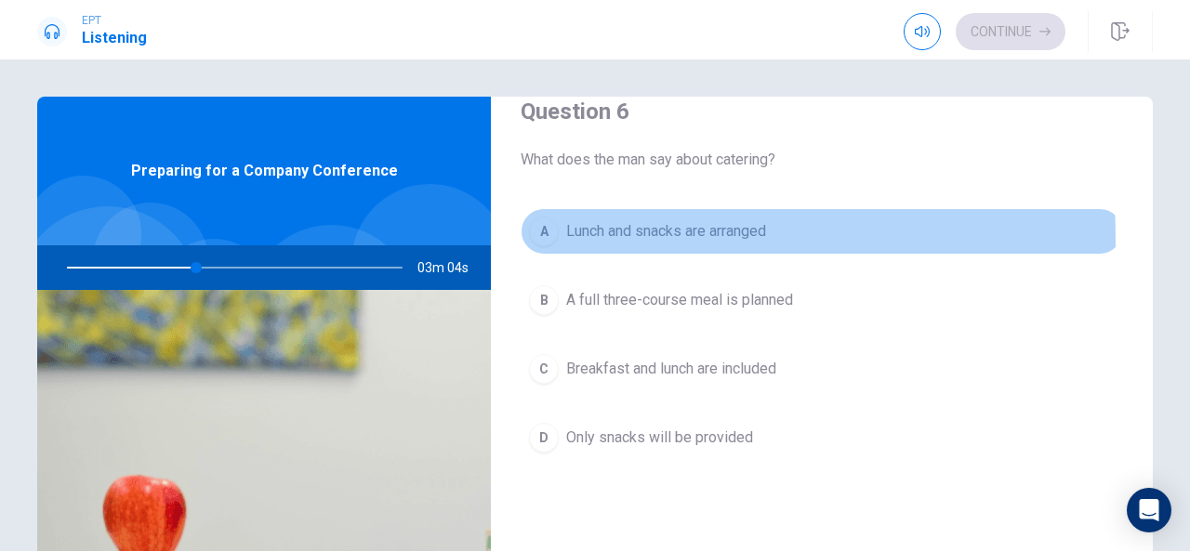
click at [529, 239] on div "A" at bounding box center [544, 232] width 30 height 30
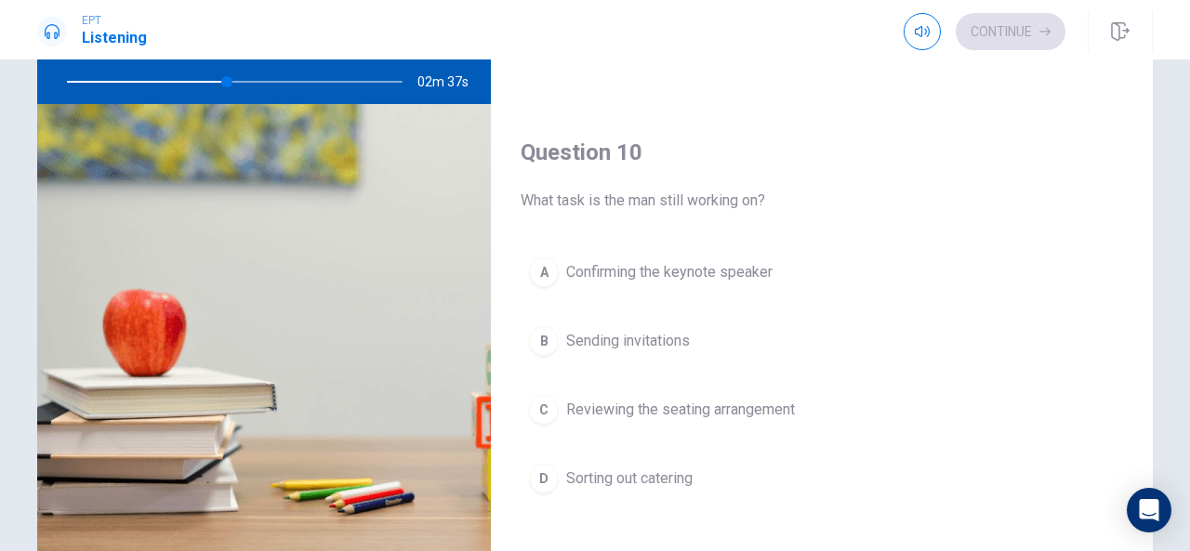
scroll to position [1716, 0]
click at [551, 263] on div "A" at bounding box center [544, 272] width 30 height 30
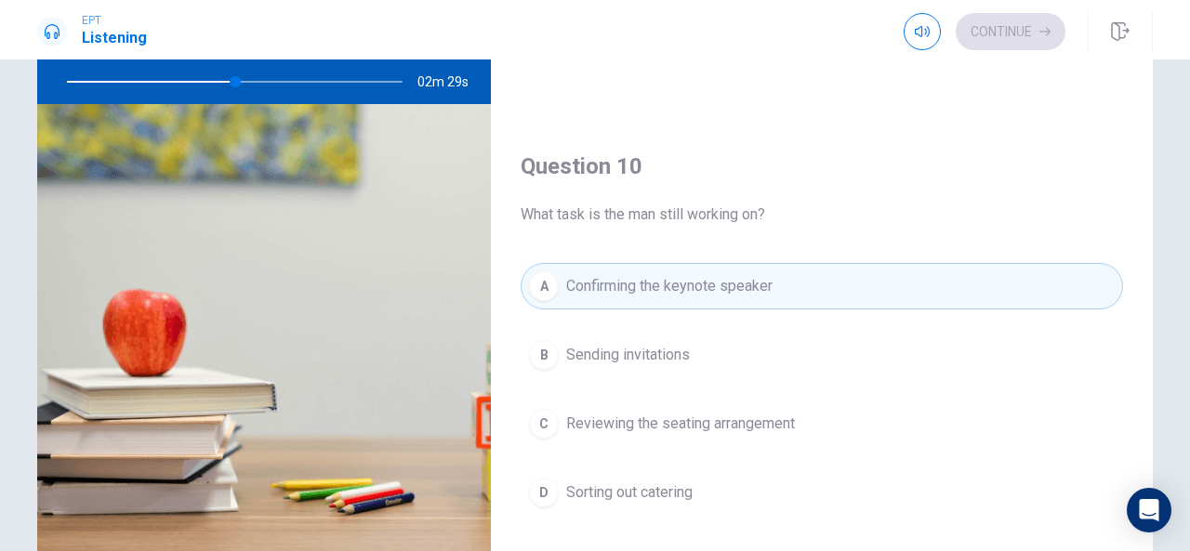
scroll to position [1721, 0]
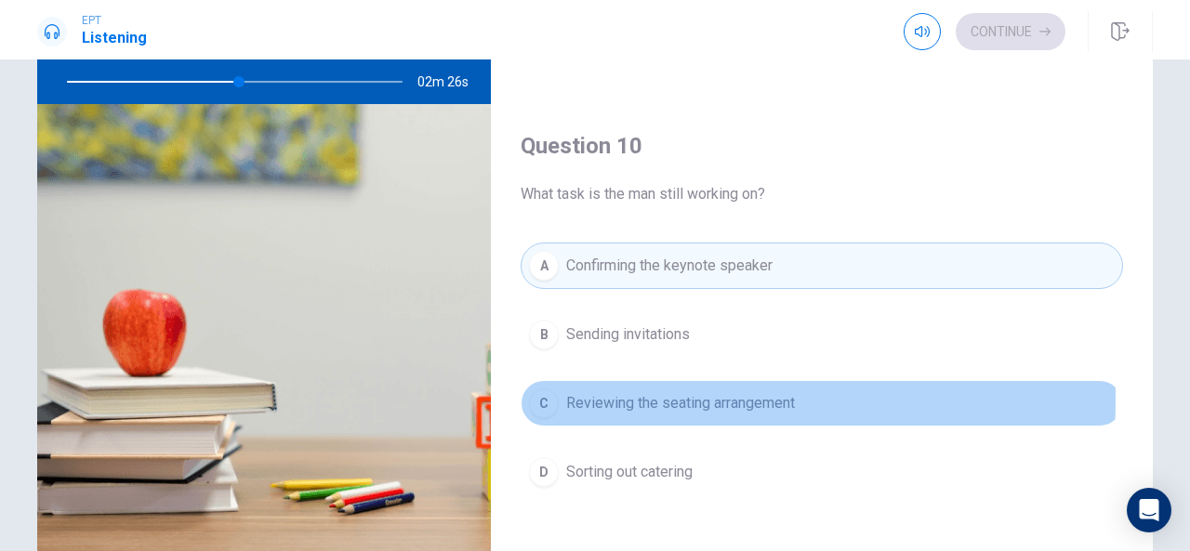
click at [541, 389] on div "C" at bounding box center [544, 404] width 30 height 30
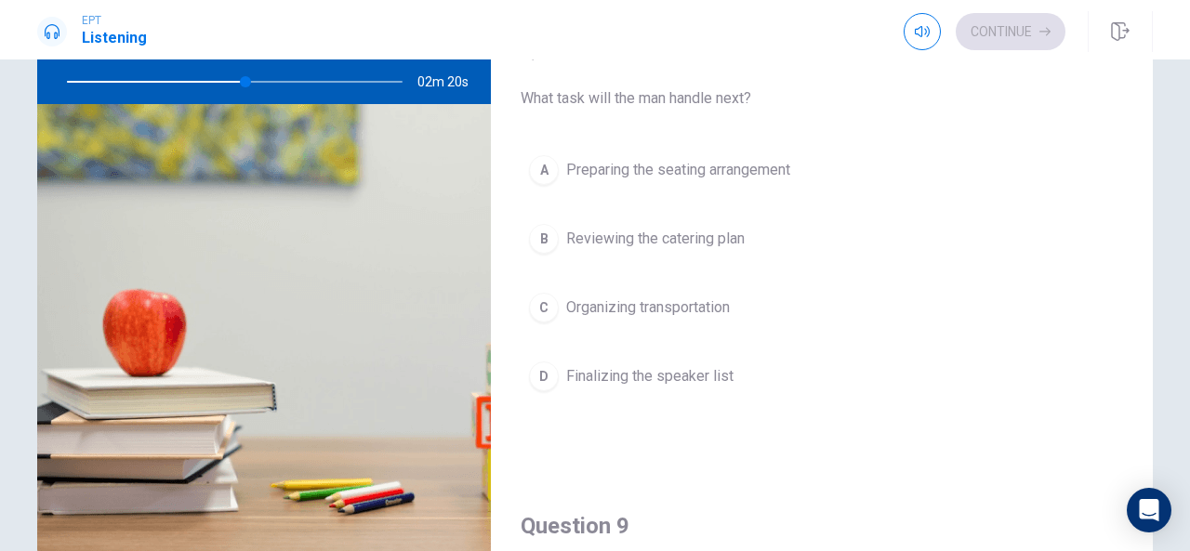
scroll to position [866, 0]
click at [541, 367] on div "D" at bounding box center [544, 376] width 30 height 30
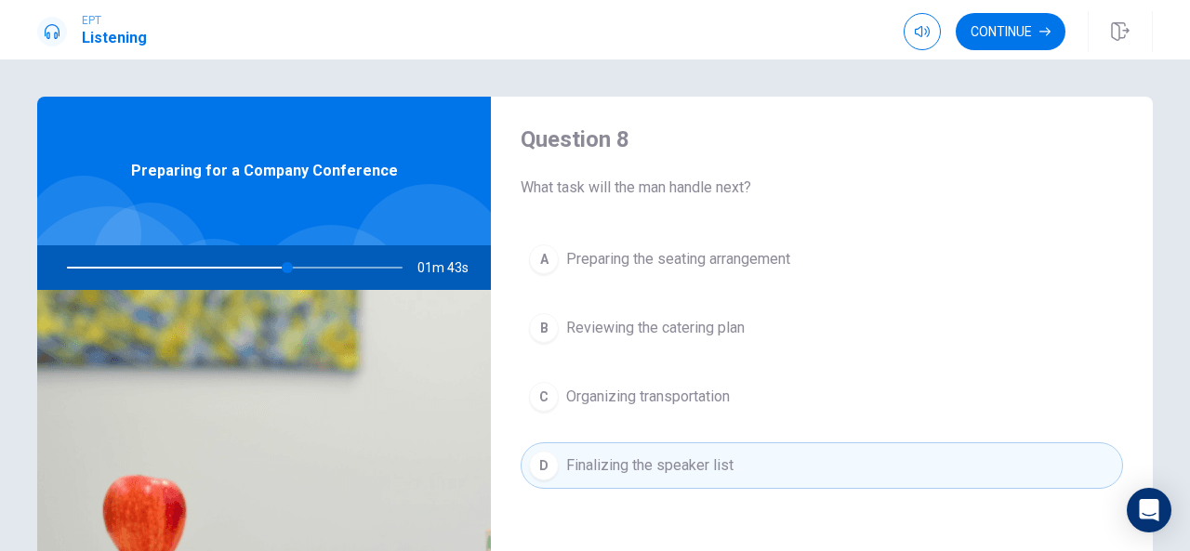
scroll to position [962, 0]
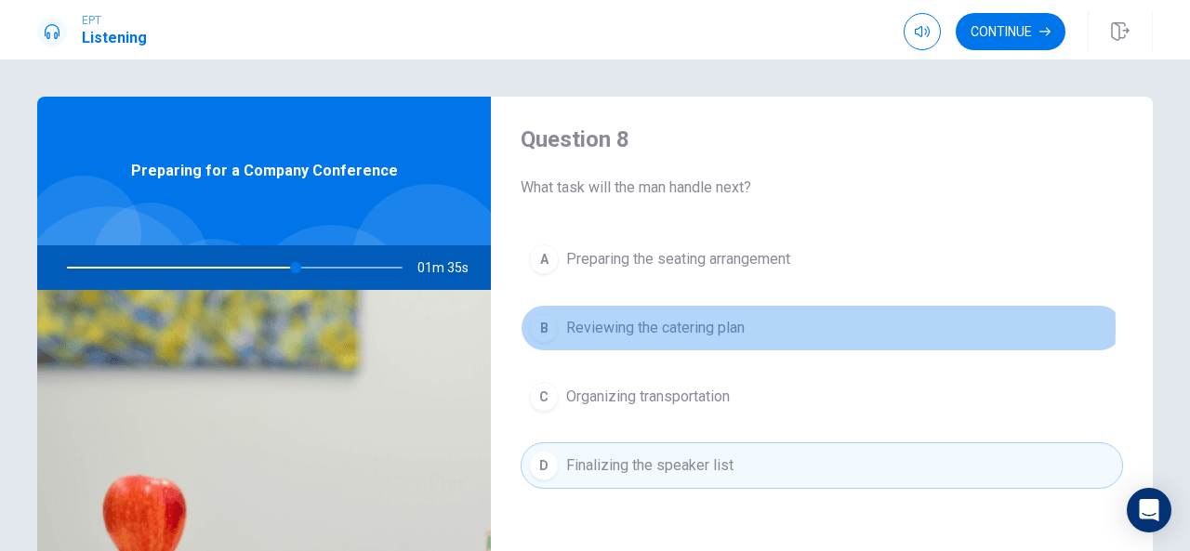
click at [683, 322] on span "Reviewing the catering plan" at bounding box center [655, 328] width 179 height 22
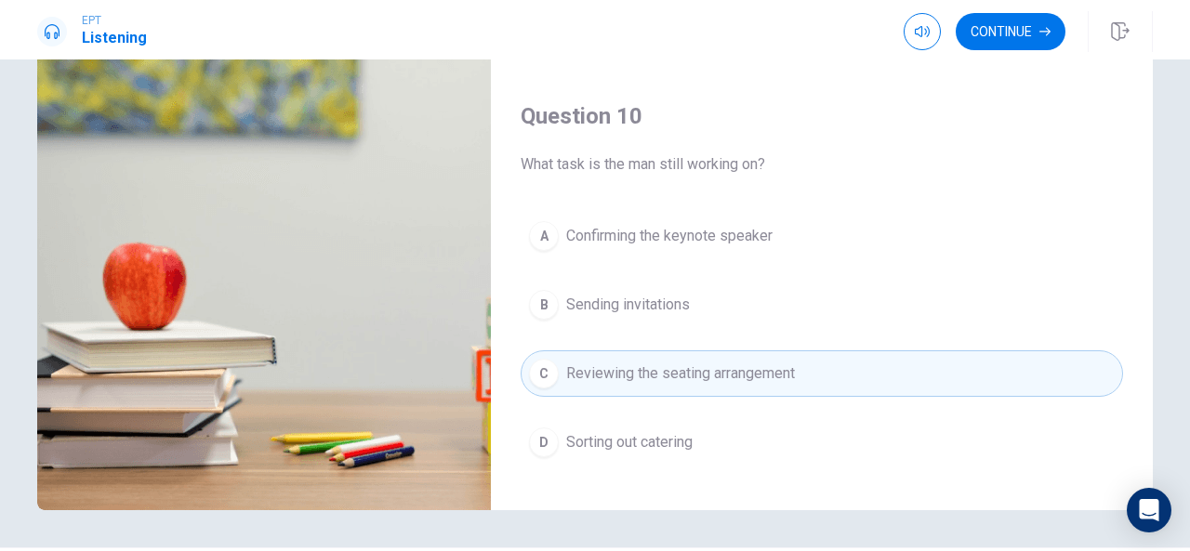
scroll to position [1707, 0]
click at [642, 223] on span "Confirming the keynote speaker" at bounding box center [669, 234] width 206 height 22
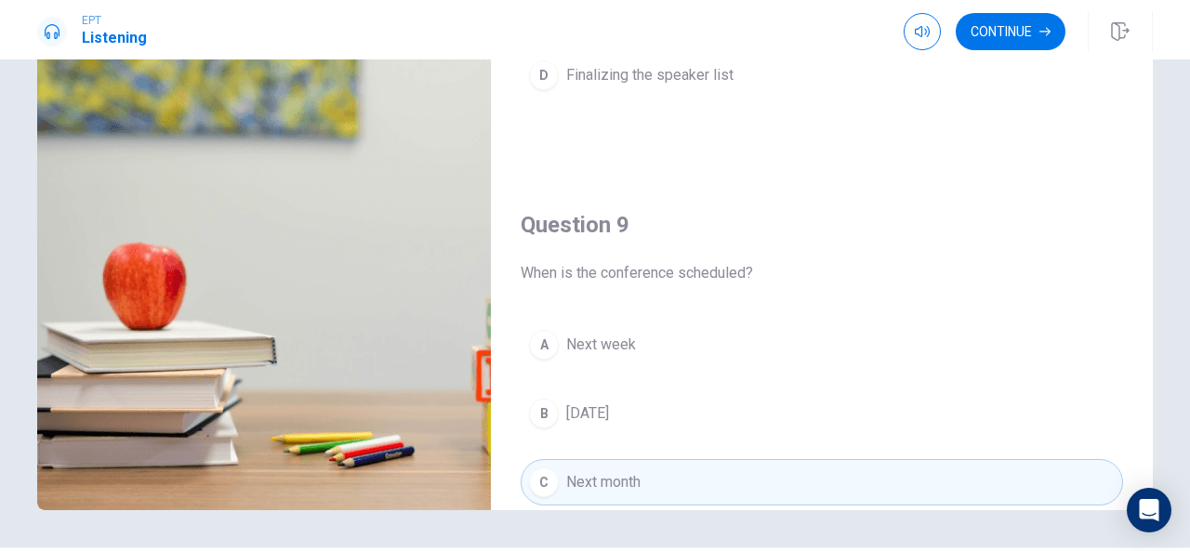
scroll to position [1031, 0]
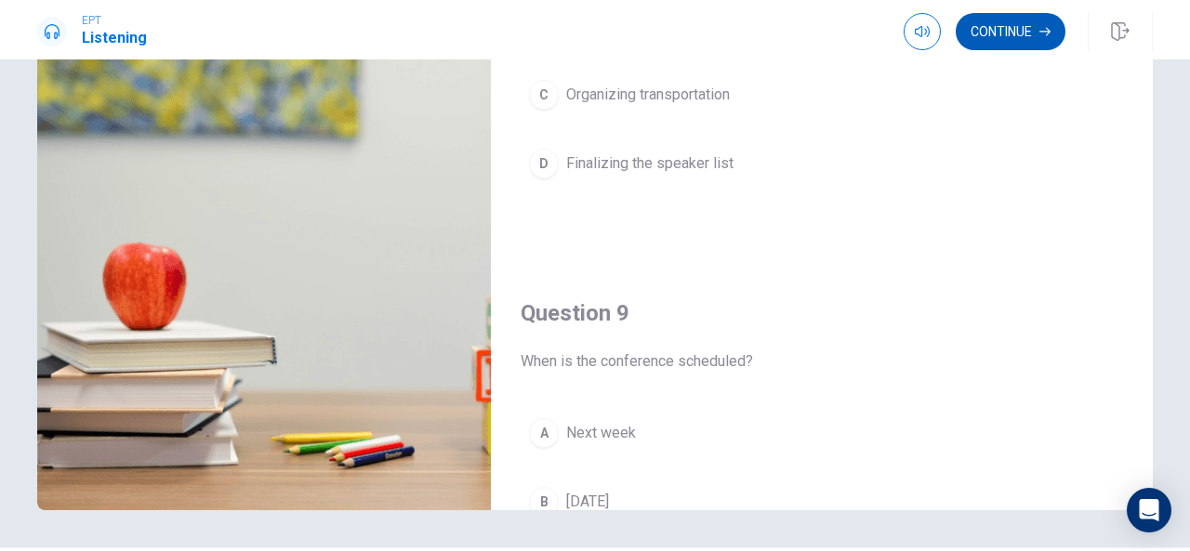
click at [1013, 18] on button "Continue" at bounding box center [1011, 31] width 110 height 37
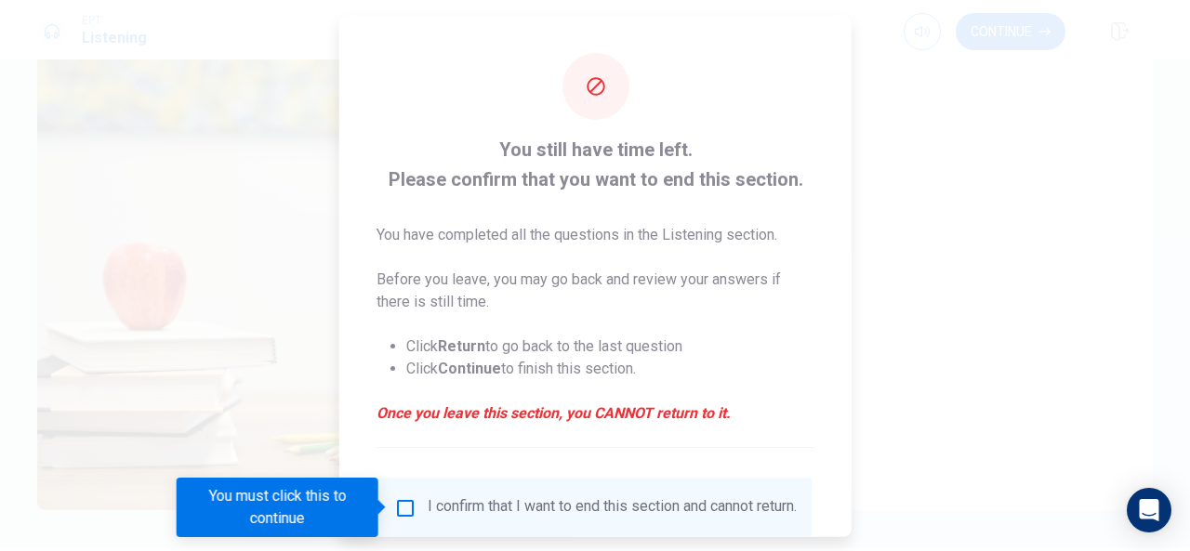
click at [404, 504] on input "You must click this to continue" at bounding box center [405, 508] width 22 height 22
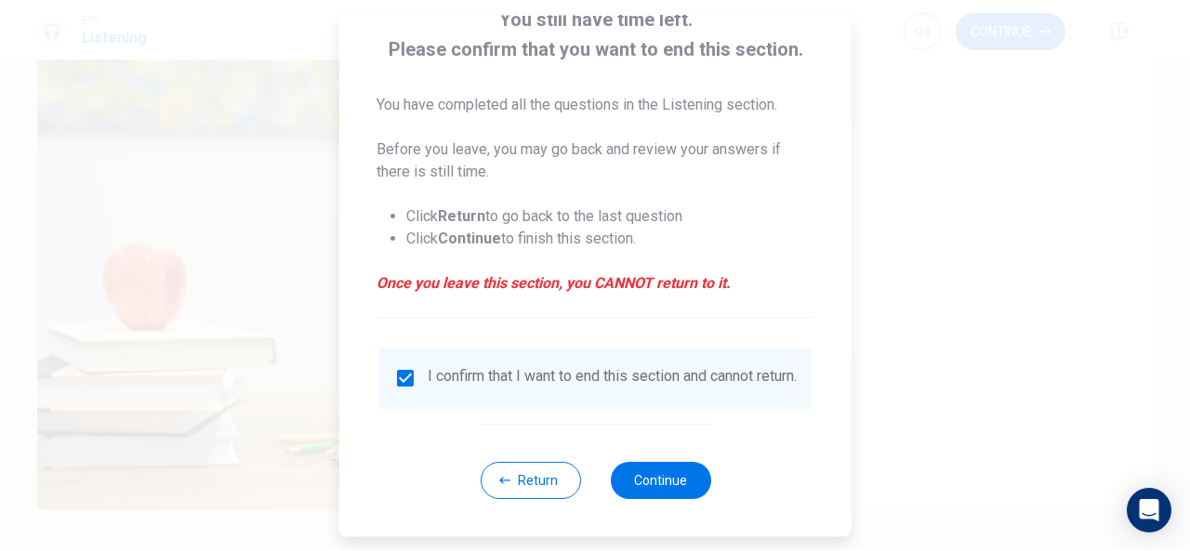
scroll to position [141, 0]
click at [658, 484] on button "Continue" at bounding box center [660, 480] width 100 height 37
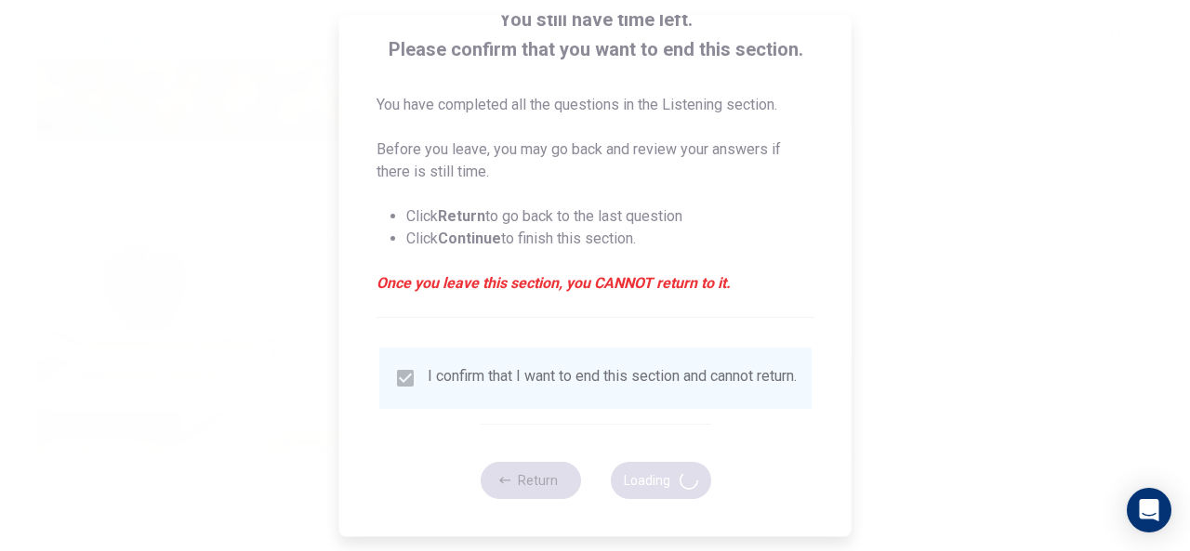
type input "77"
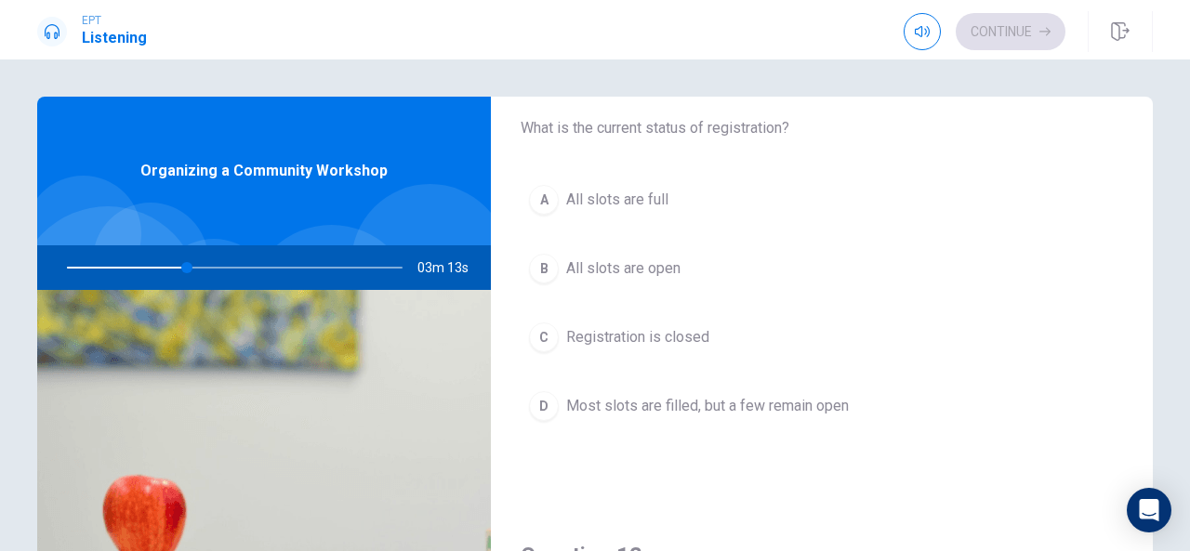
scroll to position [70, 0]
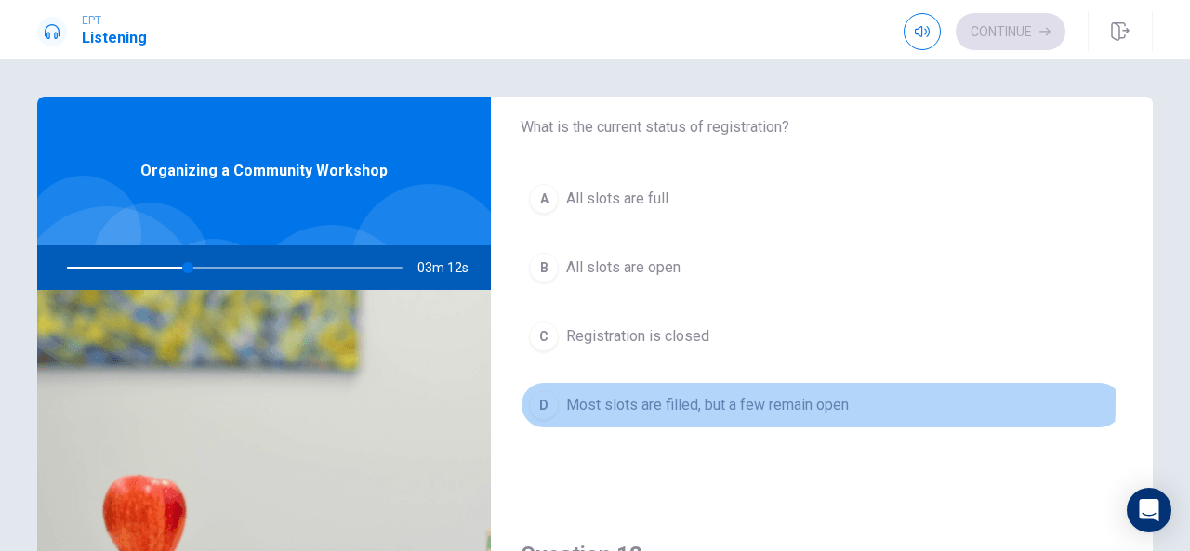
click at [552, 397] on div "D" at bounding box center [544, 406] width 30 height 30
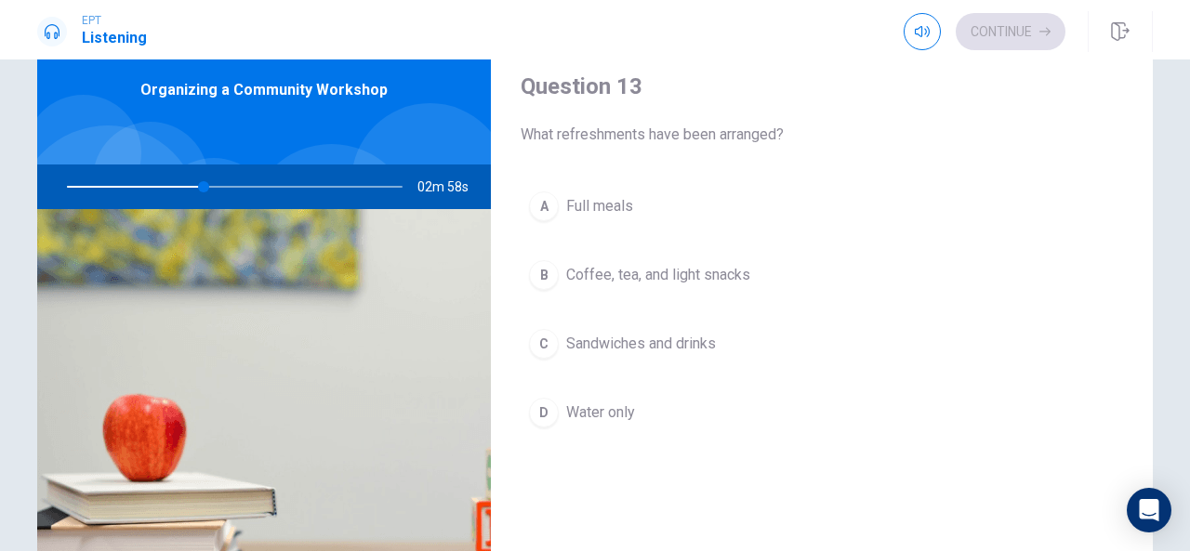
scroll to position [935, 0]
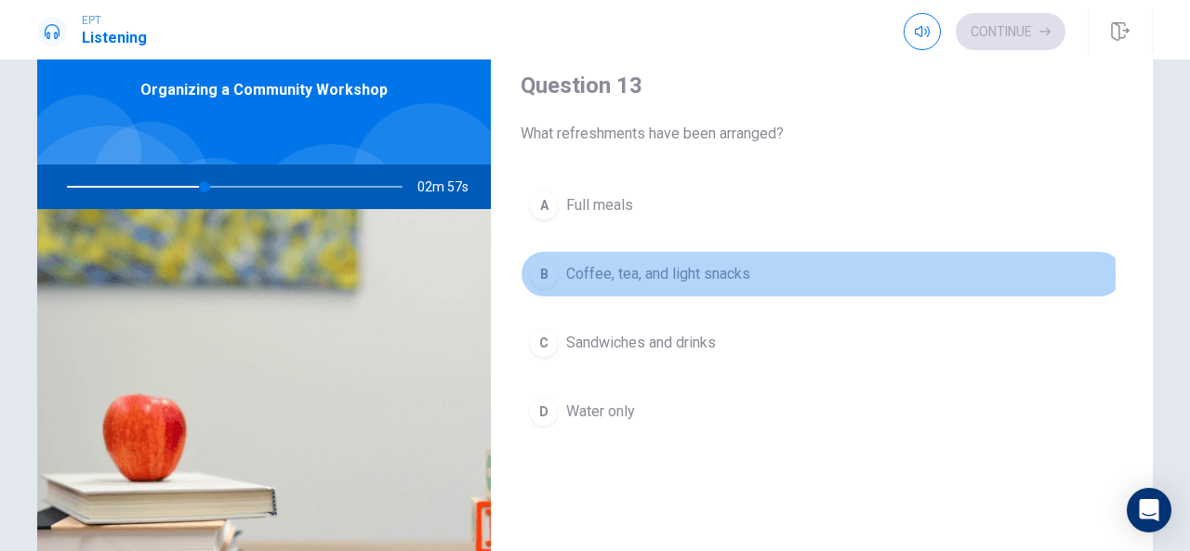
click at [538, 269] on div "B" at bounding box center [544, 274] width 30 height 30
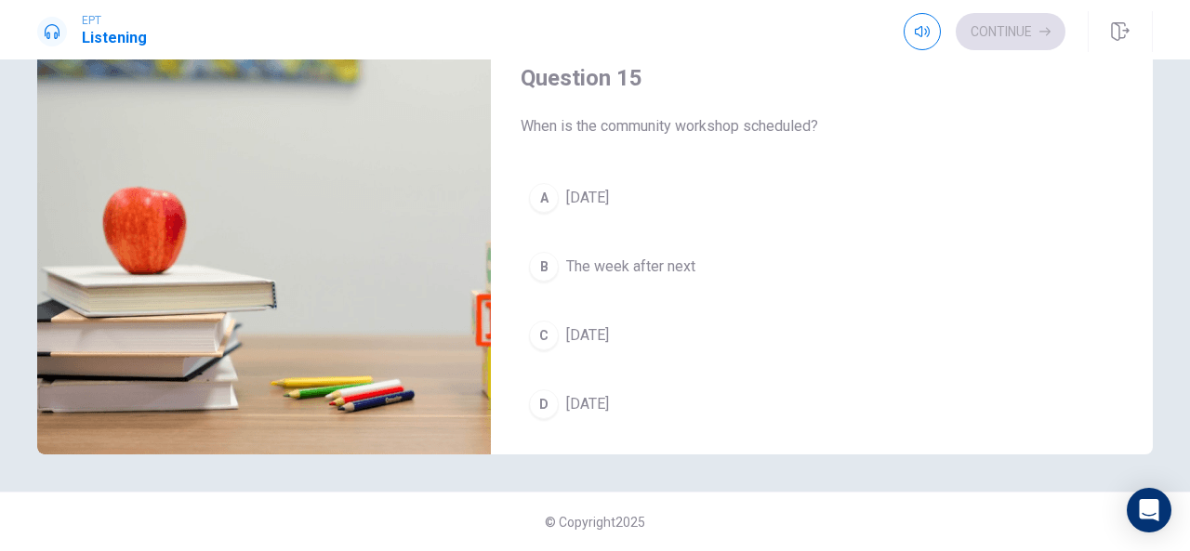
scroll to position [1686, 0]
click at [540, 186] on div "A" at bounding box center [544, 199] width 30 height 30
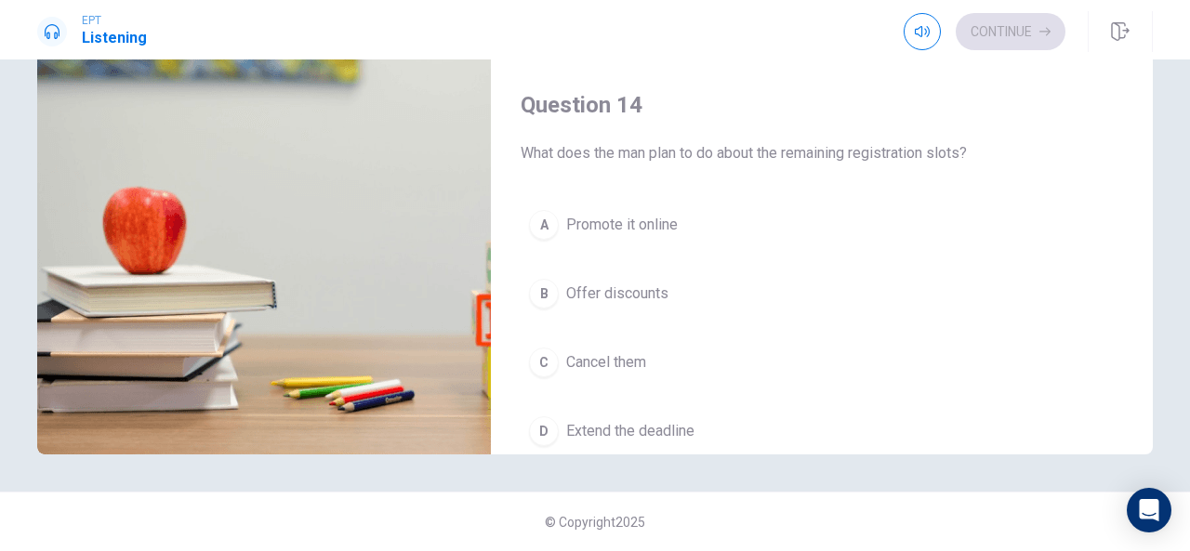
scroll to position [1183, 0]
click at [536, 216] on div "A" at bounding box center [544, 226] width 30 height 30
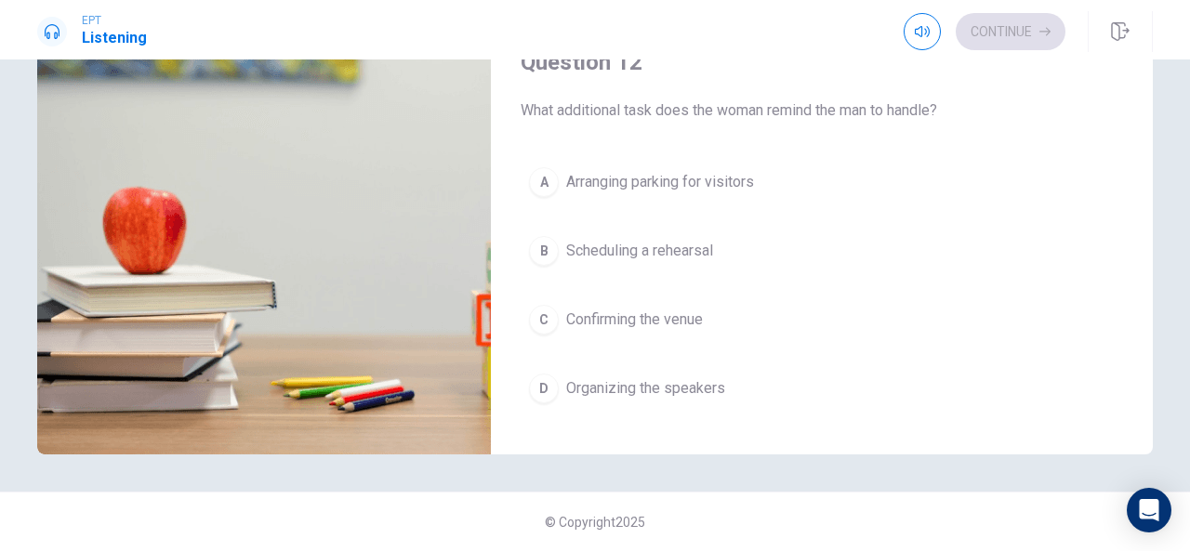
scroll to position [275, 0]
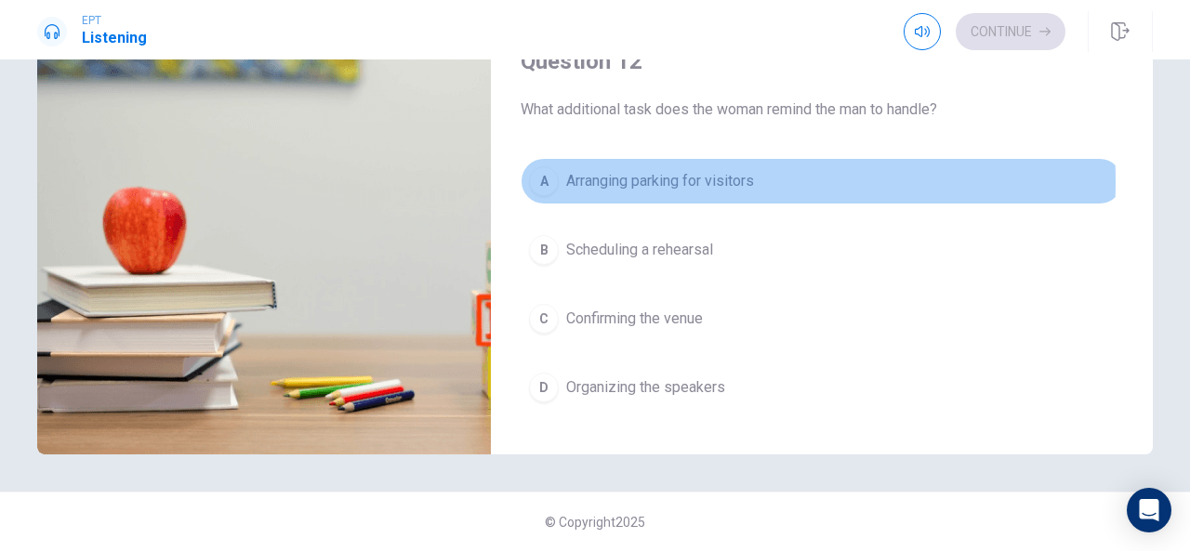
click at [536, 178] on div "A" at bounding box center [544, 181] width 30 height 30
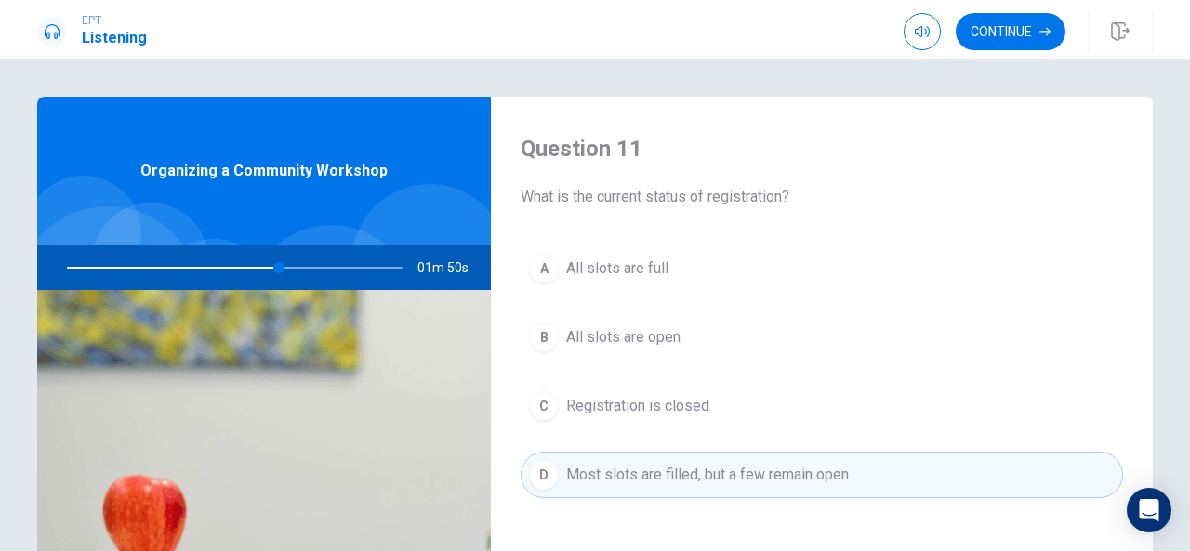
scroll to position [1, 0]
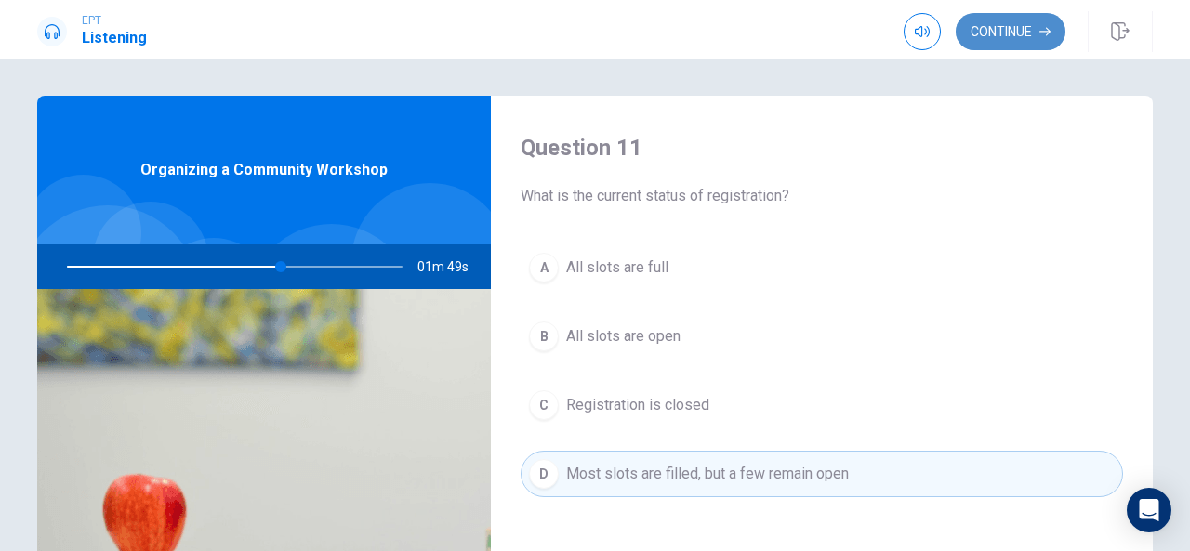
click at [992, 23] on button "Continue" at bounding box center [1011, 31] width 110 height 37
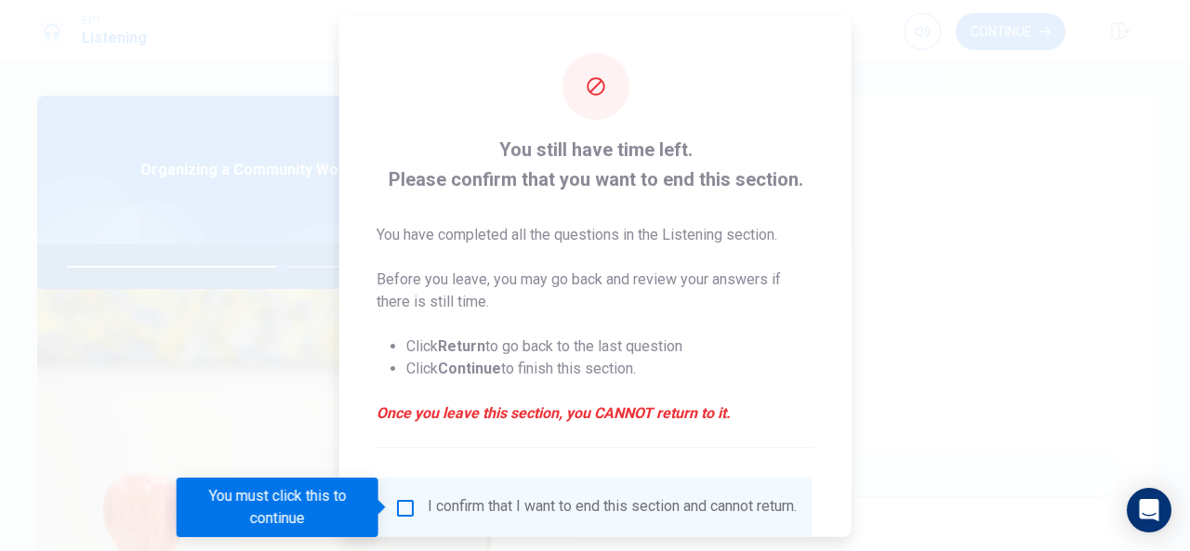
click at [395, 499] on input "You must click this to continue" at bounding box center [405, 508] width 22 height 22
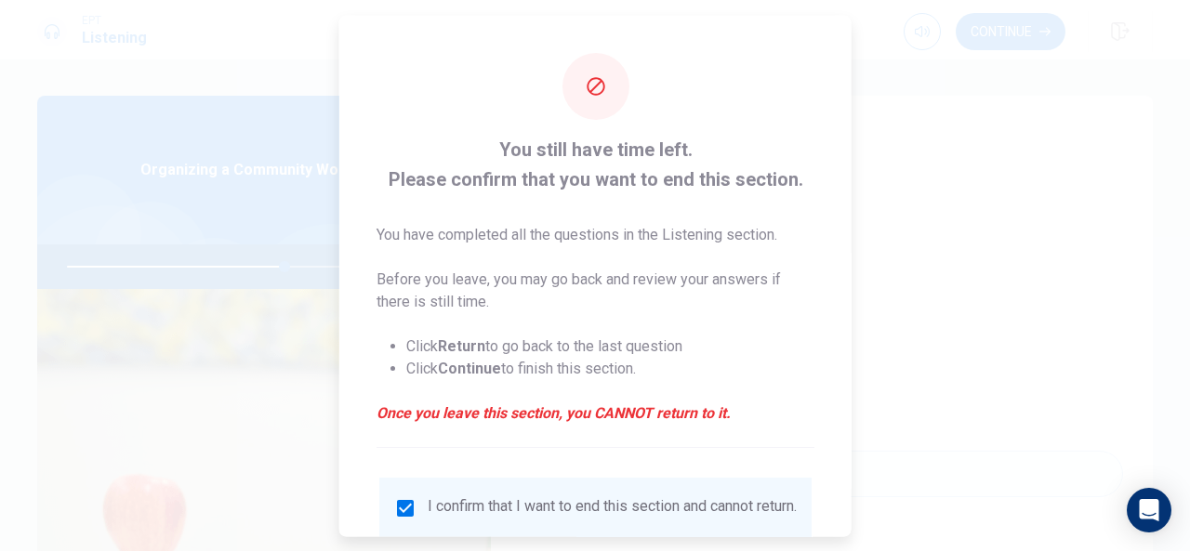
scroll to position [141, 0]
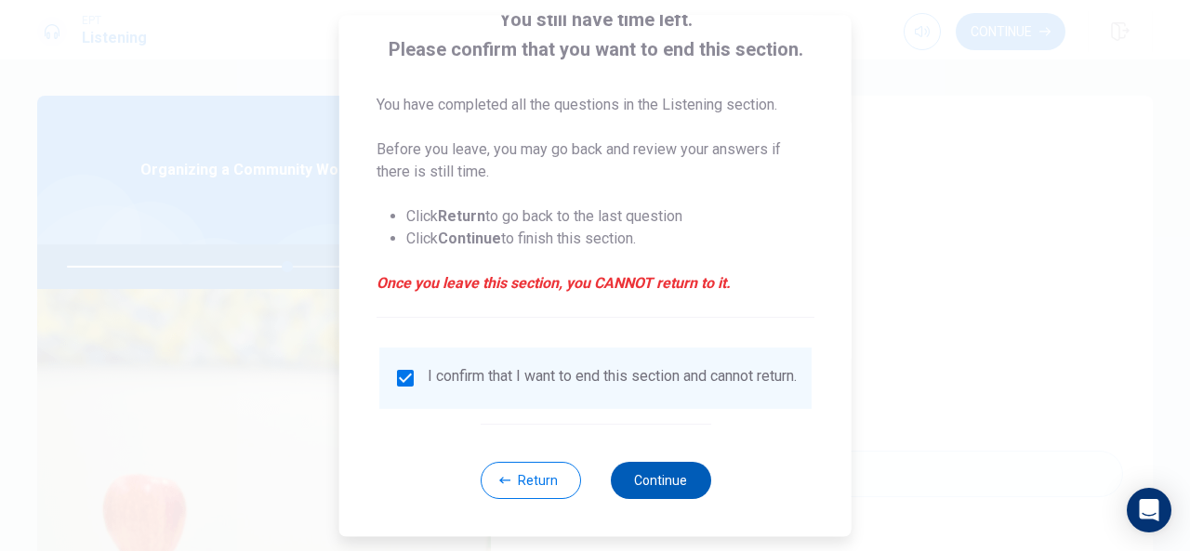
click at [653, 472] on button "Continue" at bounding box center [660, 480] width 100 height 37
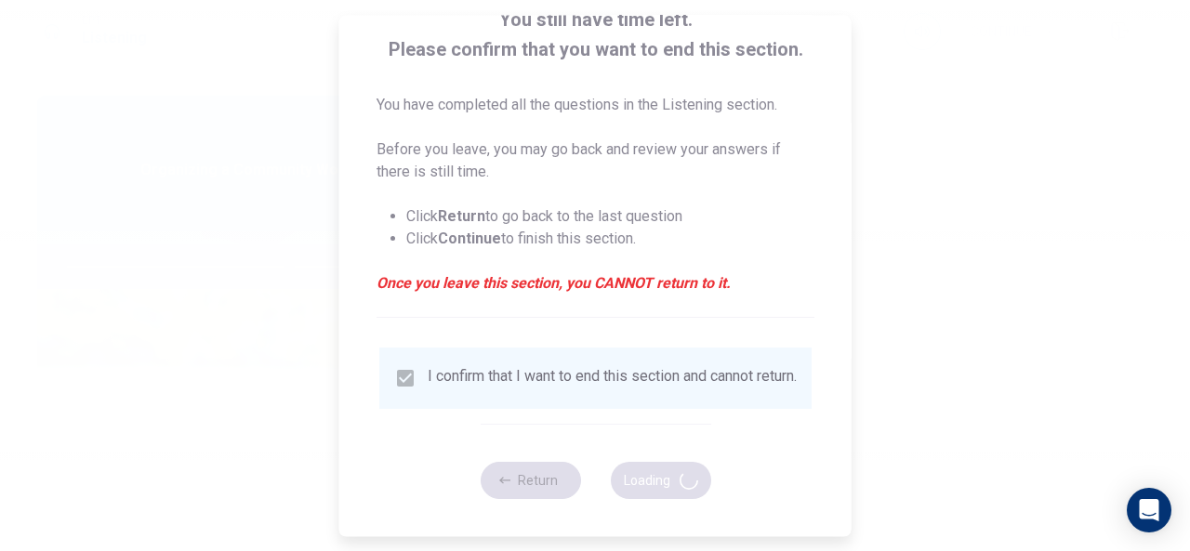
type input "67"
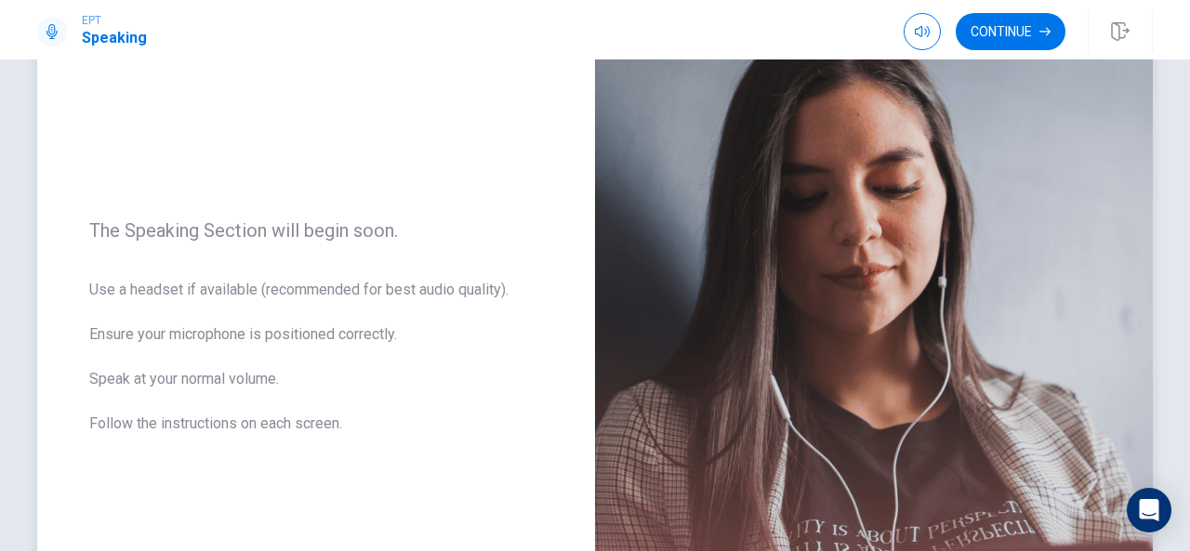
scroll to position [121, 0]
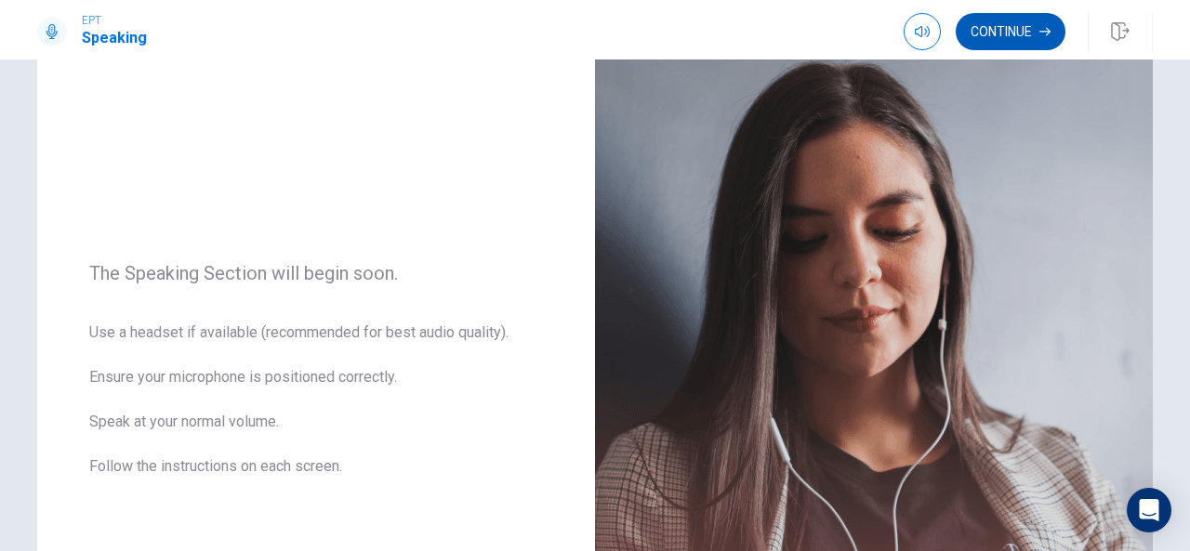
click at [1000, 31] on button "Continue" at bounding box center [1011, 31] width 110 height 37
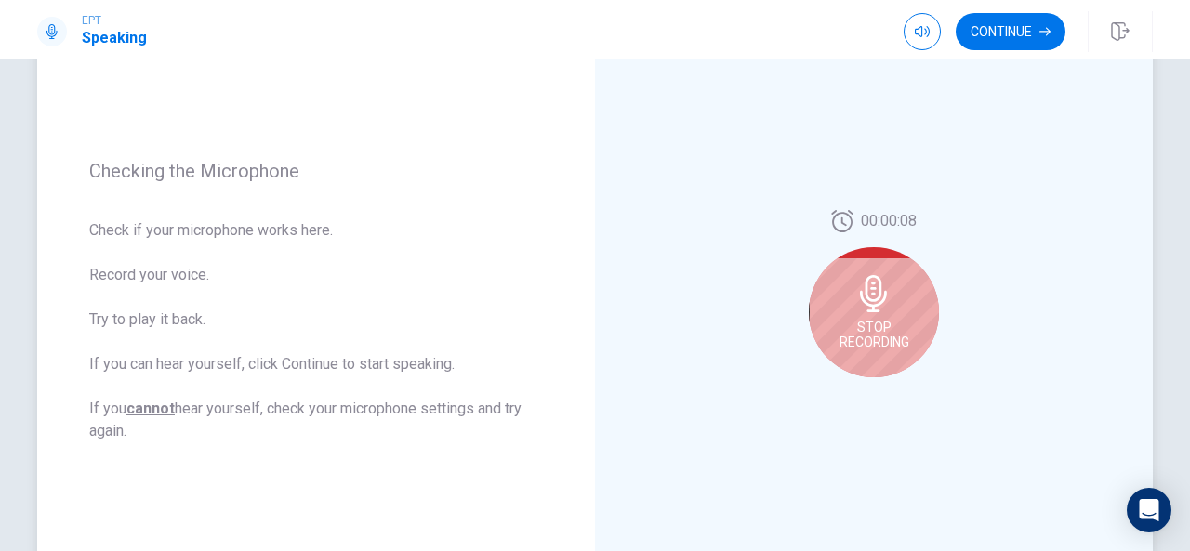
scroll to position [203, 0]
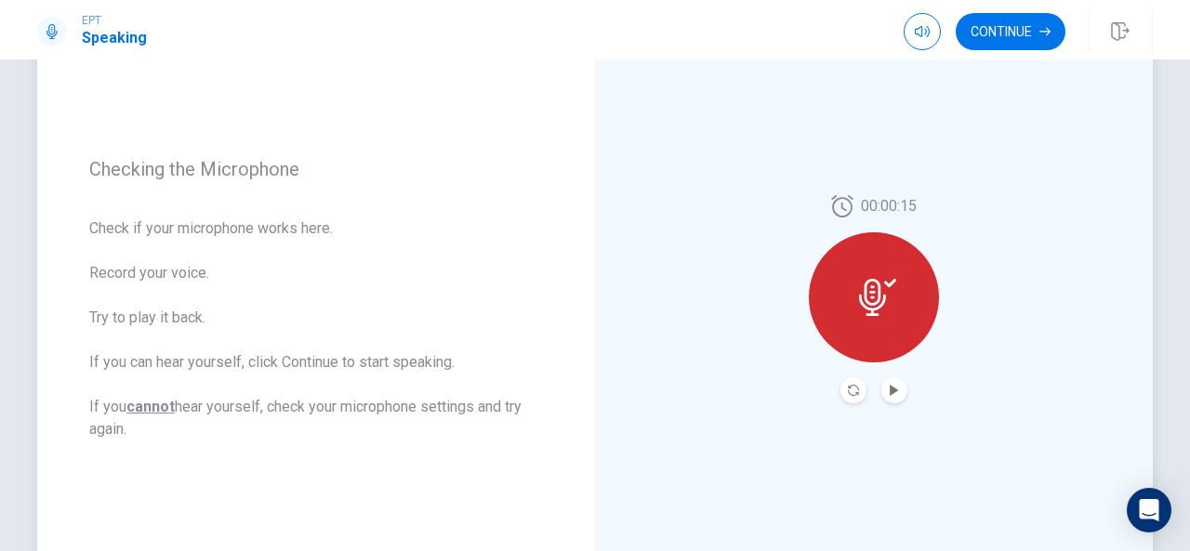
click at [843, 294] on div at bounding box center [874, 297] width 130 height 130
click at [880, 289] on icon at bounding box center [877, 297] width 37 height 37
click at [846, 378] on button "Record Again" at bounding box center [854, 391] width 26 height 26
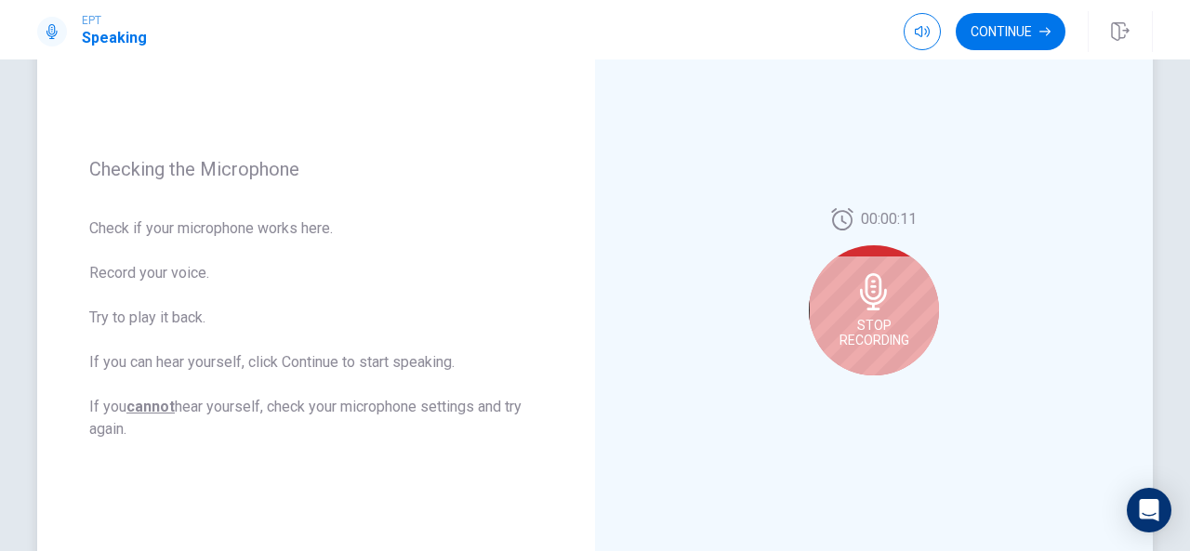
click at [872, 297] on icon at bounding box center [873, 291] width 27 height 37
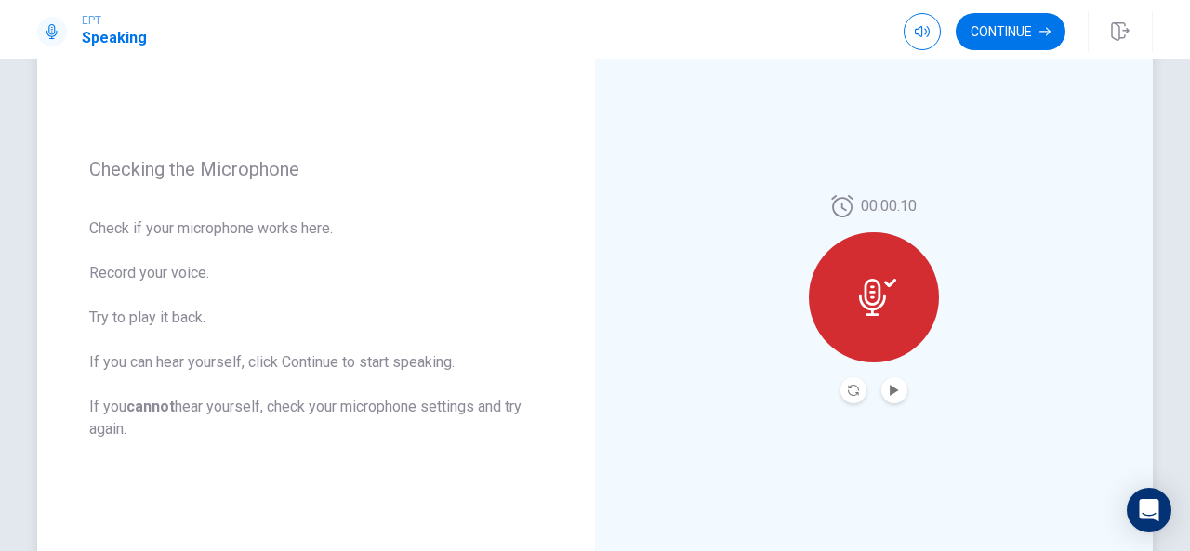
click at [872, 297] on icon at bounding box center [877, 297] width 37 height 37
click at [892, 388] on icon "Play Audio" at bounding box center [894, 390] width 11 height 11
click at [878, 299] on icon at bounding box center [872, 297] width 27 height 37
click at [848, 388] on icon "Record Again" at bounding box center [853, 390] width 11 height 11
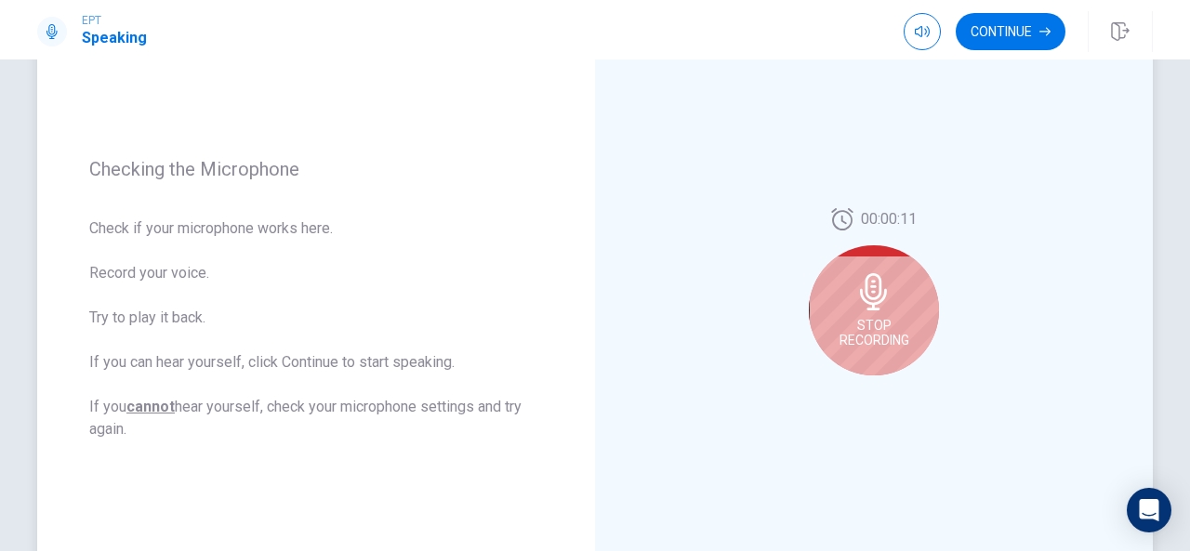
click at [878, 292] on icon at bounding box center [873, 291] width 27 height 37
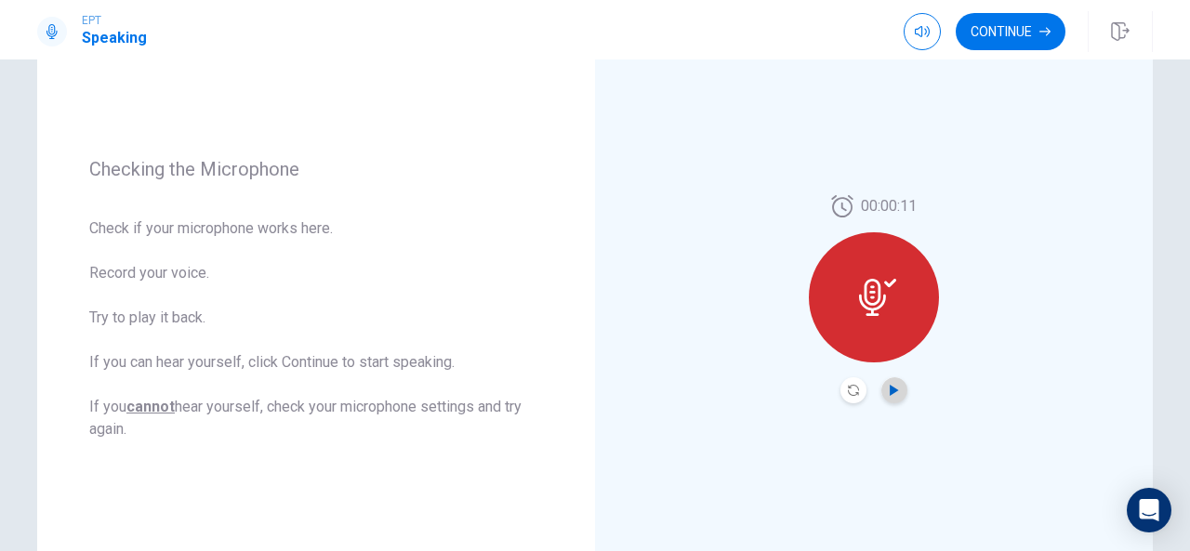
click at [890, 391] on icon "Play Audio" at bounding box center [894, 390] width 8 height 11
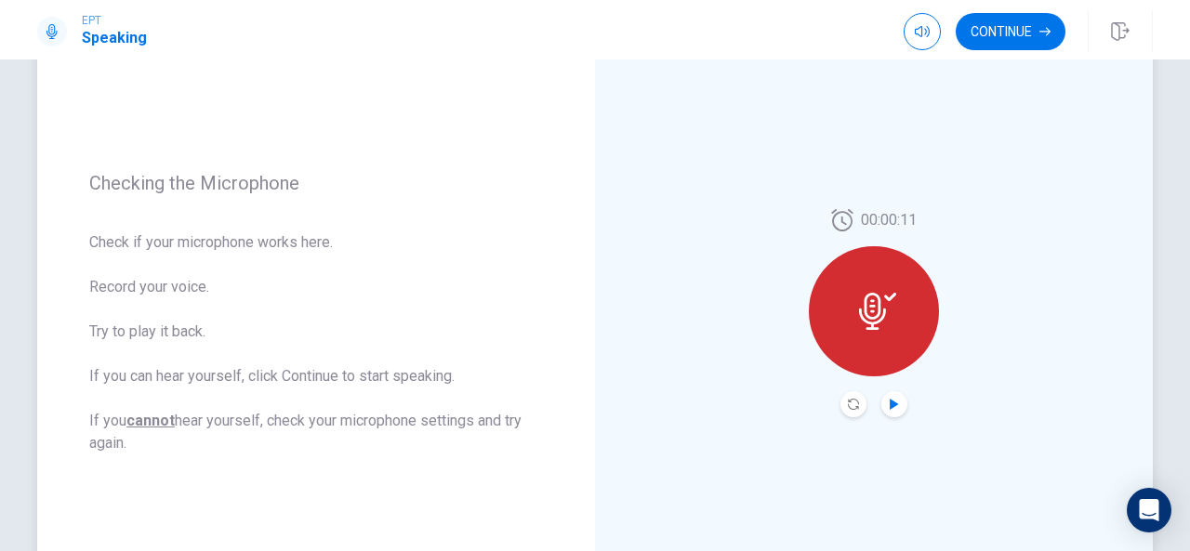
scroll to position [190, 0]
drag, startPoint x: 971, startPoint y: 78, endPoint x: 987, endPoint y: 78, distance: 15.8
click at [987, 78] on body "EPT Speaking Continue Continue Checking the Microphone Check if your microphone…" at bounding box center [595, 275] width 1190 height 551
click at [992, 32] on button "Continue" at bounding box center [1011, 31] width 110 height 37
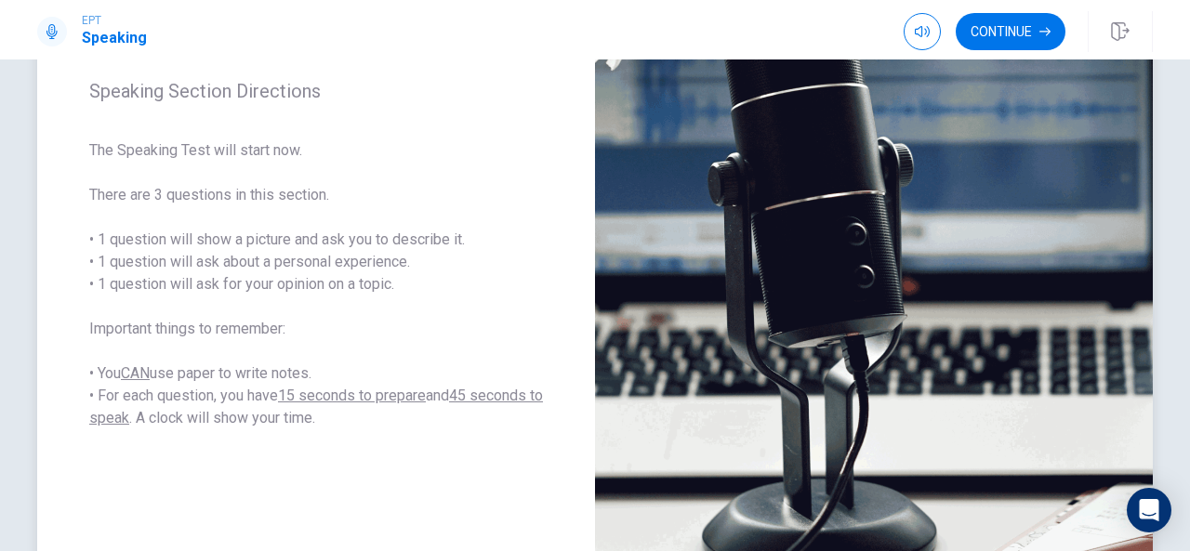
scroll to position [249, 0]
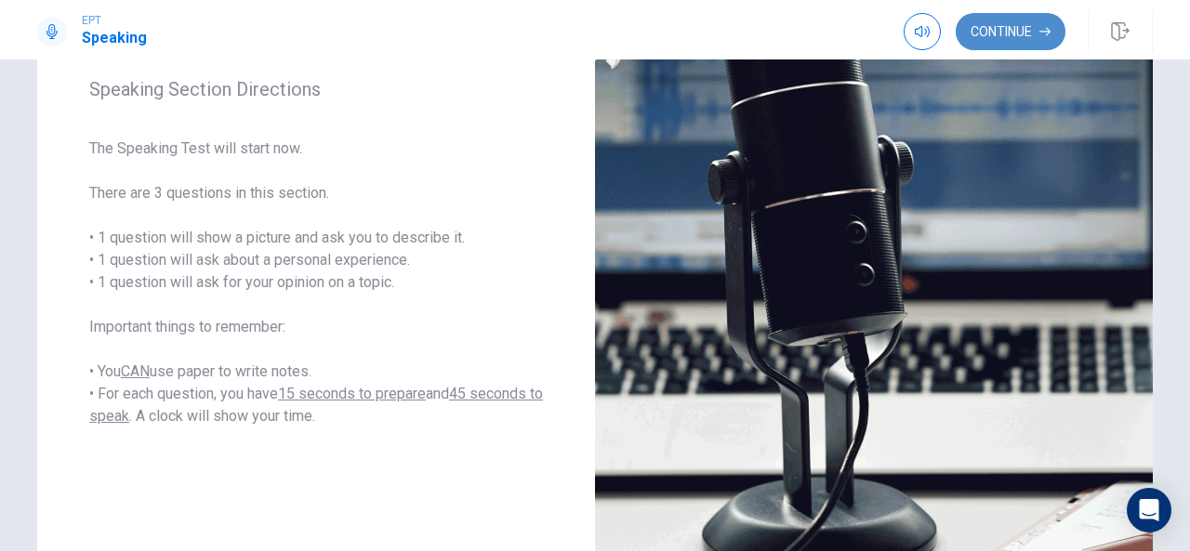
click at [1004, 23] on button "Continue" at bounding box center [1011, 31] width 110 height 37
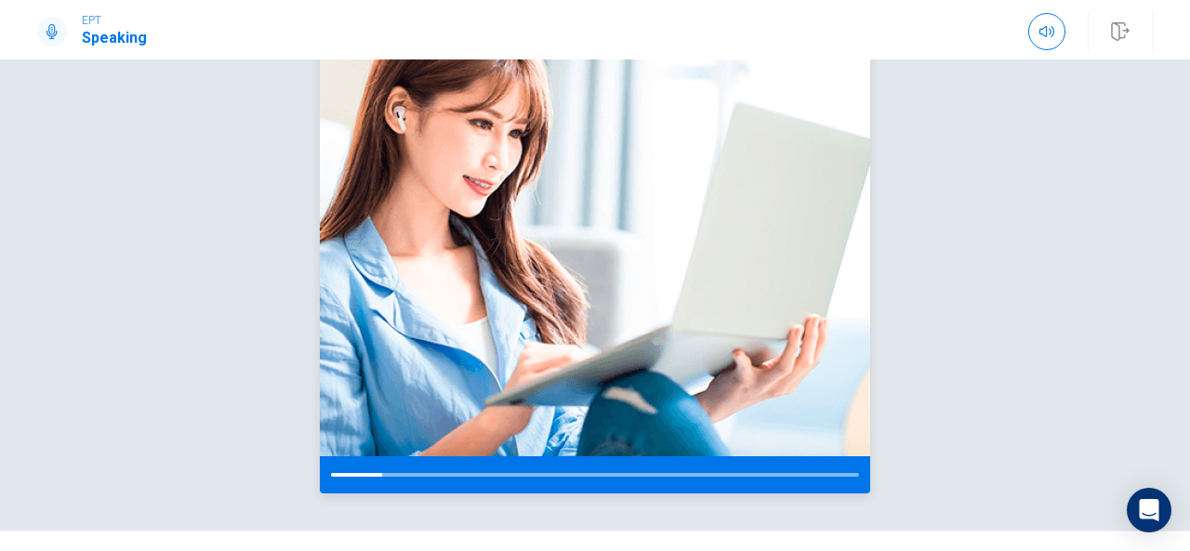
scroll to position [227, 0]
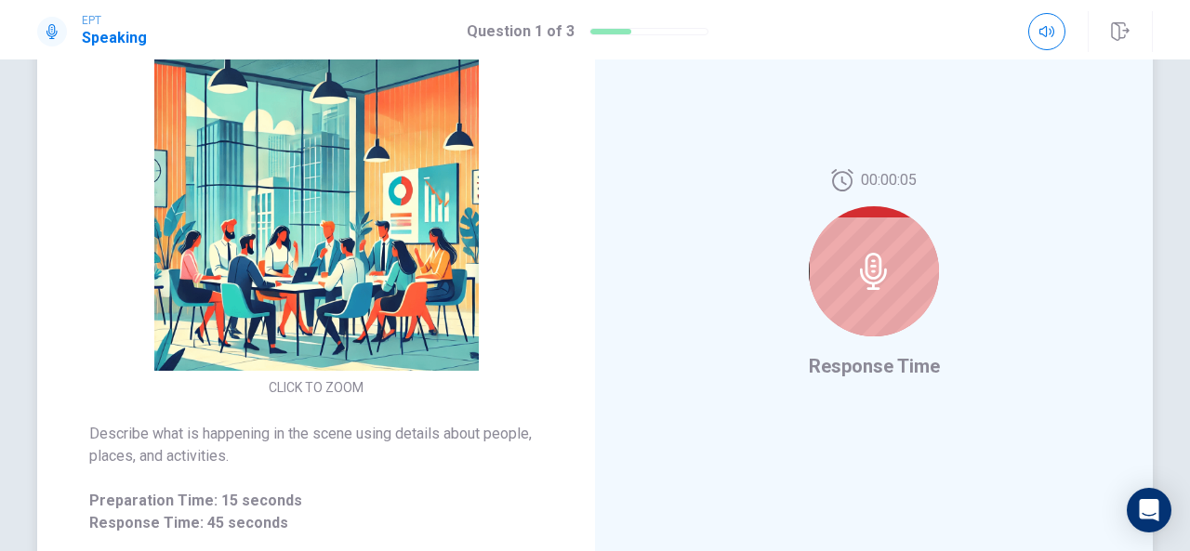
click at [870, 270] on icon at bounding box center [874, 271] width 37 height 37
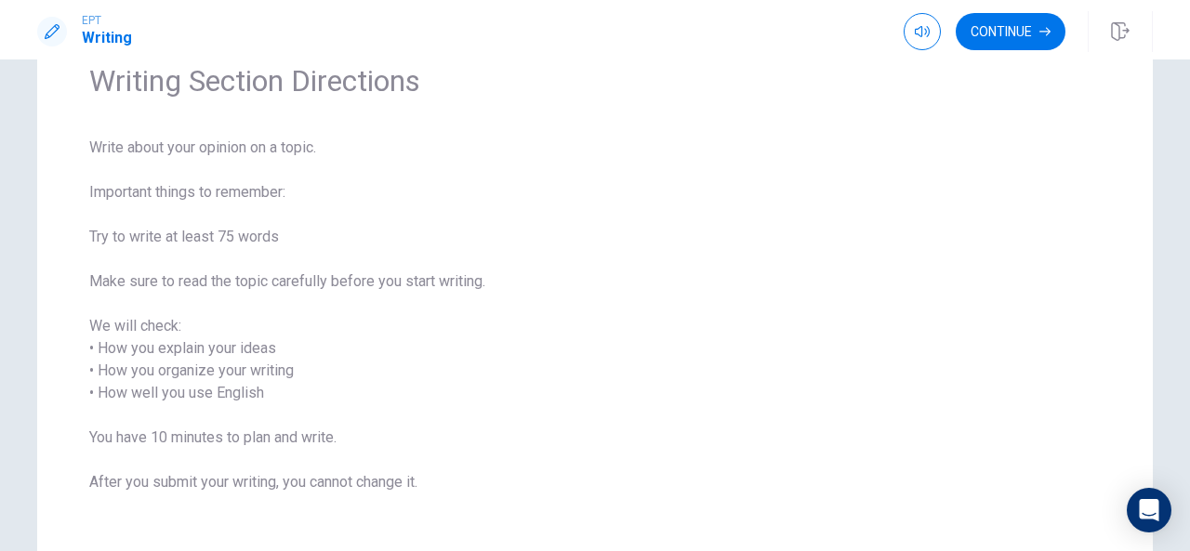
scroll to position [87, 0]
click at [1036, 25] on button "Continue" at bounding box center [1011, 31] width 110 height 37
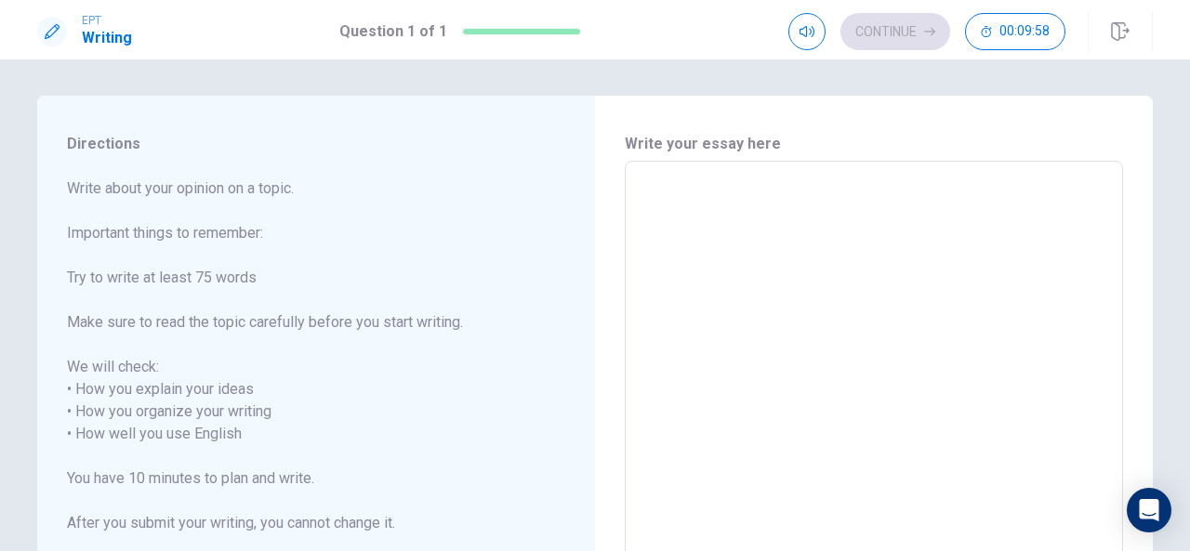
scroll to position [0, 0]
click at [666, 194] on textarea at bounding box center [874, 425] width 472 height 494
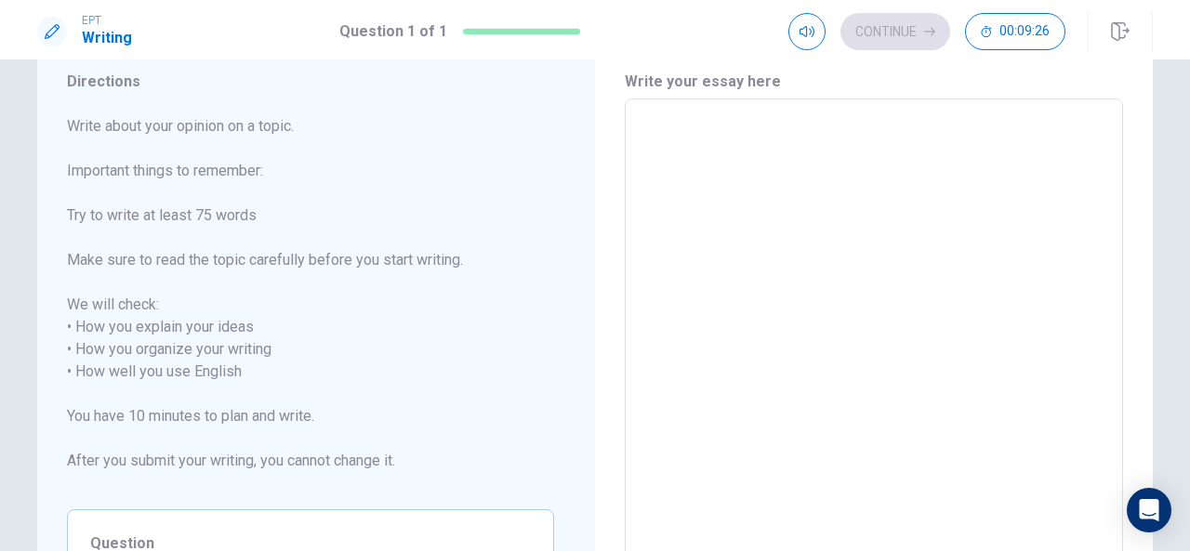
scroll to position [74, 0]
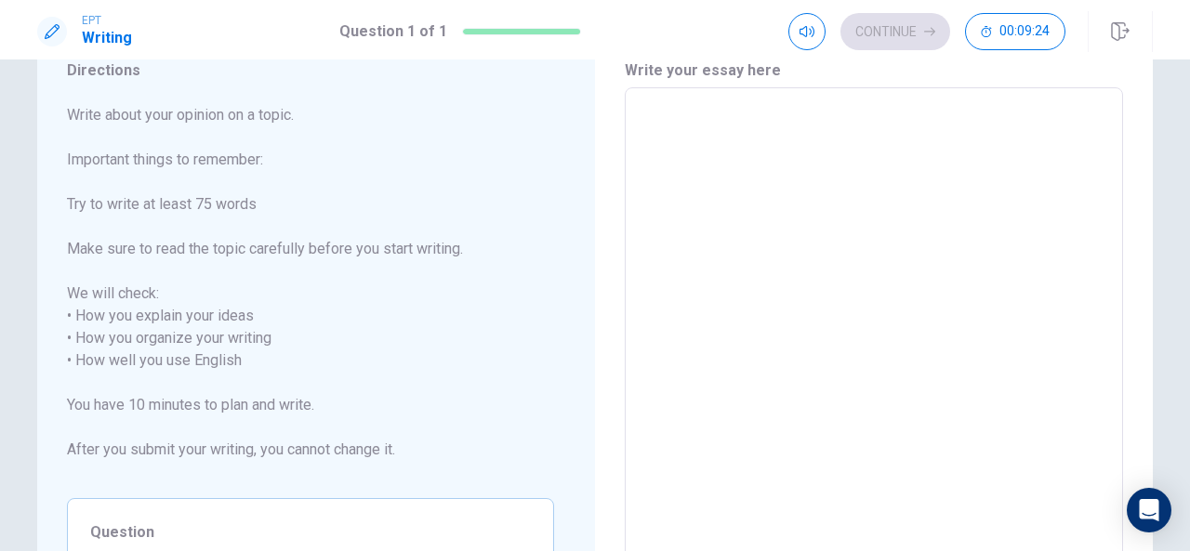
type textarea "I"
type textarea "x"
type textarea "I"
type textarea "x"
type textarea "I t"
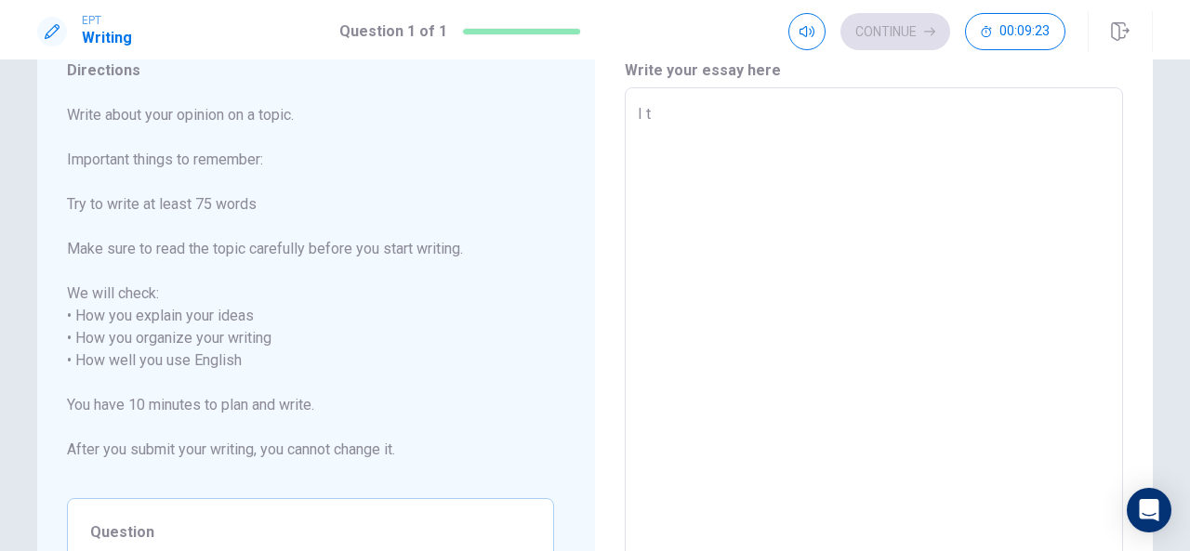
type textarea "x"
type textarea "I th"
type textarea "x"
type textarea "I thi"
type textarea "x"
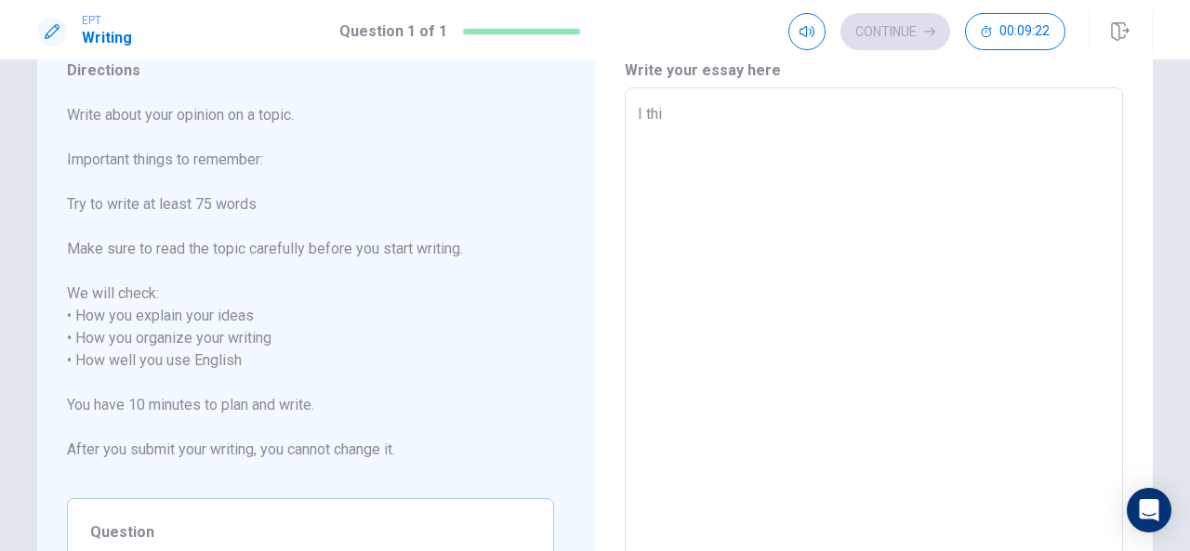
type textarea "I thib"
type textarea "x"
type textarea "I thi"
type textarea "x"
type textarea "I thin"
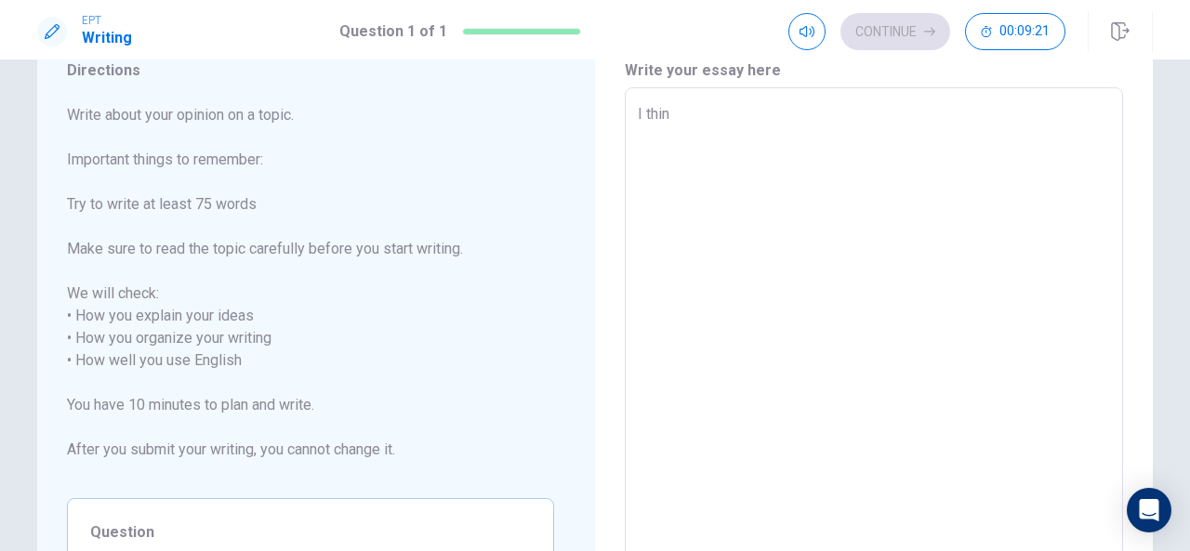
type textarea "x"
type textarea "I think"
type textarea "x"
type textarea "I think"
type textarea "x"
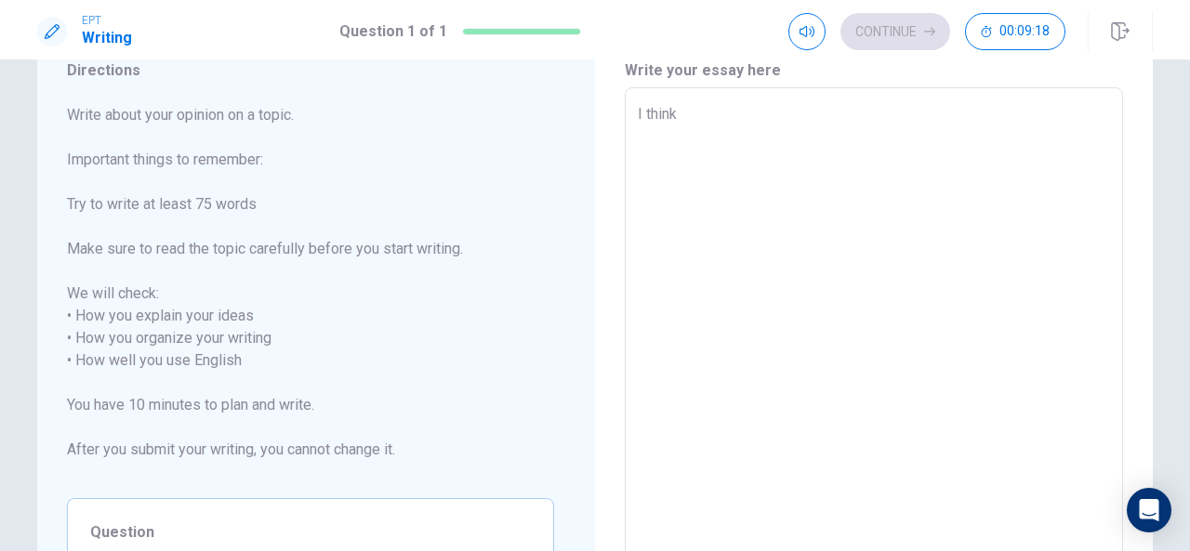
type textarea "I think t"
type textarea "x"
type textarea "I think th"
type textarea "x"
type textarea "I think the"
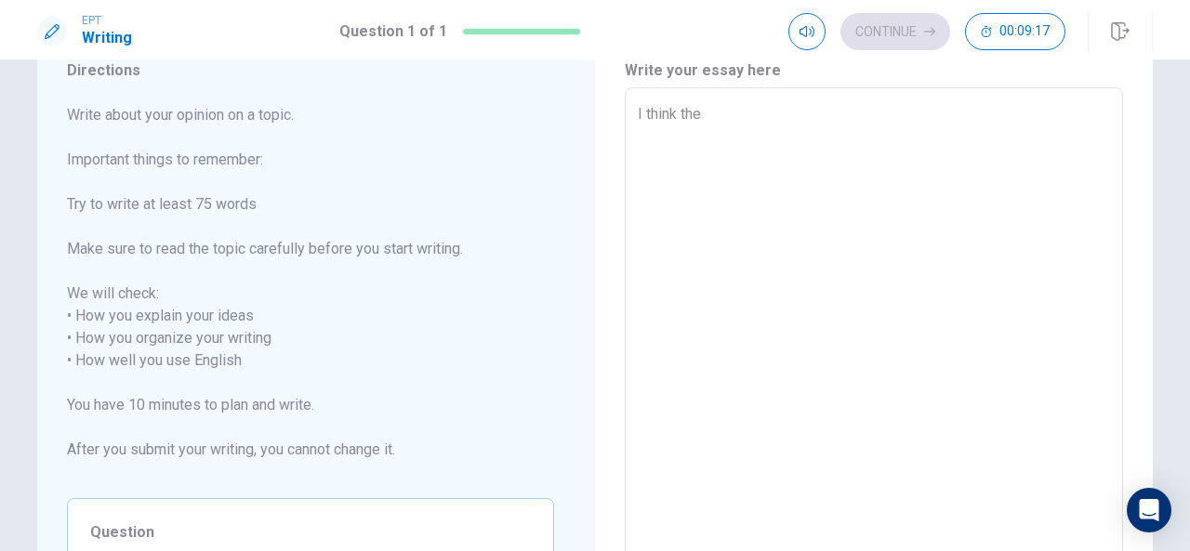
type textarea "x"
type textarea "I think the"
type textarea "x"
type textarea "I think the m"
type textarea "x"
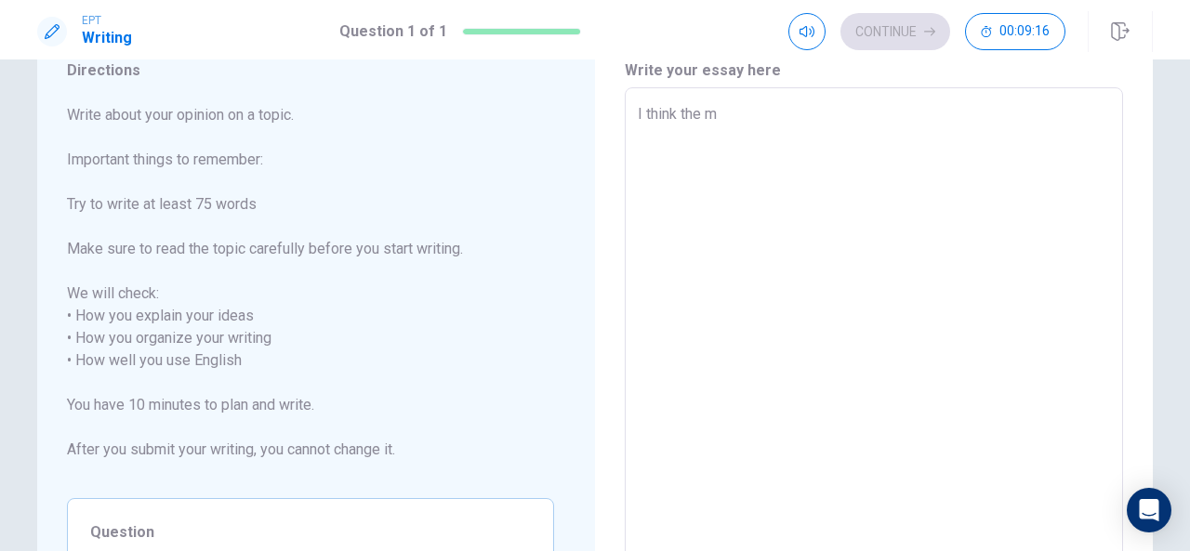
type textarea "I think the mo"
type textarea "x"
type textarea "I think the [DEMOGRAPHIC_DATA]"
type textarea "x"
type textarea "I think the mosr"
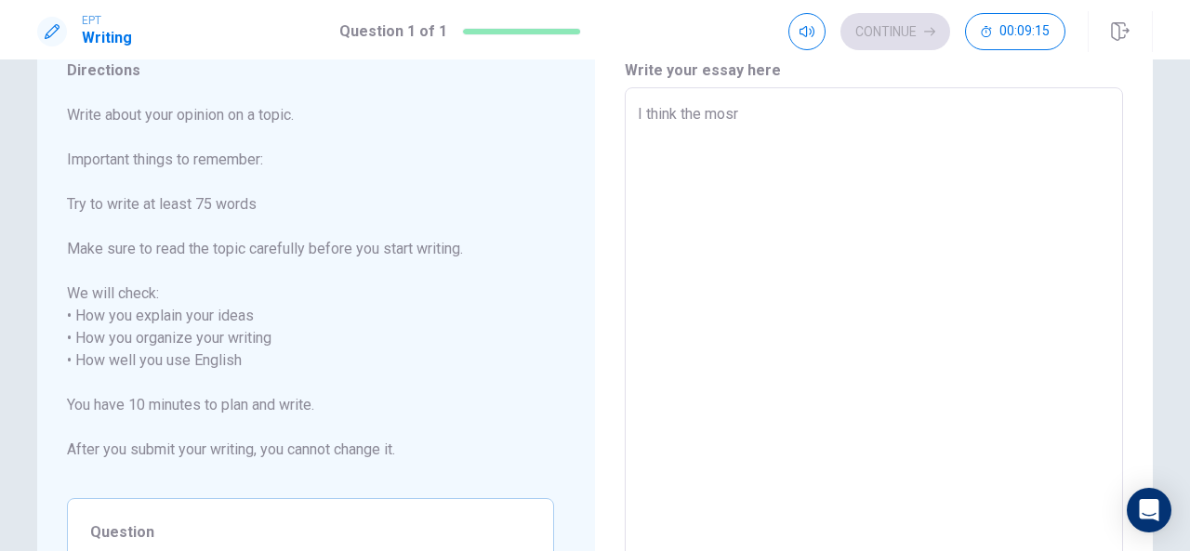
type textarea "x"
type textarea "I think the [DEMOGRAPHIC_DATA]"
type textarea "x"
type textarea "I think the most"
type textarea "x"
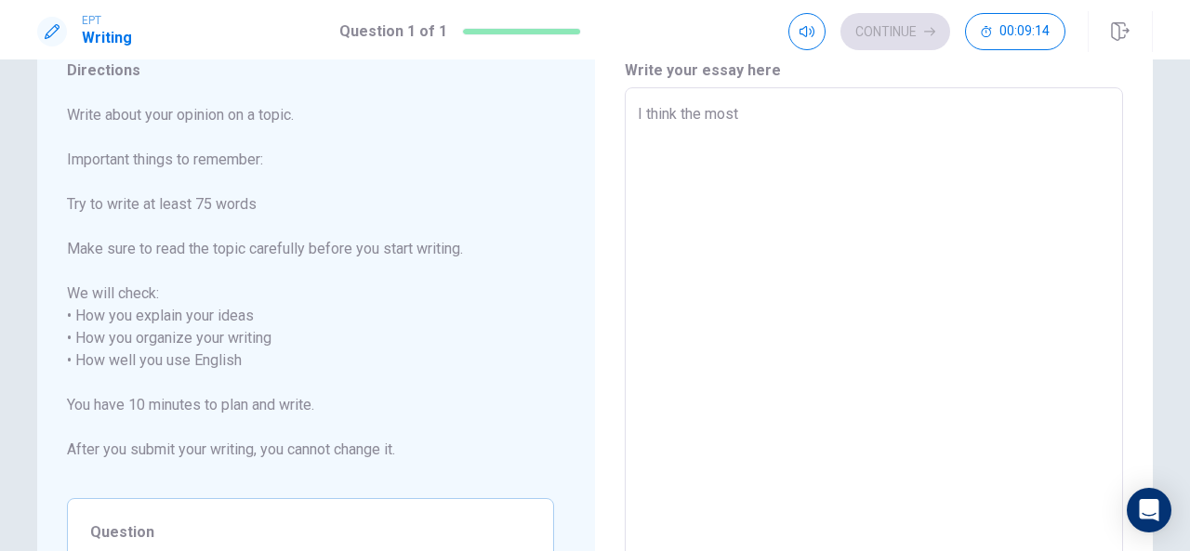
type textarea "I think the most"
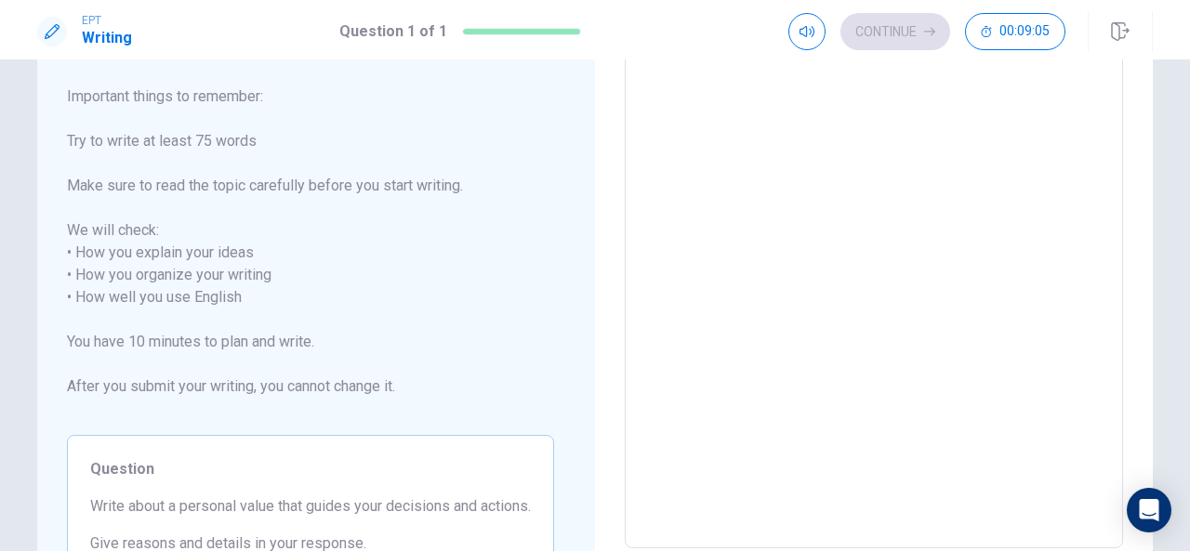
scroll to position [139, 0]
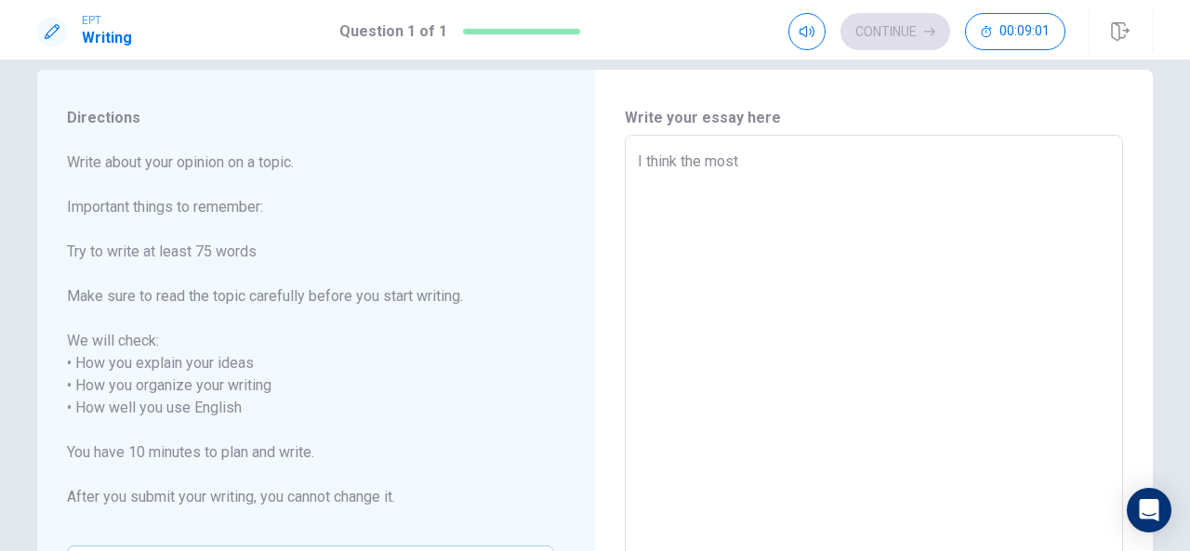
type textarea "x"
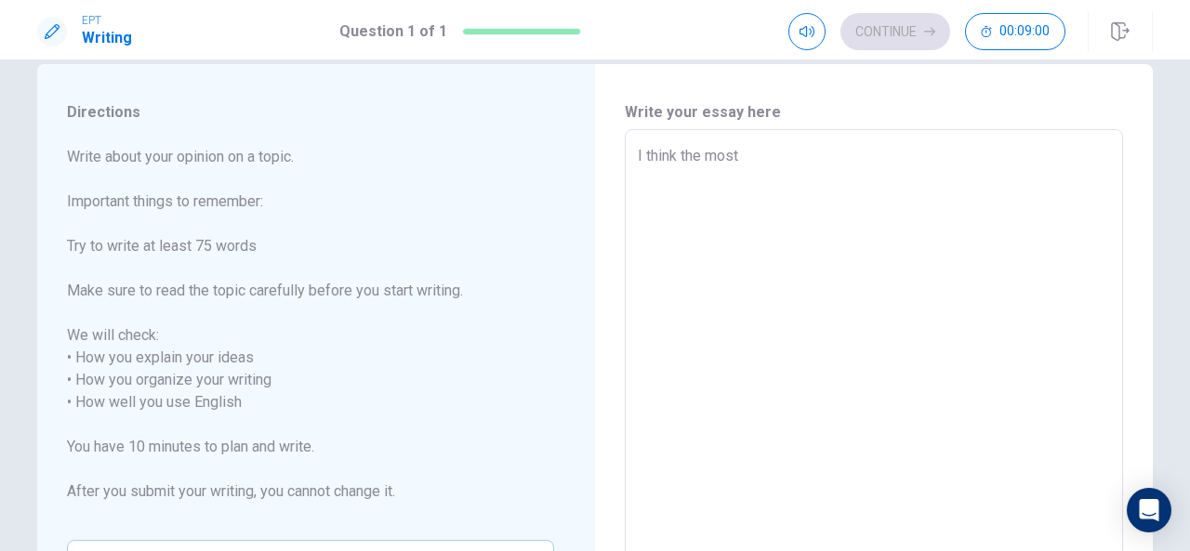
type textarea "I think the most i"
type textarea "x"
type textarea "I think the most im"
type textarea "x"
type textarea "I think the most imo"
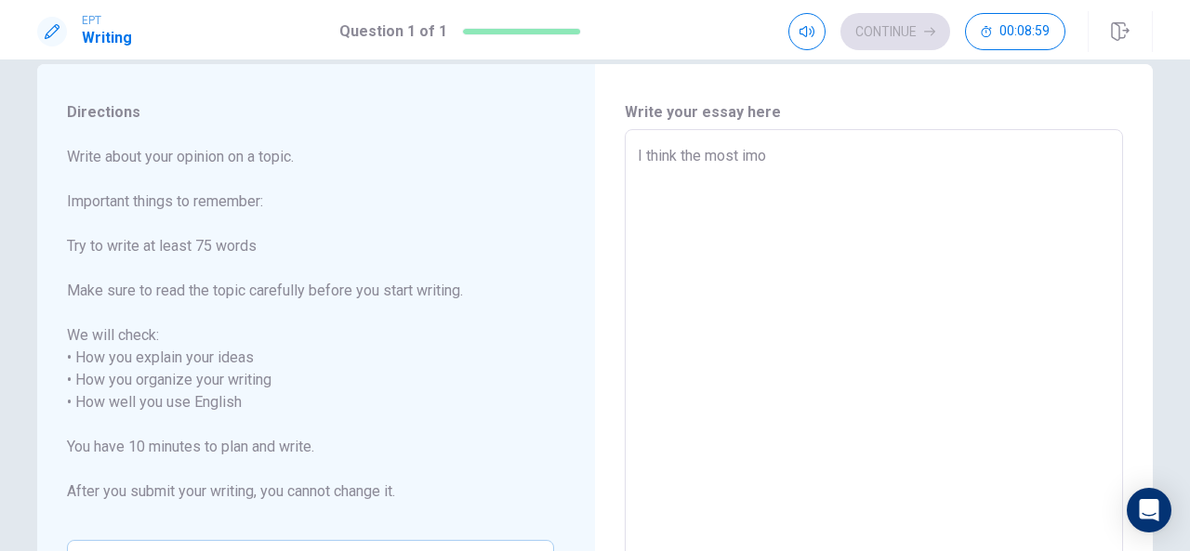
type textarea "x"
type textarea "I think the most im"
type textarea "x"
type textarea "I think the most imp"
type textarea "x"
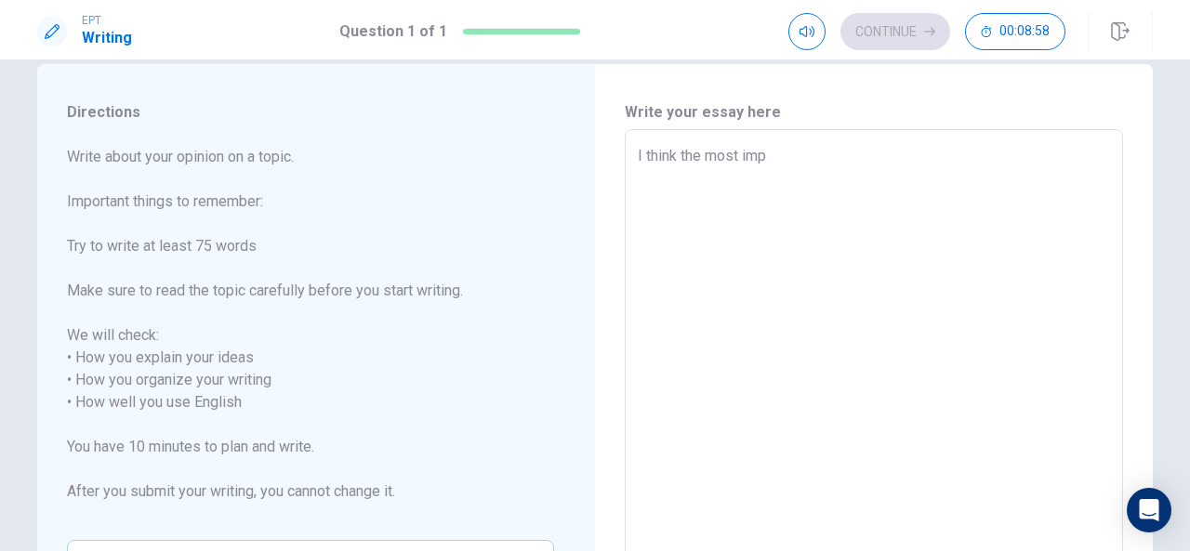
type textarea "I think the most impo"
type textarea "x"
type textarea "I think the most impor"
type textarea "x"
type textarea "I think the most import"
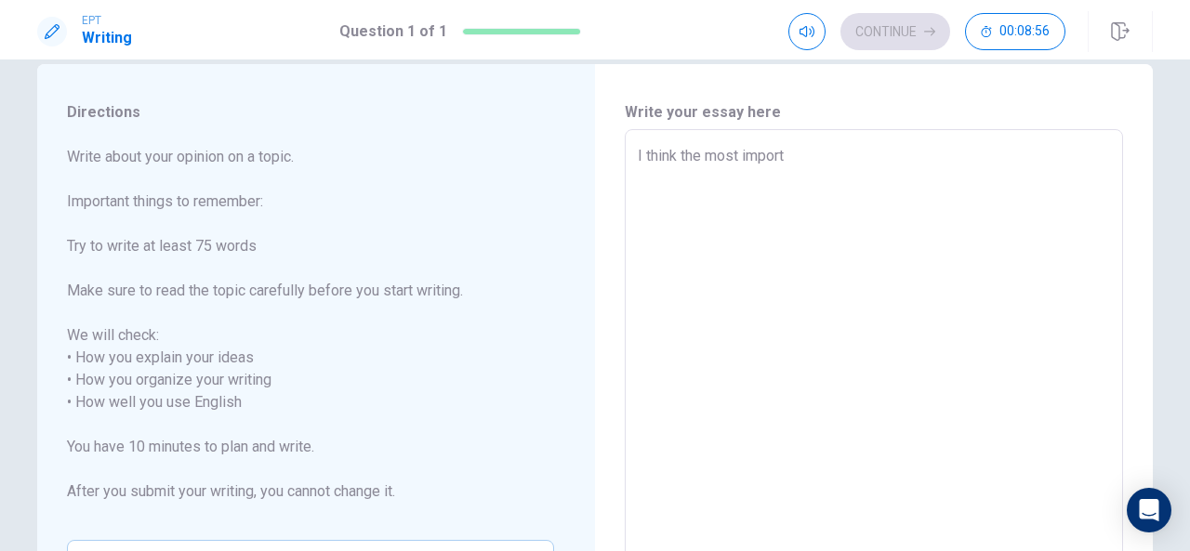
type textarea "x"
type textarea "I think the most importa"
type textarea "x"
type textarea "I think the most importan"
type textarea "x"
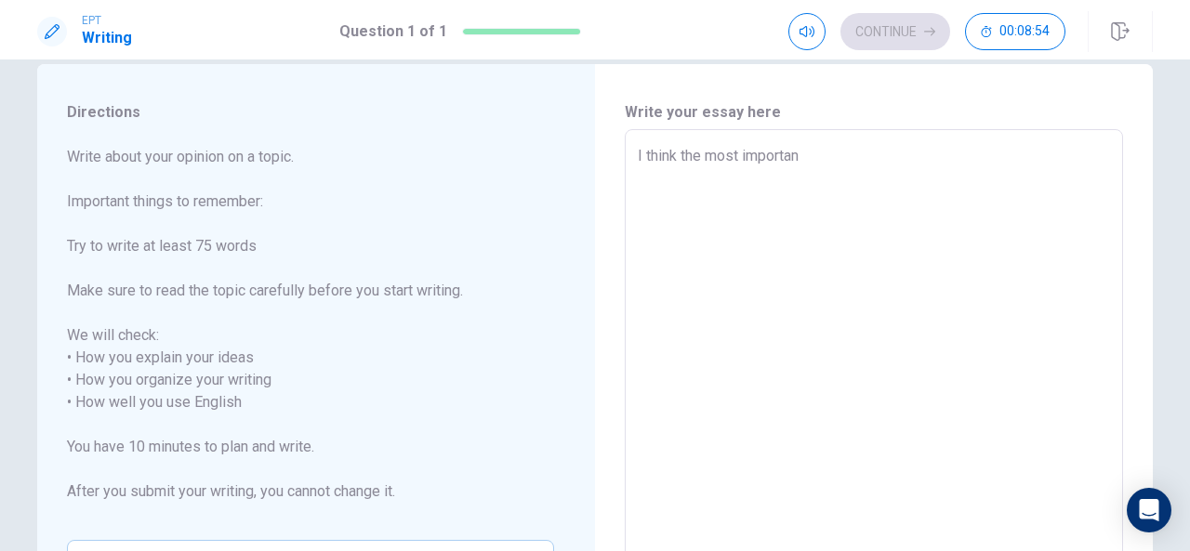
type textarea "I think the most important"
type textarea "x"
type textarea "I think the most important"
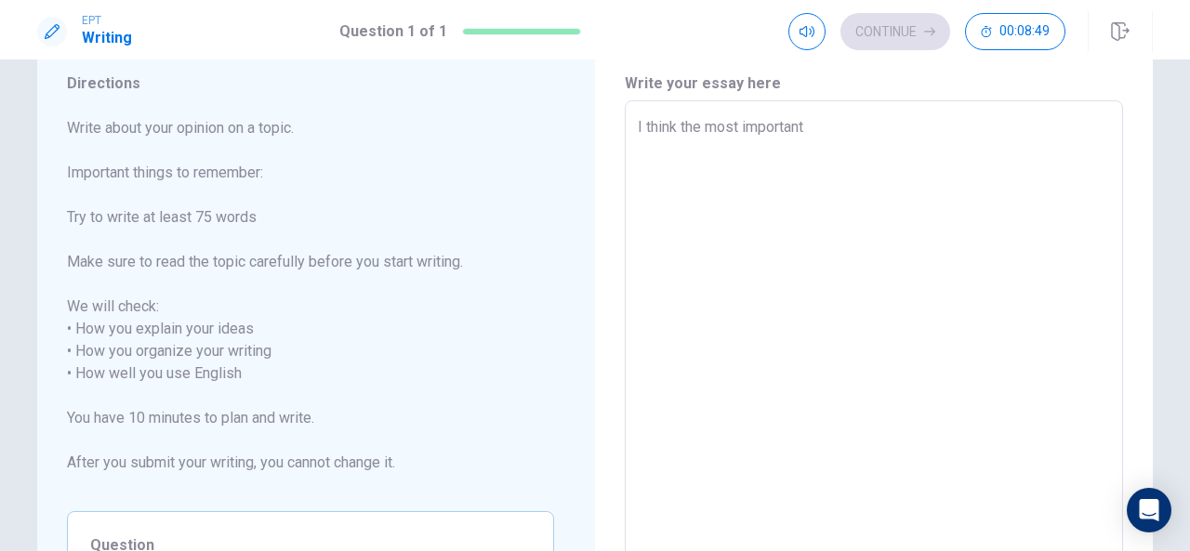
type textarea "x"
type textarea "I think the most important p"
type textarea "x"
type textarea "I think the most important pe"
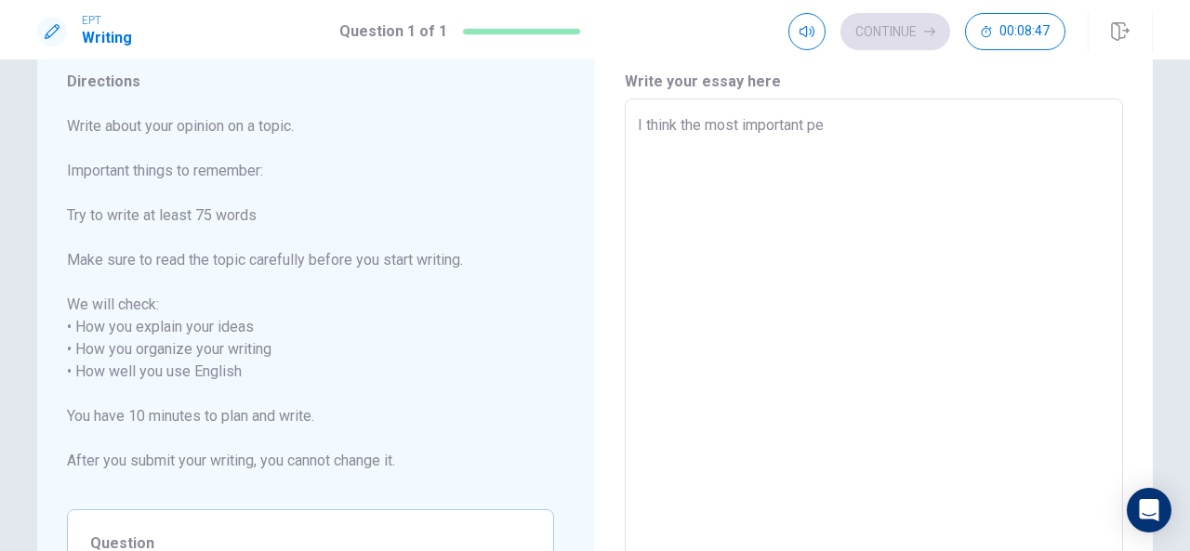
type textarea "x"
type textarea "I think the most important per"
type textarea "x"
type textarea "I think the most important pers"
type textarea "x"
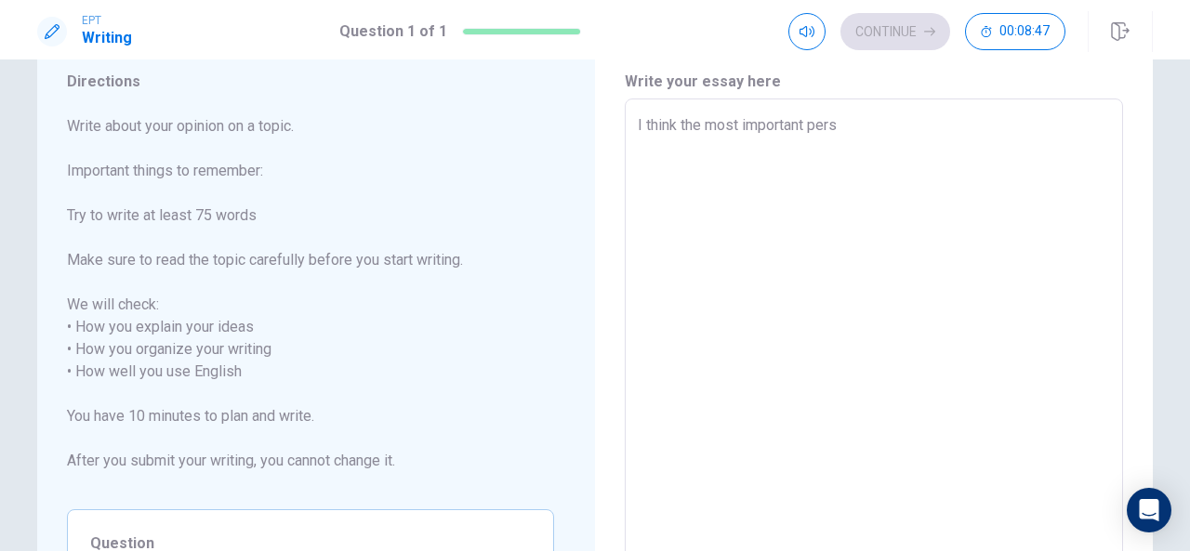
type textarea "I think the most important perso"
type textarea "x"
type textarea "I think the most important person"
type textarea "x"
type textarea "I think the most important persona"
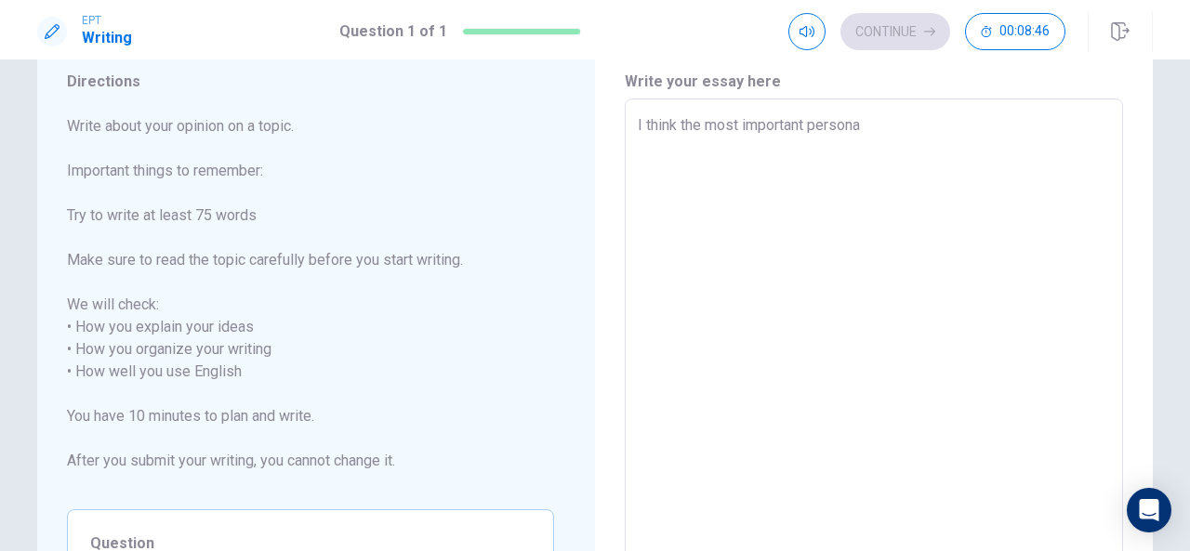
type textarea "x"
type textarea "I think the most important personal"
type textarea "x"
type textarea "I think the most important personal"
type textarea "x"
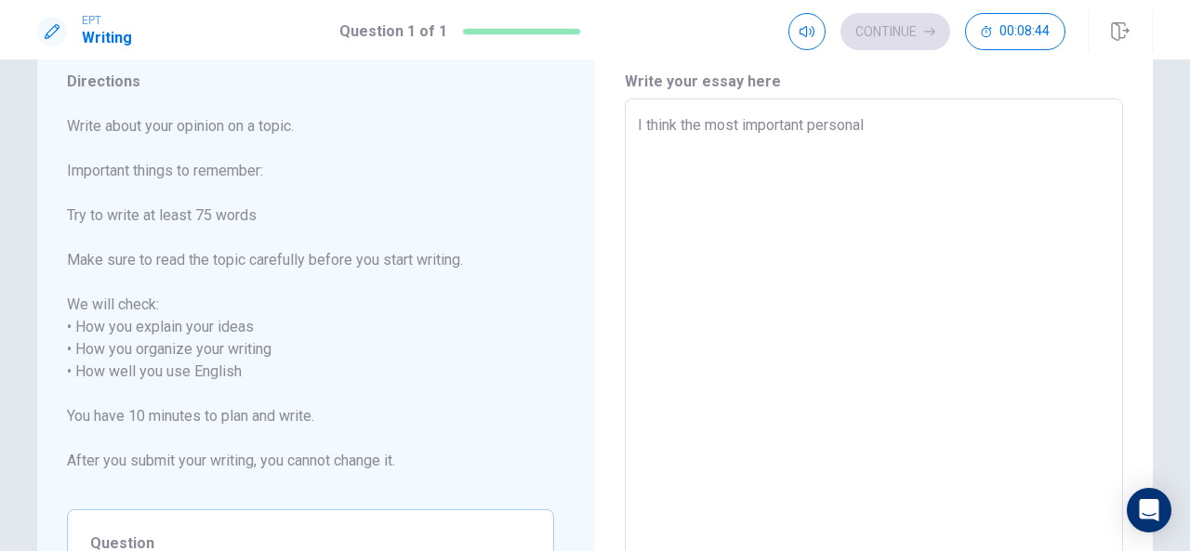
type textarea "I think the most important personal v"
type textarea "x"
type textarea "I think the most important personal va"
type textarea "x"
type textarea "I think the most important personal val"
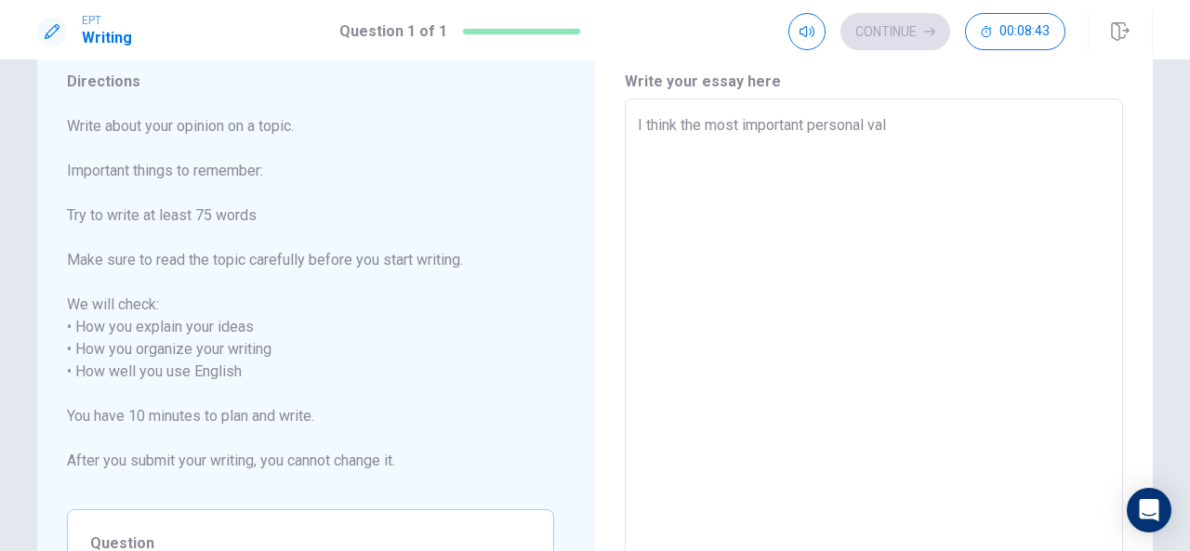
type textarea "x"
type textarea "I think the most important personal valu"
type textarea "x"
type textarea "I think the most important personal value"
type textarea "x"
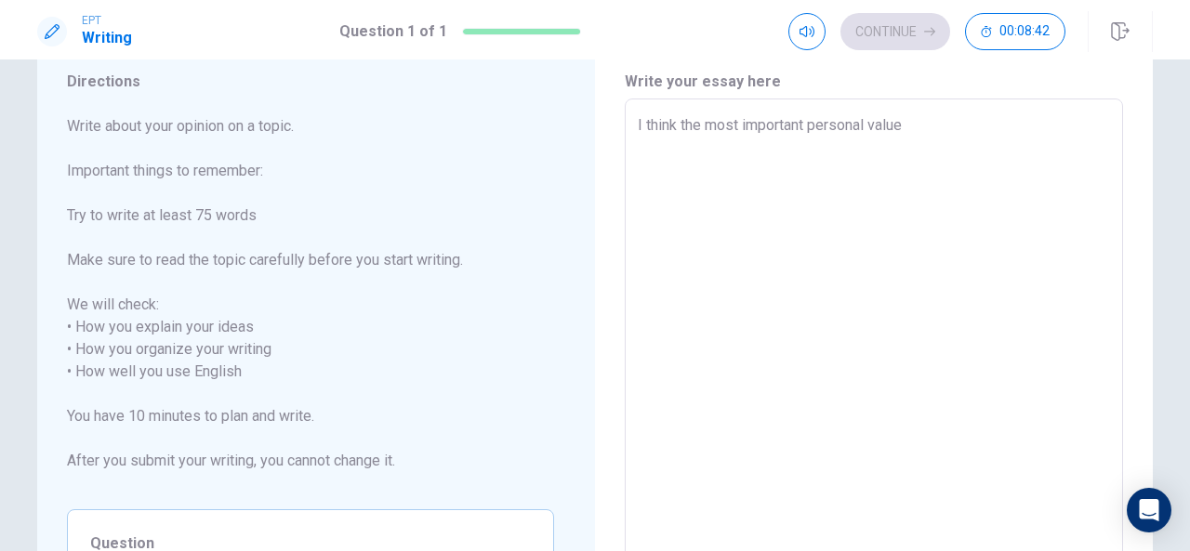
type textarea "I think the most important personal value"
type textarea "x"
type textarea "I think the most important personal value i"
type textarea "x"
type textarea "I think the most important personal value is"
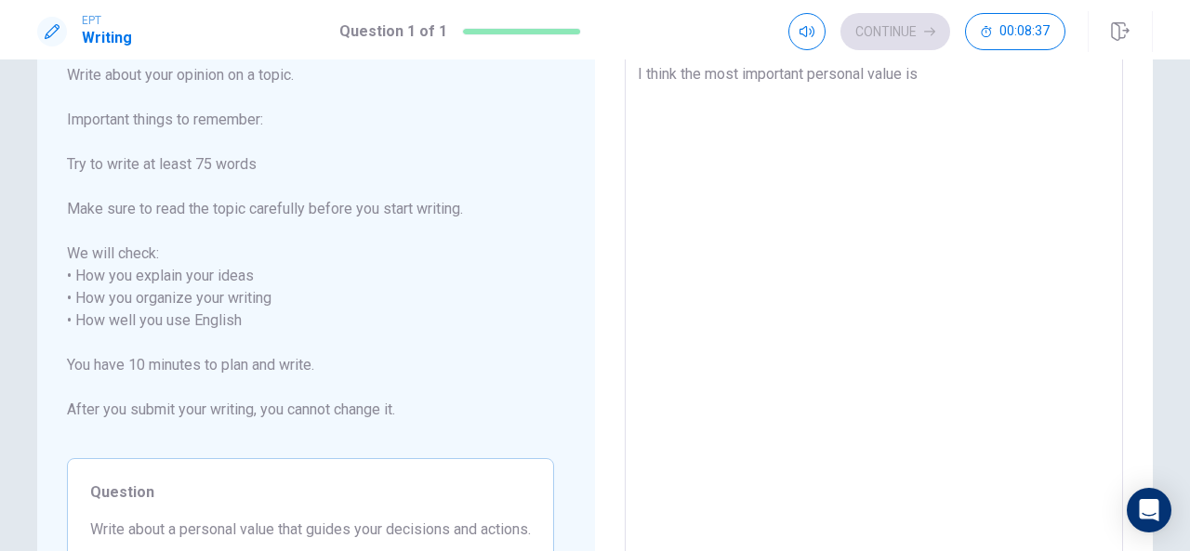
scroll to position [116, 0]
type textarea "x"
type textarea "I think the most important personal value i"
type textarea "x"
type textarea "I think the most important personal value"
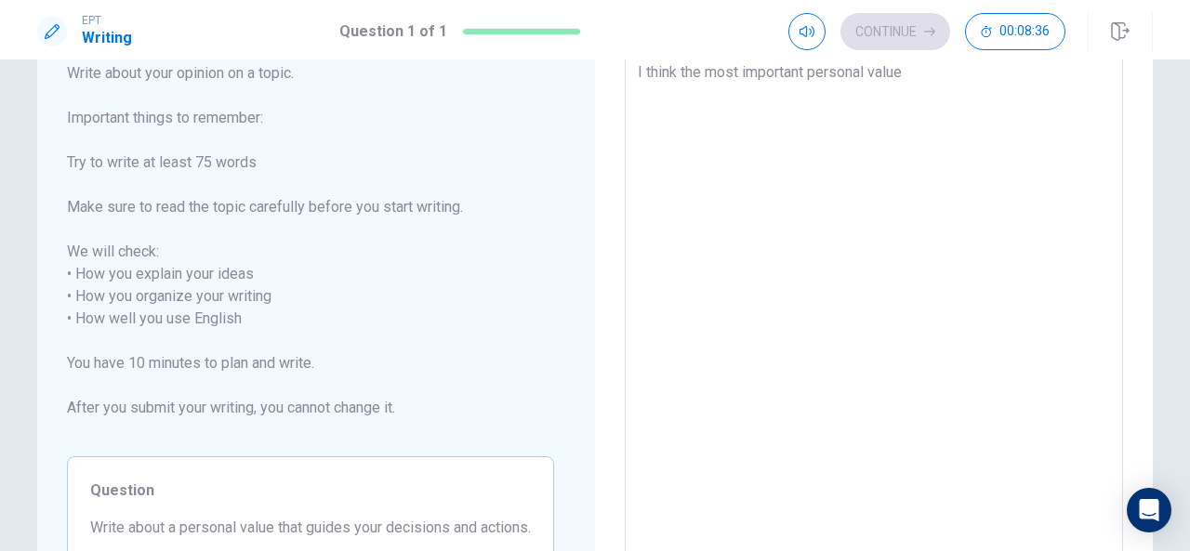
type textarea "x"
type textarea "I think the most important personal value t"
type textarea "x"
type textarea "I think the most important personal value th"
type textarea "x"
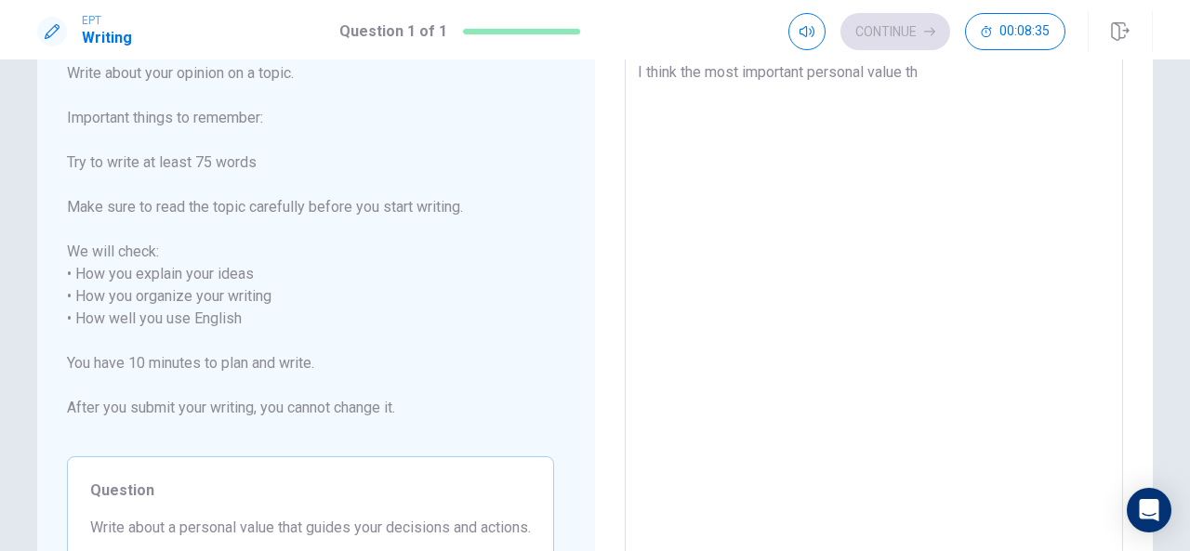
type textarea "I think the most important personal value tha"
type textarea "x"
type textarea "I think the most important personal value that"
type textarea "x"
type textarea "I think the most important personal value that"
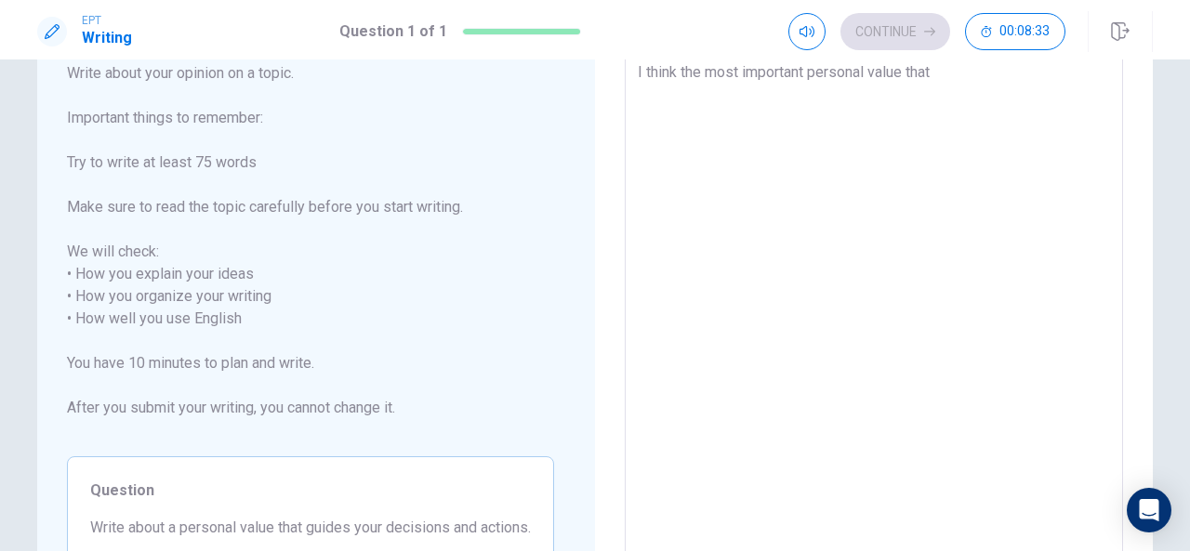
type textarea "x"
type textarea "I think the most important personal value that g"
type textarea "x"
type textarea "I think the most important personal value that gu"
type textarea "x"
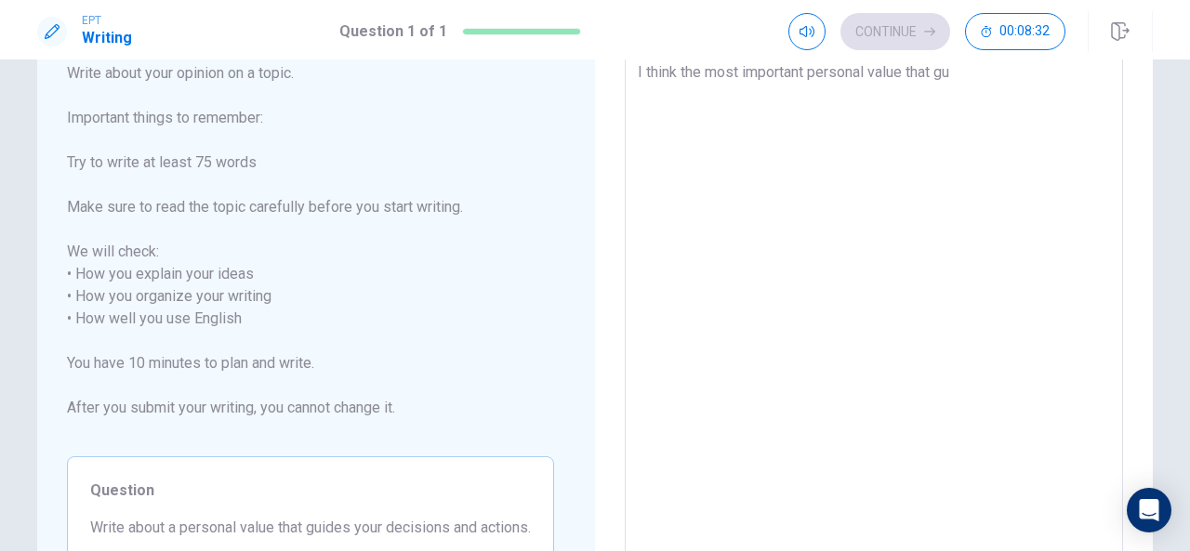
type textarea "I think the most important personal value that gui"
type textarea "x"
type textarea "I think the most important personal value that guid"
type textarea "x"
type textarea "I think the most important personal value that guide"
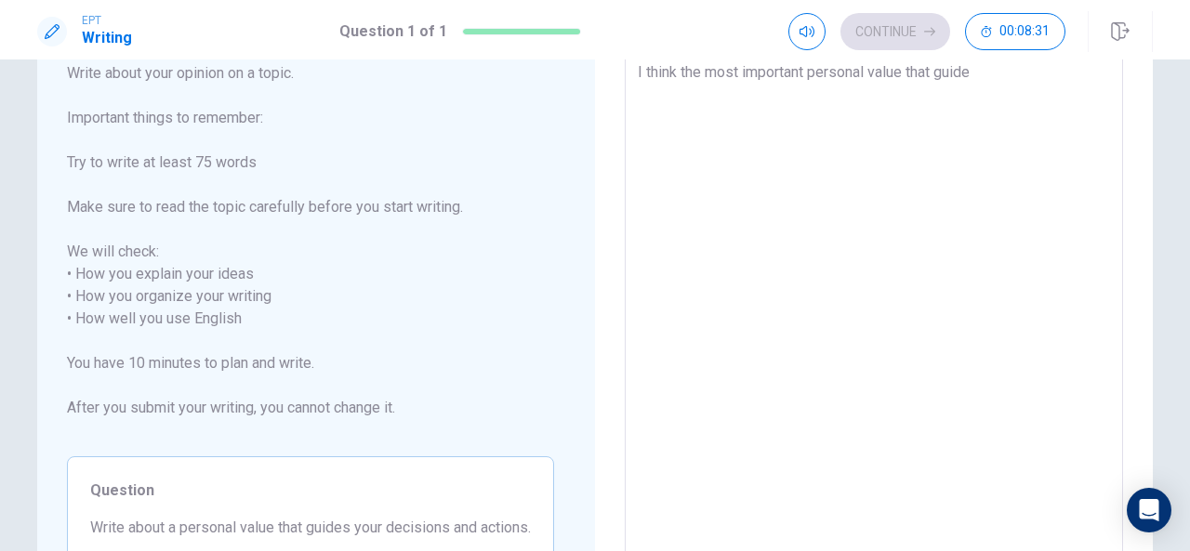
type textarea "x"
type textarea "I think the most important personal value that guidea"
type textarea "x"
type textarea "I think the most important personal value that guide"
type textarea "x"
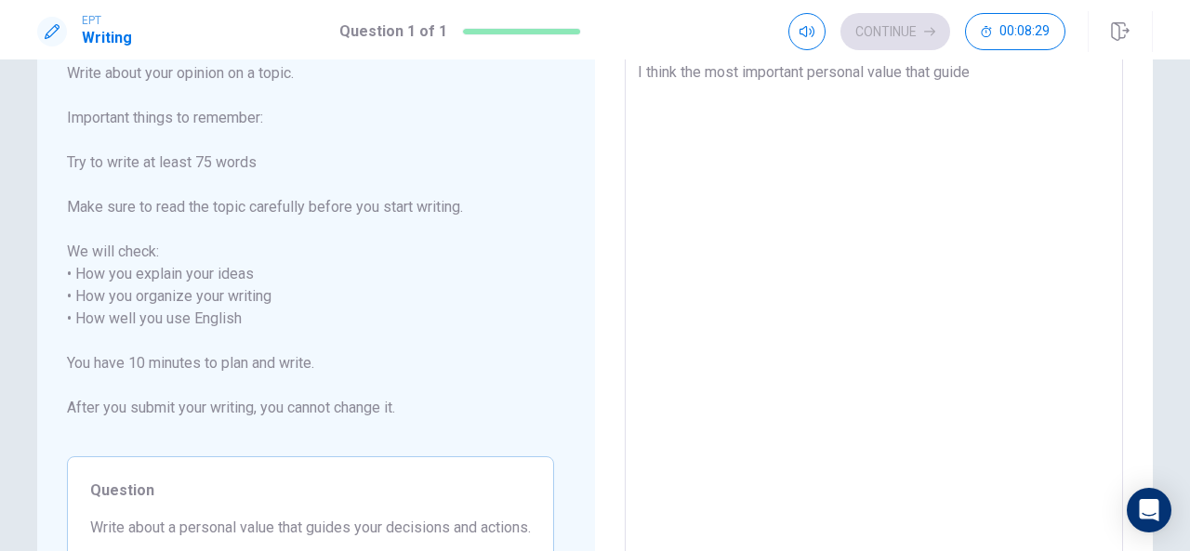
type textarea "I think the most important personal value that guides"
type textarea "x"
type textarea "I think the most important personal value that guides"
type textarea "x"
type textarea "I think the most important personal value that guides m"
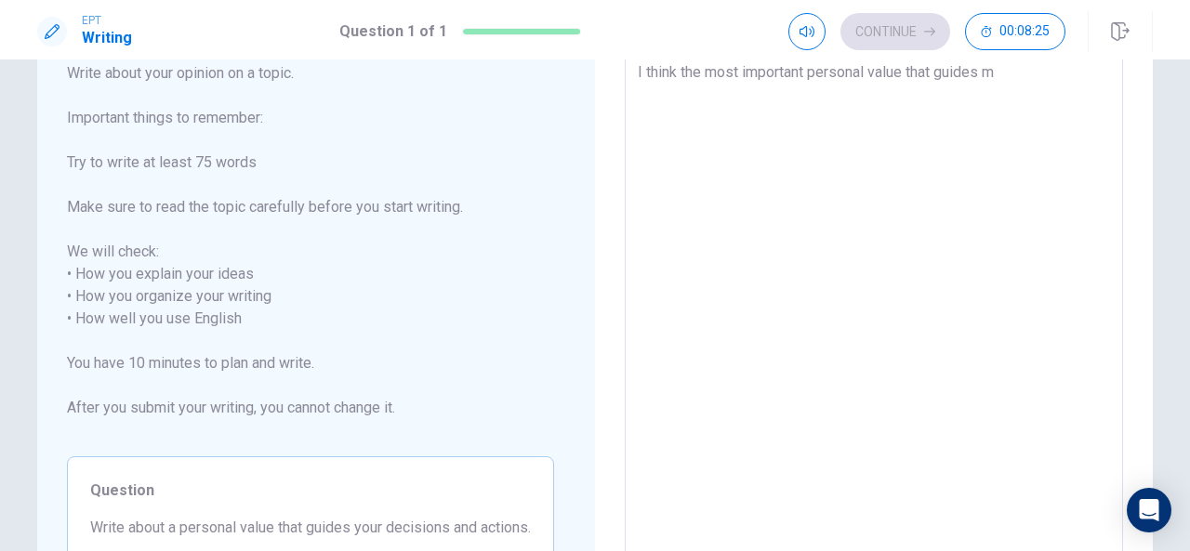
type textarea "x"
type textarea "I think the most important personal value that guides me"
type textarea "x"
type textarea "I think the most important personal value that guides m"
type textarea "x"
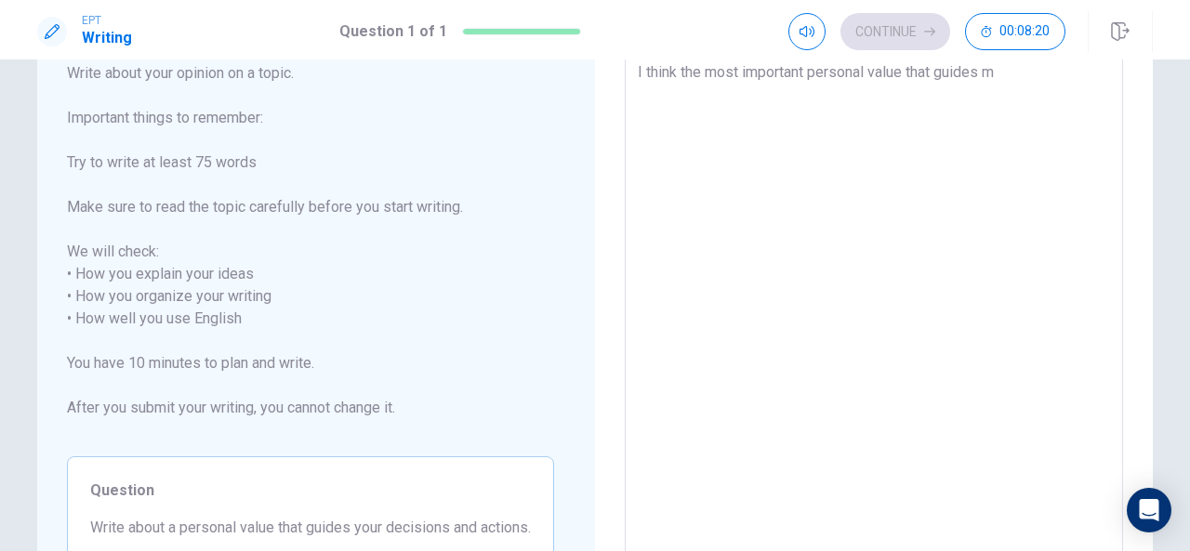
type textarea "I think the most important personal value that guides mi"
type textarea "x"
type textarea "I think the most important personal value that guides m"
type textarea "x"
type textarea "I think the most important personal value that guides mi"
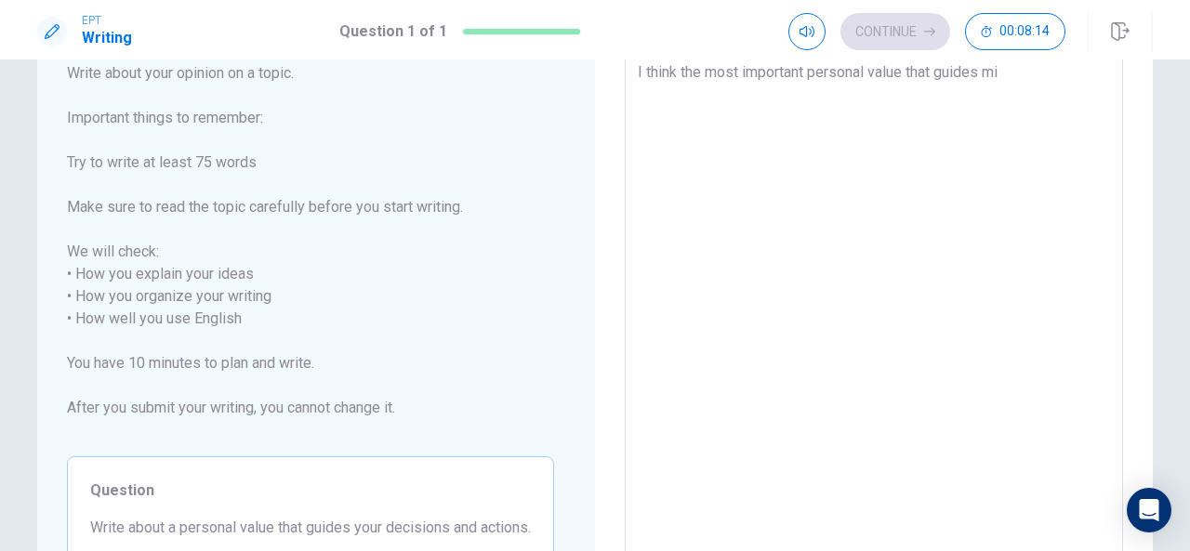
type textarea "x"
type textarea "I think the most important personal value that guides min"
type textarea "x"
type textarea "I think the most important personal value that guides mine"
type textarea "x"
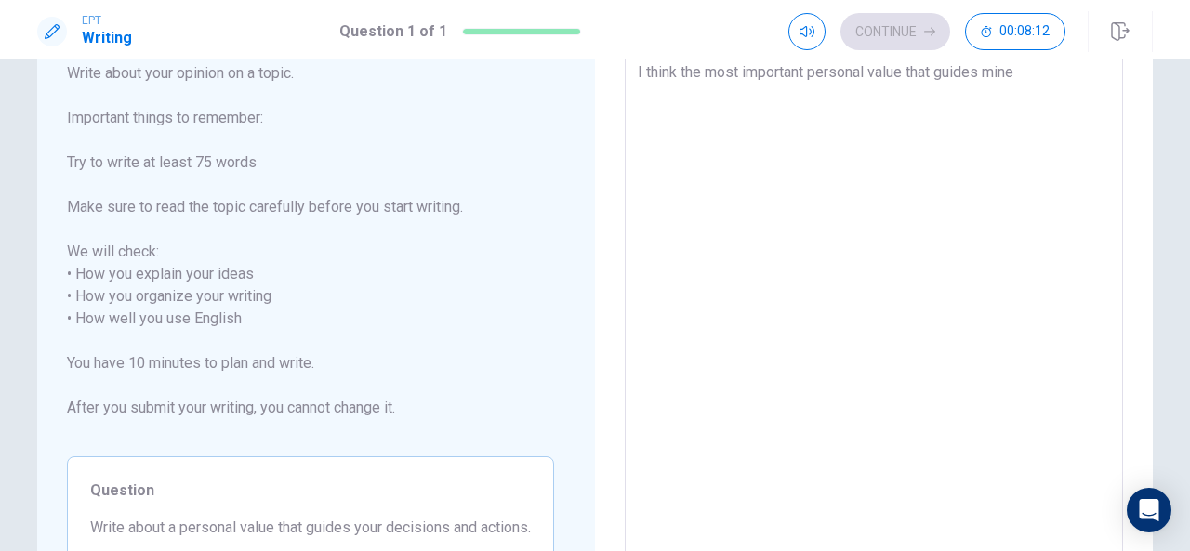
type textarea "I think the most important personal value that guides mine"
type textarea "x"
type textarea "I think the most important personal value that guides mine d"
type textarea "x"
type textarea "I think the most important personal value that guides mine de"
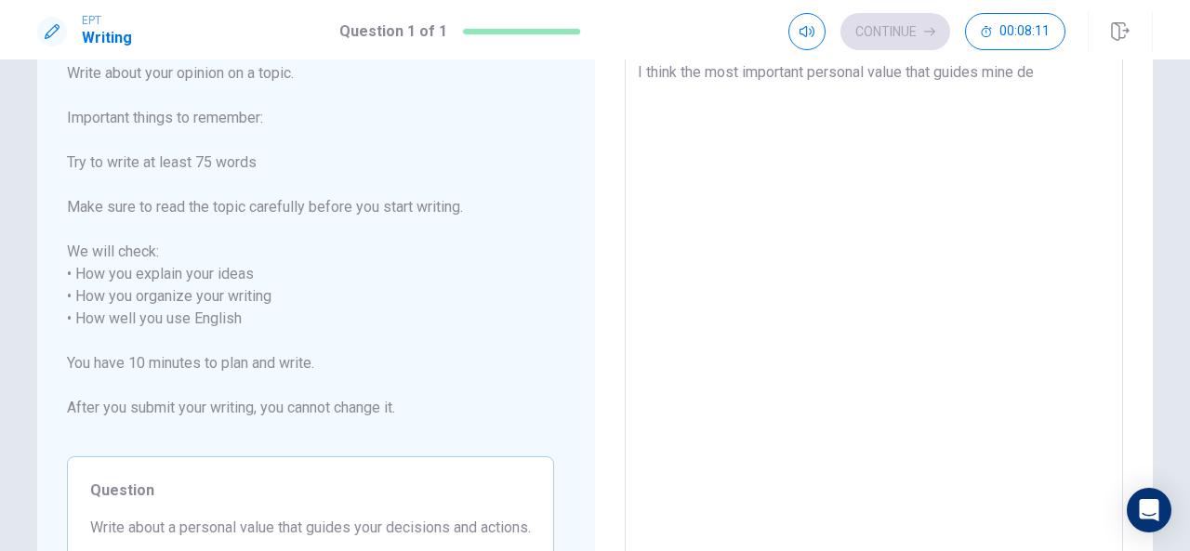
type textarea "x"
type textarea "I think the most important personal value that guides mine dec"
type textarea "x"
type textarea "I think the most important personal value that guides mine deci"
type textarea "x"
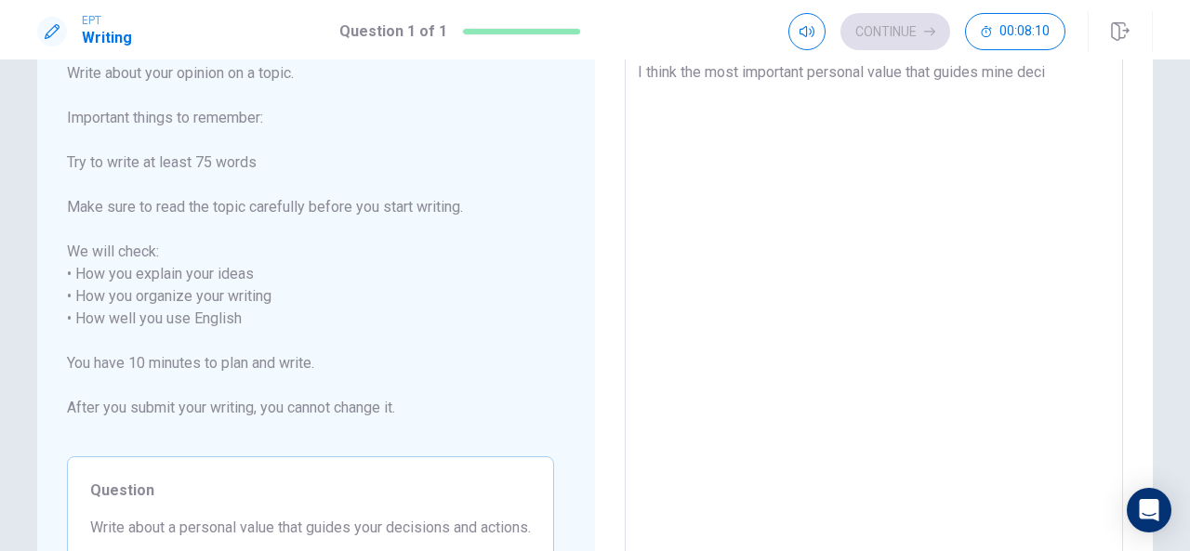
type textarea "I think the most important personal value that guides mine decis"
type textarea "x"
type textarea "I think the most important personal value that guides mine decisi"
type textarea "x"
type textarea "I think the most important personal value that guides mine decisio"
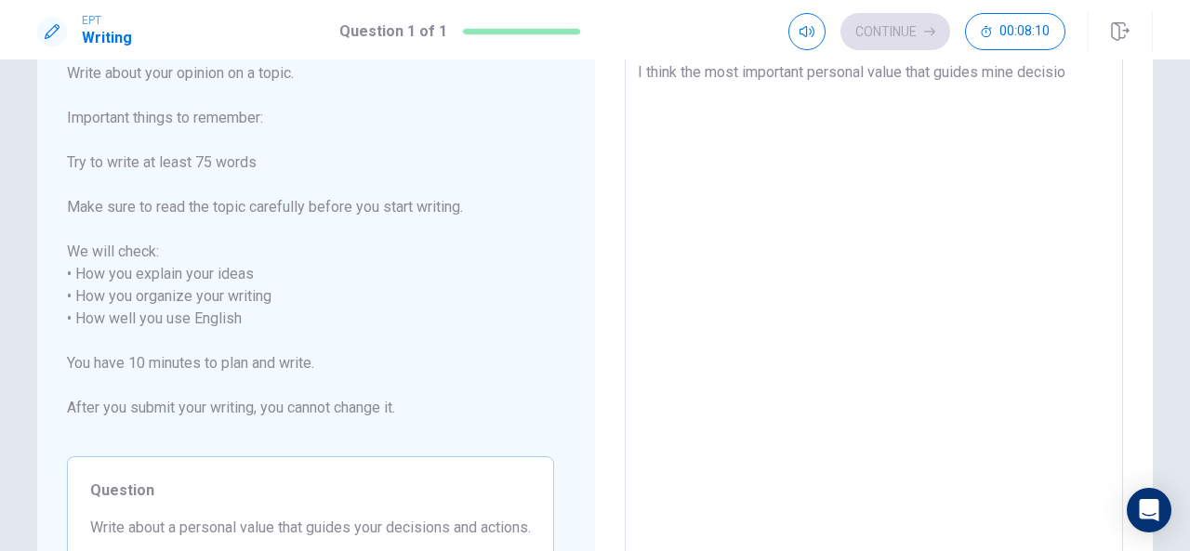
type textarea "x"
type textarea "I think the most important personal value that guides mine decision"
type textarea "x"
type textarea "I think the most important personal value that guides mine decisions"
type textarea "x"
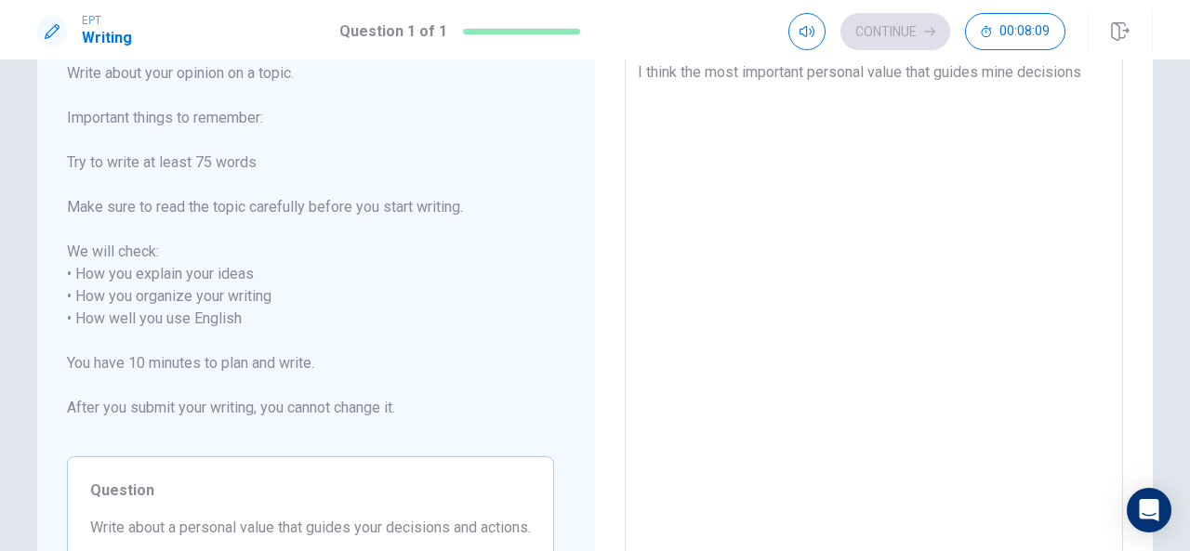
type textarea "I think the most important personal value that guides mine decisions"
type textarea "x"
type textarea "I think the most important personal value that guides mine decisions a"
type textarea "x"
type textarea "I think the most important personal value that guides mine decisions an"
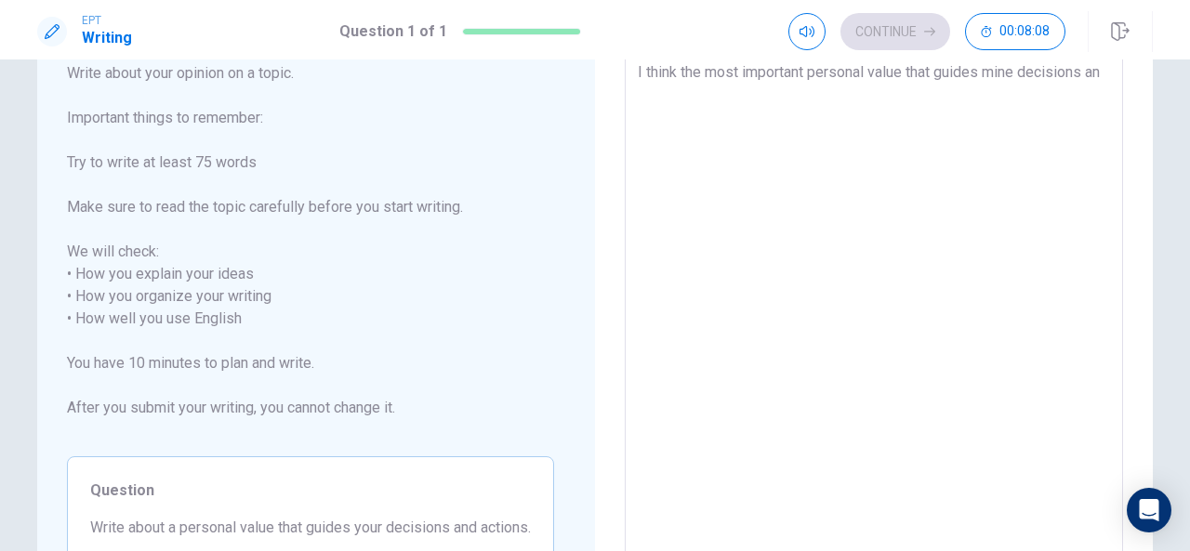
type textarea "x"
type textarea "I think the most important personal value that guides mine decisions and"
type textarea "x"
type textarea "I think the most important personal value that guides mine decisions and"
type textarea "x"
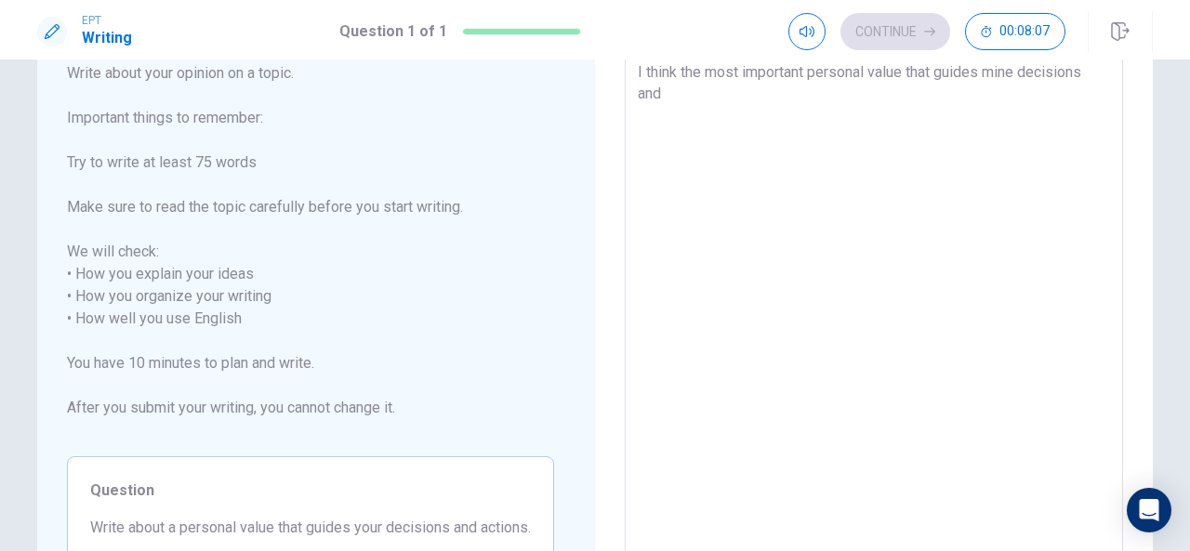
type textarea "I think the most important personal value that guides mine decisions and a"
type textarea "x"
type textarea "I think the most important personal value that guides mine decisions and ac"
type textarea "x"
type textarea "I think the most important personal value that guides mine decisions and act"
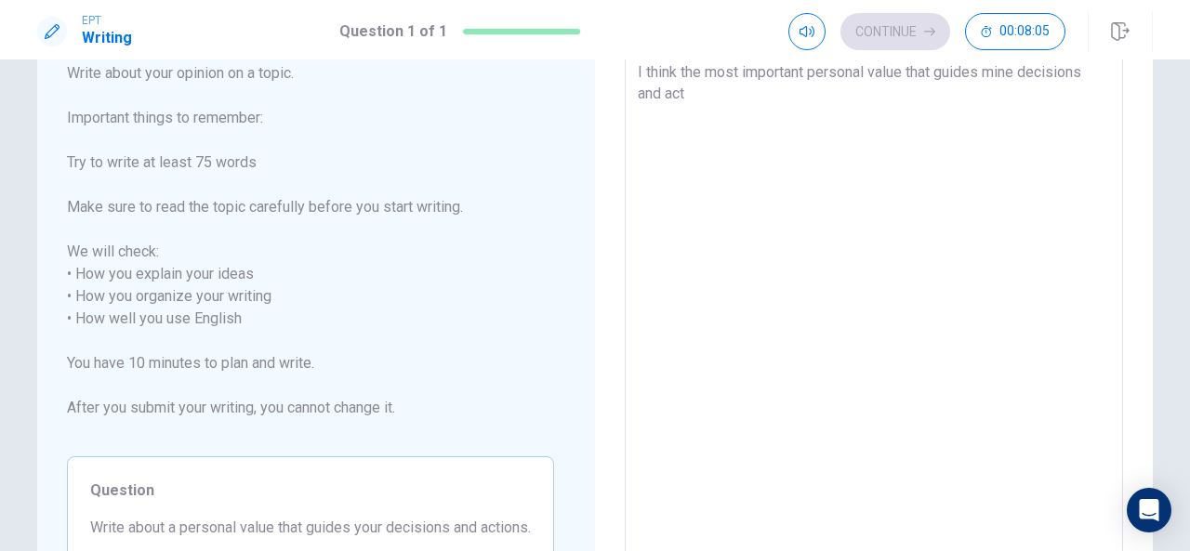
type textarea "x"
type textarea "I think the most important personal value that guides mine decisions and acti"
type textarea "x"
type textarea "I think the most important personal value that guides mine decisions and actio"
type textarea "x"
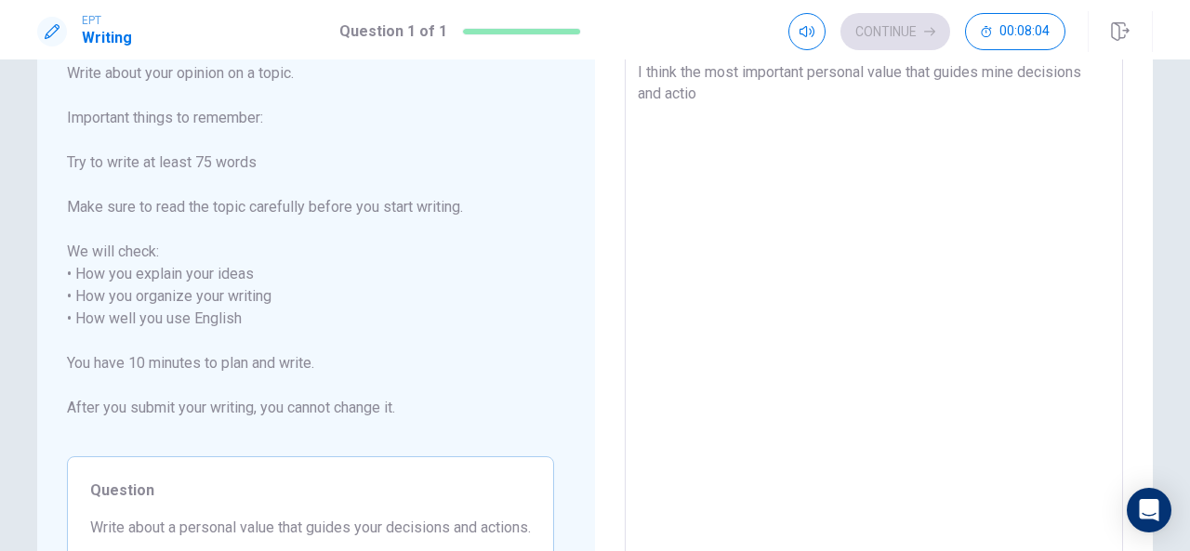
type textarea "I think the most important personal value that guides mine decisions and action"
type textarea "x"
type textarea "I think the most important personal value that guides mine decisions and actions"
type textarea "x"
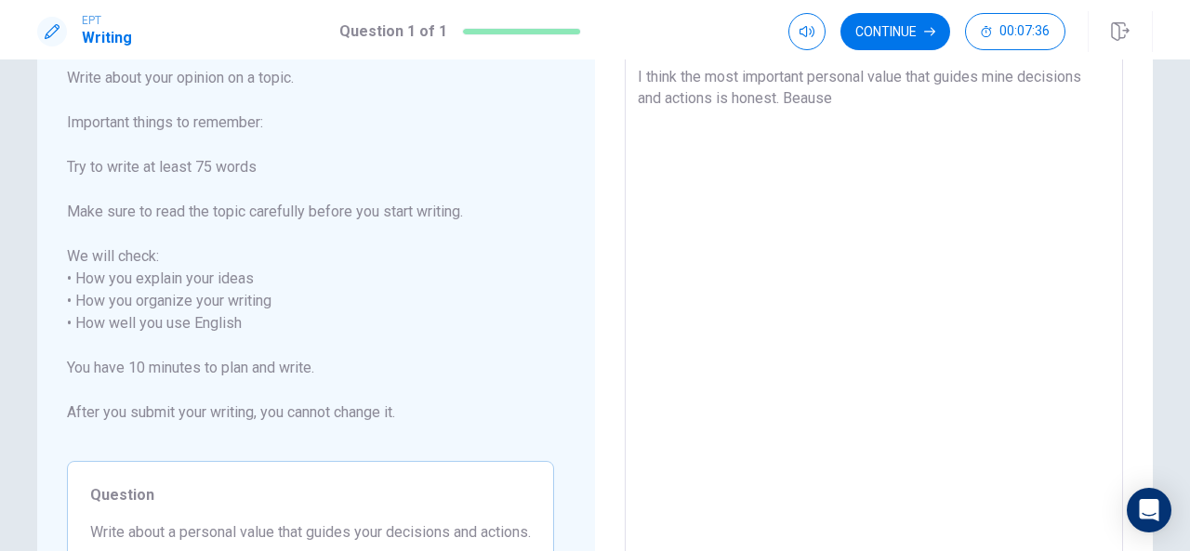
scroll to position [113, 0]
click at [798, 96] on textarea "I think the most important personal value that guides mine decisions and action…" at bounding box center [874, 312] width 472 height 494
click at [843, 97] on textarea "I think the most important personal value that guides mine decisions and action…" at bounding box center [874, 312] width 472 height 494
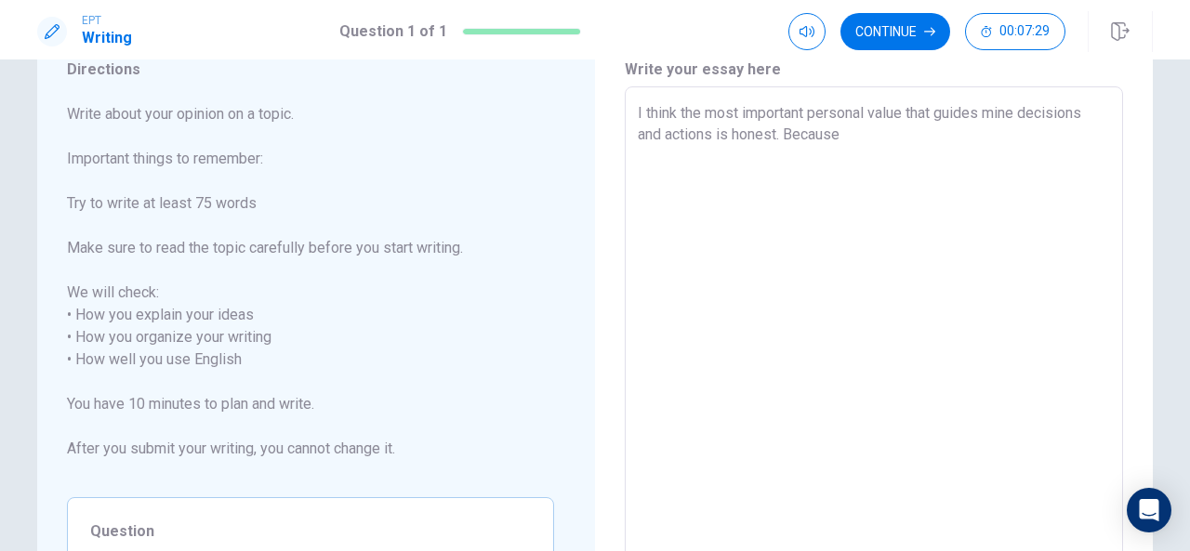
scroll to position [75, 0]
click at [680, 155] on textarea "I think the most important personal value that guides mine decisions and action…" at bounding box center [874, 349] width 472 height 494
click at [727, 159] on textarea "I think the most important personal value that guides mine decisions and action…" at bounding box center [874, 349] width 472 height 494
click at [833, 137] on textarea "I think the most important personal value that guides mine decisions and action…" at bounding box center [874, 349] width 472 height 494
click at [836, 131] on textarea "I think the most important personal value that guides mine decisions and action…" at bounding box center [874, 349] width 472 height 494
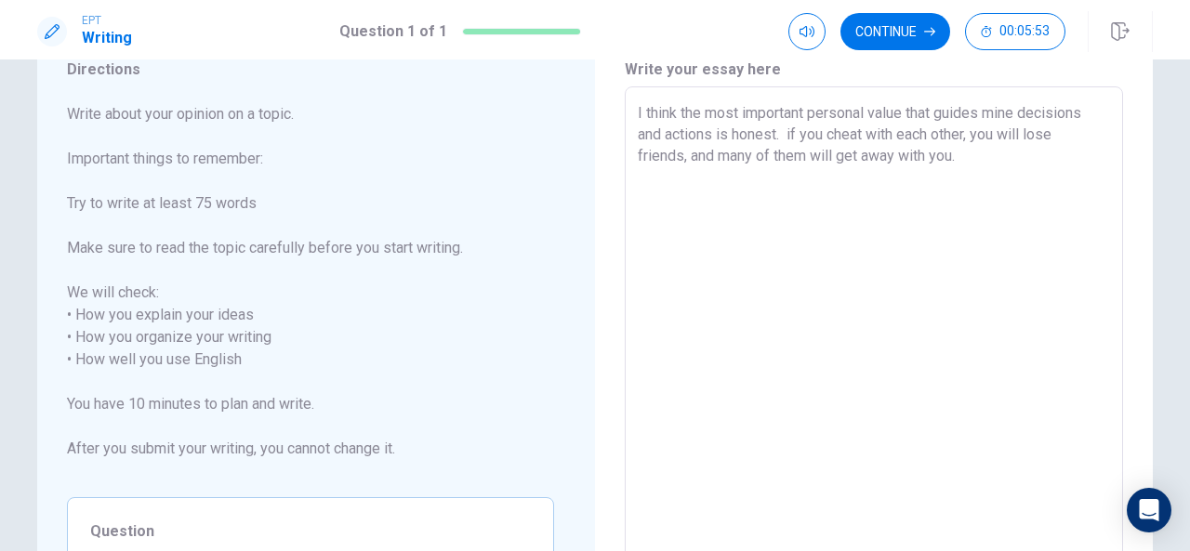
click at [817, 133] on textarea "I think the most important personal value that guides mine decisions and action…" at bounding box center [874, 349] width 472 height 494
click at [804, 131] on textarea "I think the most important personal value that guides mine decisions and action…" at bounding box center [874, 349] width 472 height 494
click at [779, 129] on textarea "I think the most important personal value that guides mine decisions and action…" at bounding box center [874, 349] width 472 height 494
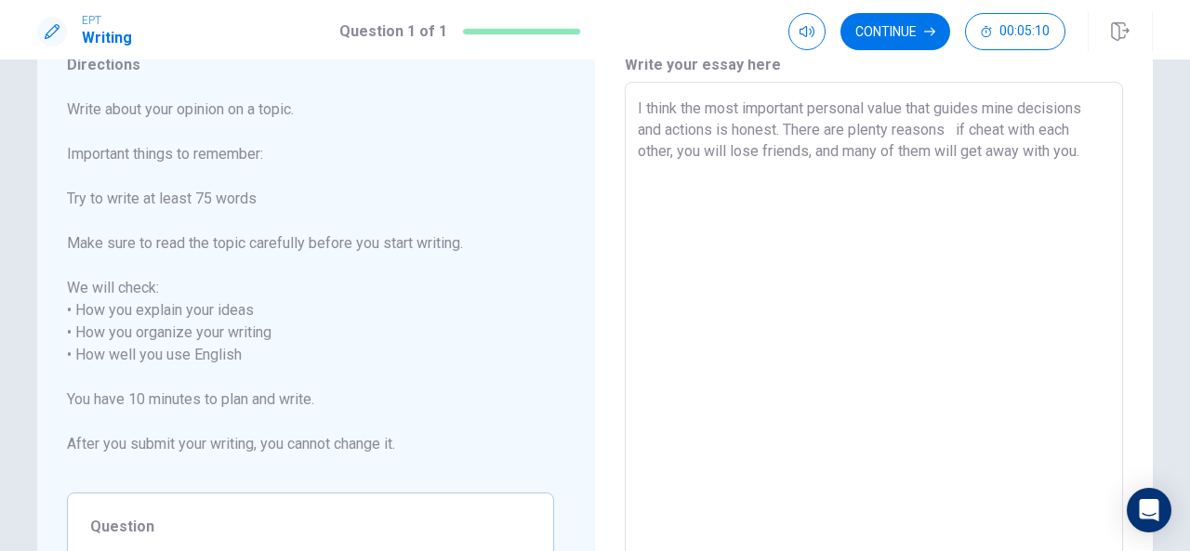
scroll to position [81, 0]
click at [843, 177] on textarea "I think the most important personal value that guides mine decisions and action…" at bounding box center [874, 344] width 472 height 494
click at [1051, 129] on textarea "I think the most important personal value that guides mine decisions and action…" at bounding box center [874, 344] width 472 height 494
click at [939, 178] on textarea "I think the most important personal value that guides mine decisions and action…" at bounding box center [874, 344] width 472 height 494
click at [917, 170] on textarea "I think the most important personal value that guides mine decisions and action…" at bounding box center [874, 344] width 472 height 494
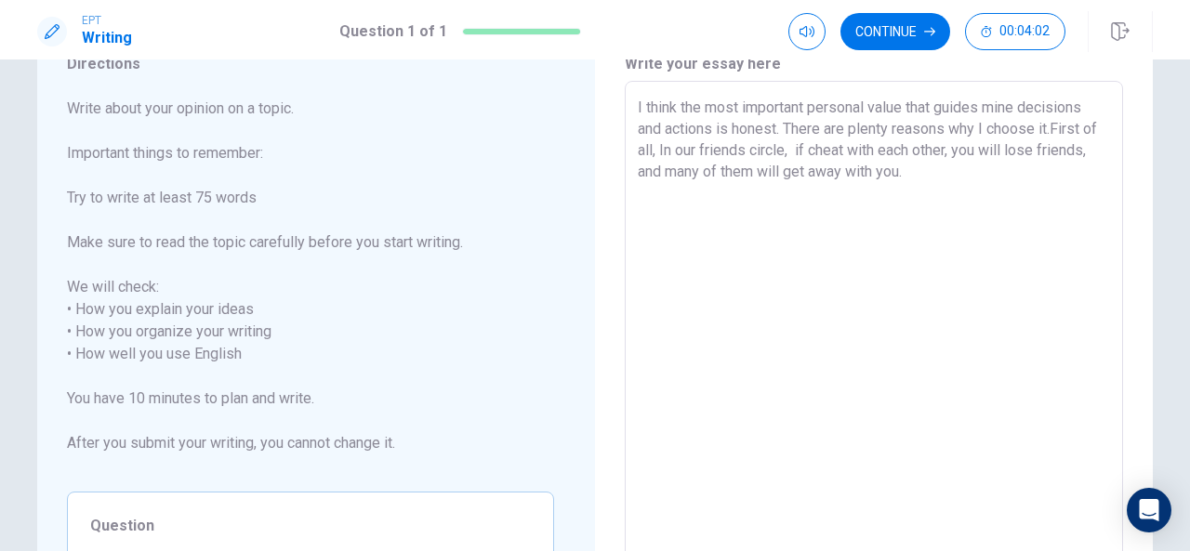
drag, startPoint x: 917, startPoint y: 170, endPoint x: 935, endPoint y: 178, distance: 19.2
click at [935, 178] on textarea "I think the most important personal value that guides mine decisions and action…" at bounding box center [874, 344] width 472 height 494
click at [908, 168] on textarea "I think the most important personal value that guides mine decisions and action…" at bounding box center [874, 344] width 472 height 494
click at [1002, 172] on textarea "I think the most important personal value that guides mine decisions and action…" at bounding box center [874, 344] width 472 height 494
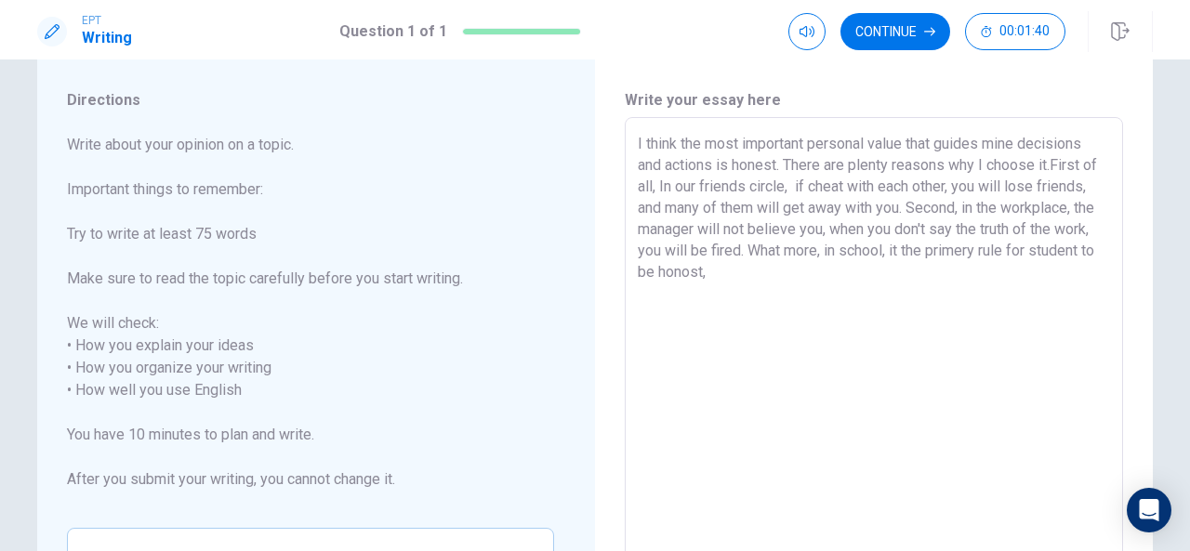
scroll to position [46, 0]
click at [786, 270] on textarea "I think the most important personal value that guides mine decisions and action…" at bounding box center [874, 379] width 472 height 494
click at [771, 269] on textarea "I think the most important personal value that guides mine decisions and action…" at bounding box center [874, 379] width 472 height 494
click at [1020, 270] on textarea "I think the most important personal value that guides mine decisions and action…" at bounding box center [874, 379] width 472 height 494
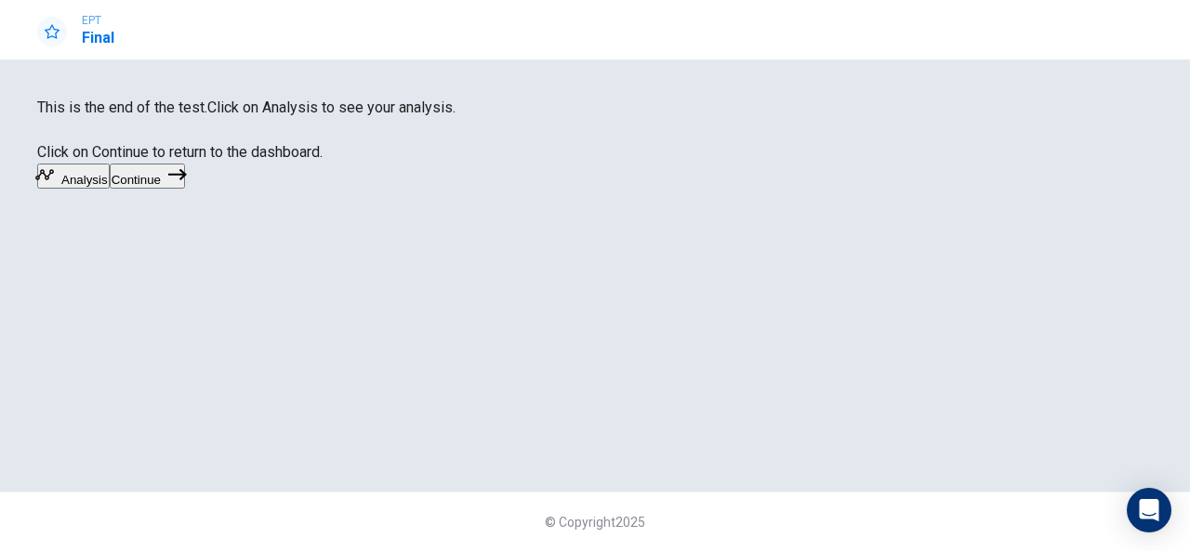
scroll to position [84, 0]
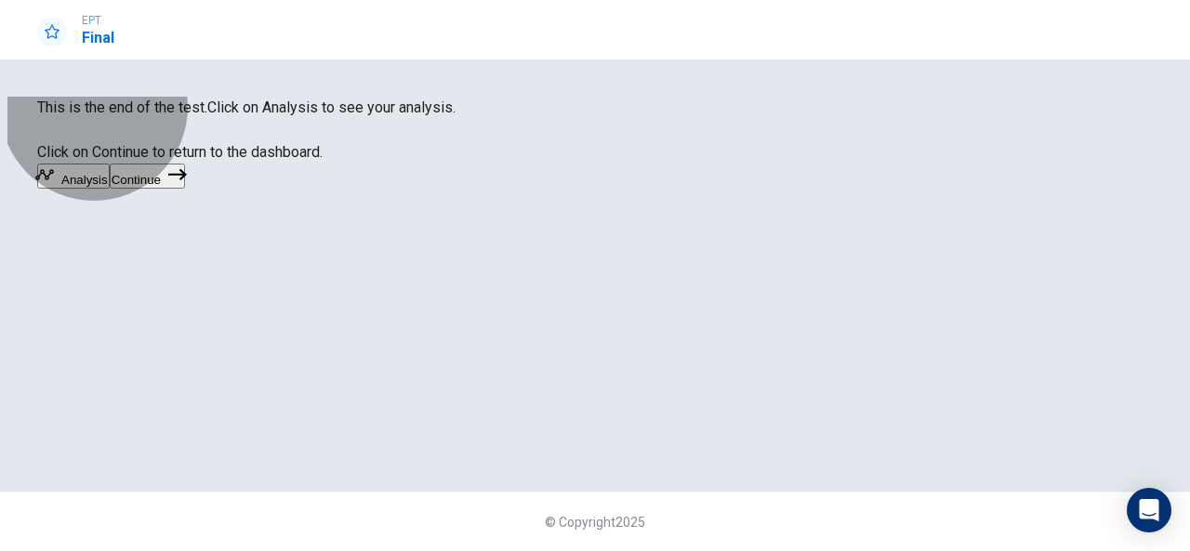
click at [185, 189] on button "Continue" at bounding box center [147, 176] width 75 height 25
